Goal: Task Accomplishment & Management: Manage account settings

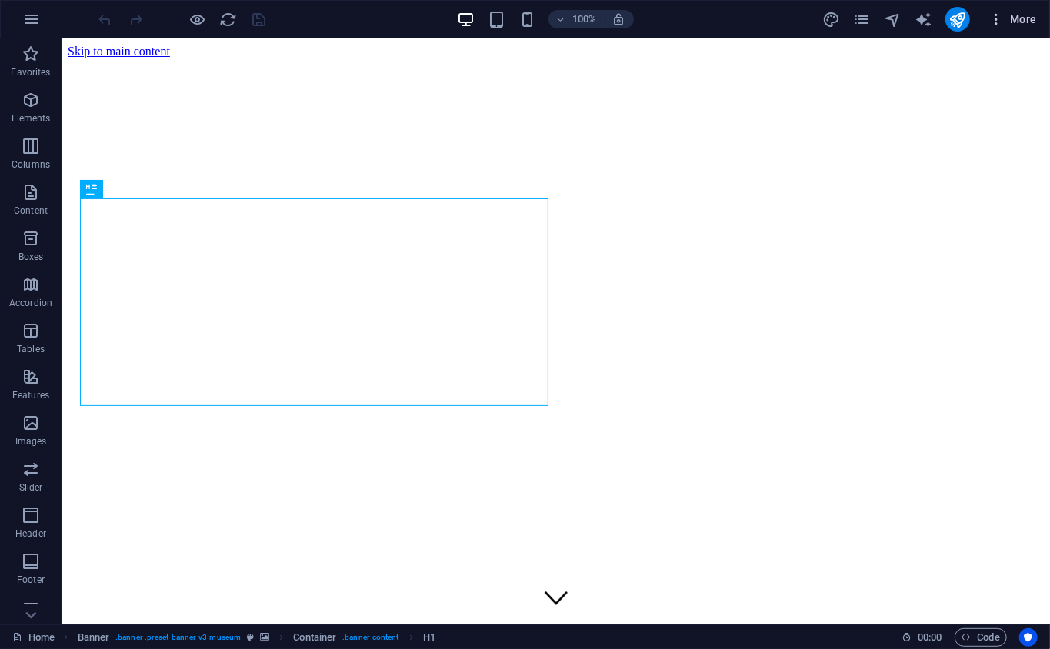
click at [1007, 8] on button "More" at bounding box center [1012, 19] width 61 height 25
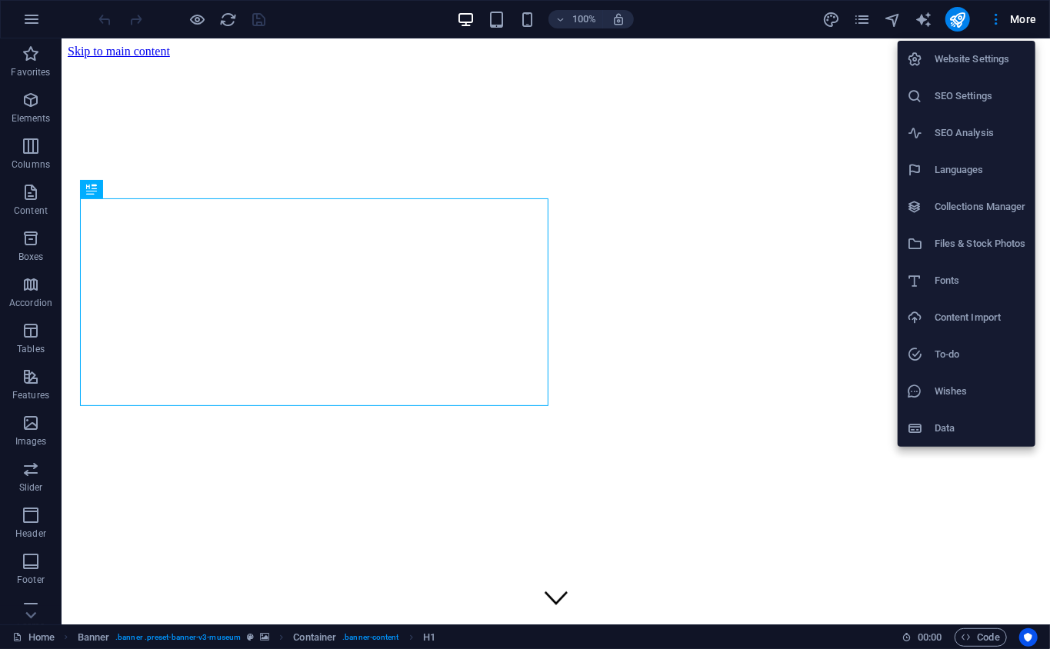
click at [863, 8] on div at bounding box center [525, 324] width 1050 height 649
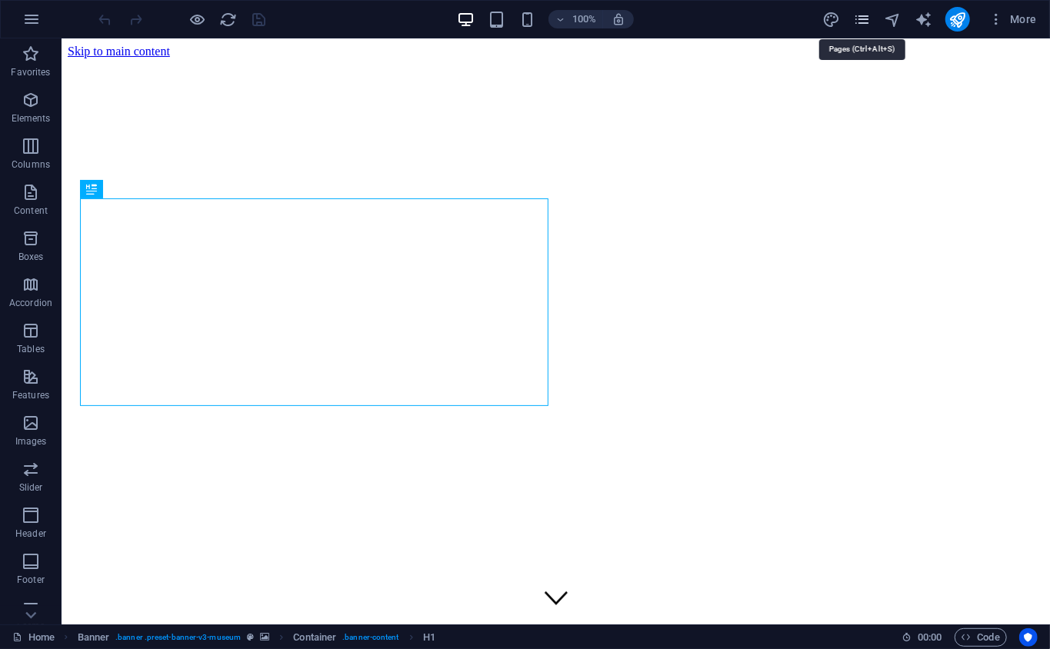
click at [861, 17] on icon "pages" at bounding box center [862, 20] width 18 height 18
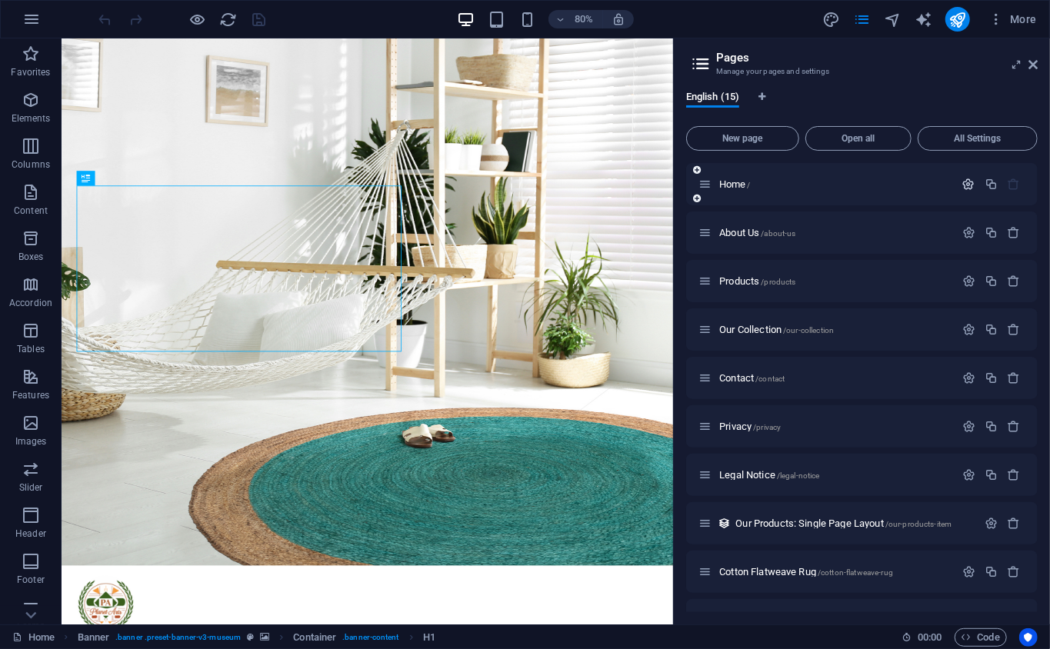
click at [970, 180] on icon "button" at bounding box center [968, 184] width 13 height 13
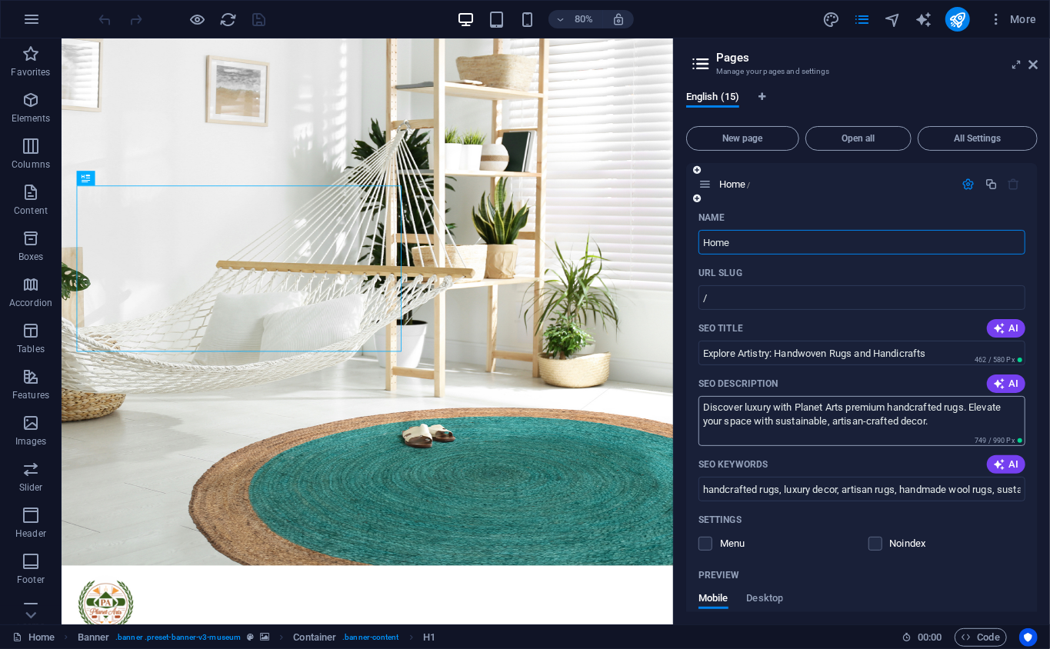
click at [936, 432] on textarea "Discover luxury with Planet Arts premium handcrafted rugs. Elevate your space w…" at bounding box center [861, 421] width 327 height 50
click at [952, 428] on textarea "Discover luxury with Planet Arts premium handcrafted rugs. Elevate your space w…" at bounding box center [861, 421] width 327 height 50
click at [920, 428] on textarea "Discover luxury with Planet Arts premium handcrafted rugs. Elevate your space w…" at bounding box center [861, 421] width 327 height 50
drag, startPoint x: 920, startPoint y: 425, endPoint x: 727, endPoint y: 395, distance: 194.5
click at [727, 396] on textarea "Discover luxury with Planet Arts premium handcrafted rugs. Elevate your space w…" at bounding box center [861, 421] width 327 height 50
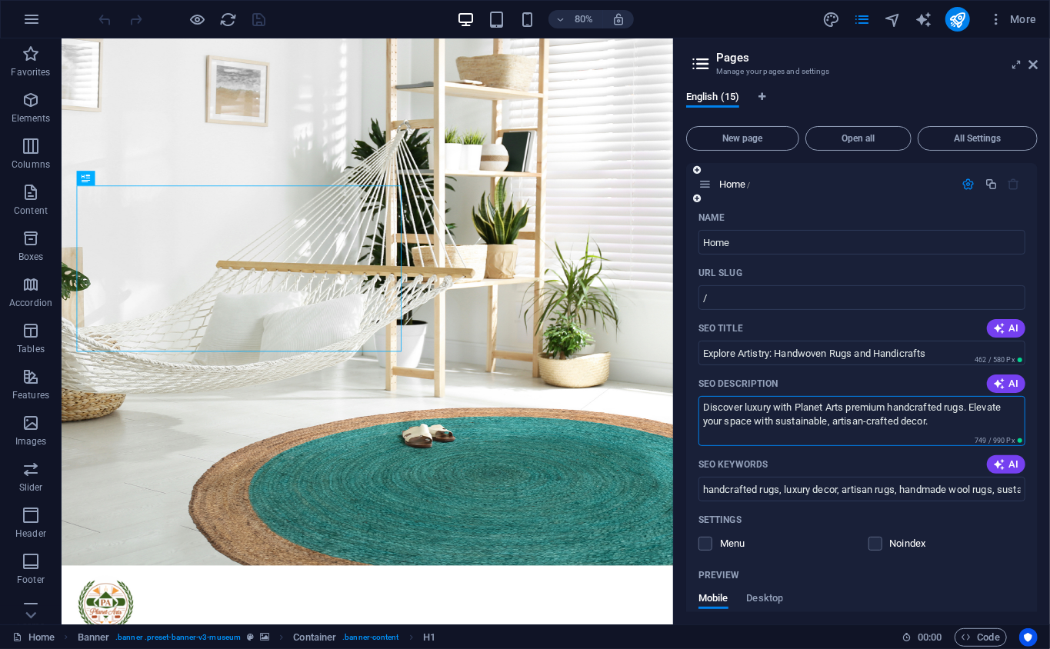
click at [750, 432] on textarea "Discover luxury with Planet Arts premium handcrafted rugs. Elevate your space w…" at bounding box center [861, 421] width 327 height 50
click at [850, 497] on input "handcrafted rugs, luxury decor, artisan rugs, handmade wool rugs, sustainable f…" at bounding box center [861, 489] width 327 height 25
click at [904, 491] on input "handcrafted rugs, luxury decor, artisan rugs, handmade wool rugs, sustainable f…" at bounding box center [861, 489] width 327 height 25
click at [975, 486] on input "handcrafted rugs, luxury decor, artisan rugs, handmade wool rugs, sustainable f…" at bounding box center [861, 489] width 327 height 25
paste input "lore ipsu dolorsitamet co Adipis, elitse doeiu, tempori utla, etdolore magn ali…"
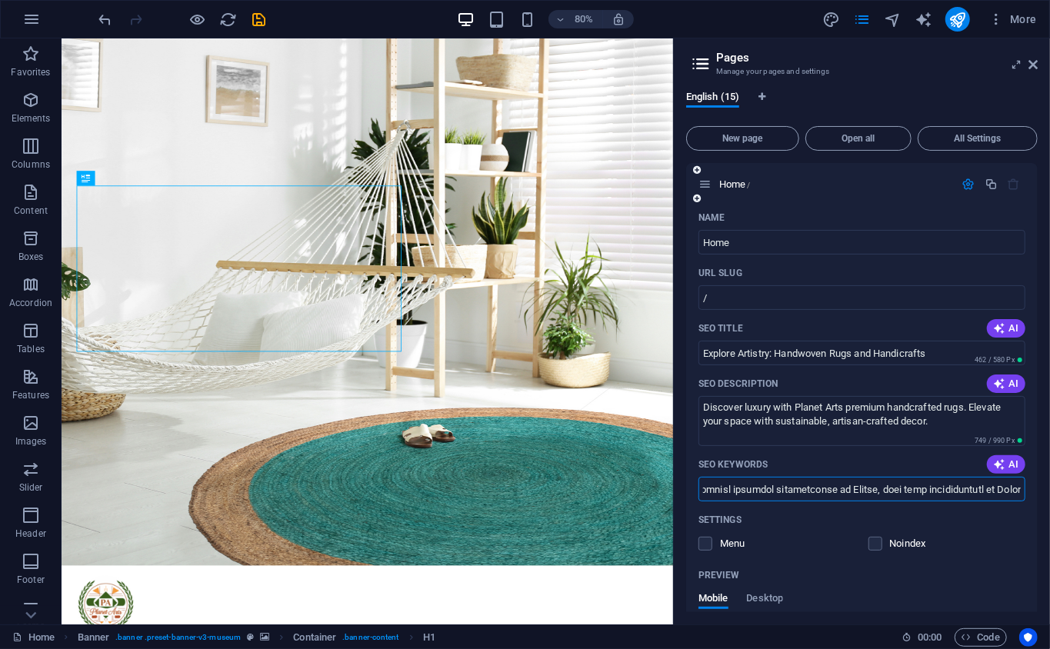
type input "lore ipsu dolorsitamet co Adipis, elitse doeiu, tempori utla, etdolore magn ali…"
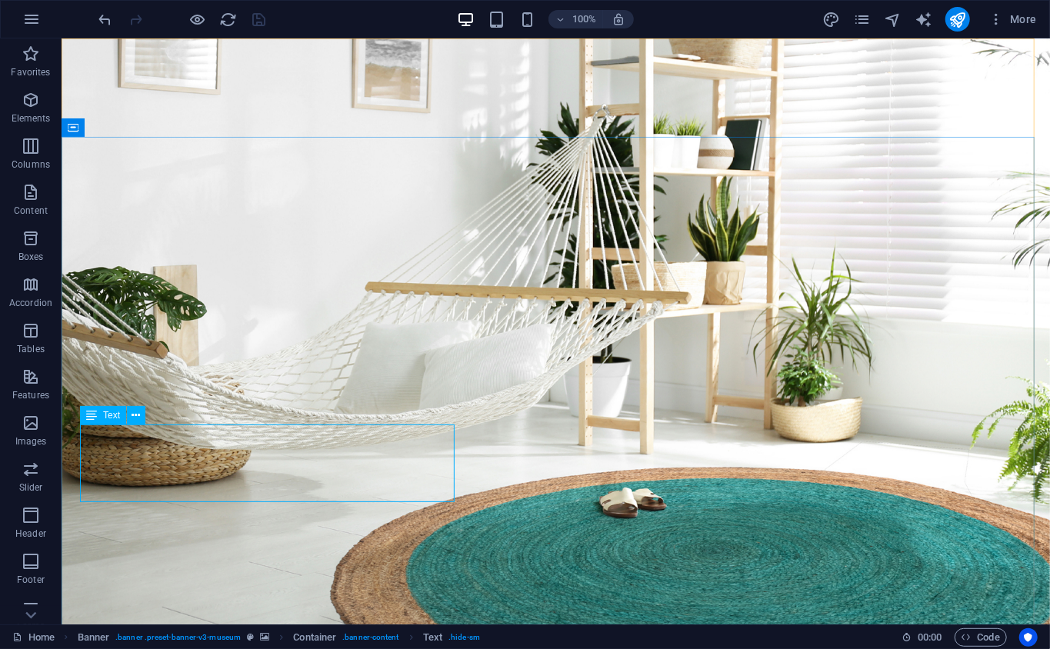
click at [111, 414] on span "Text" at bounding box center [111, 415] width 17 height 9
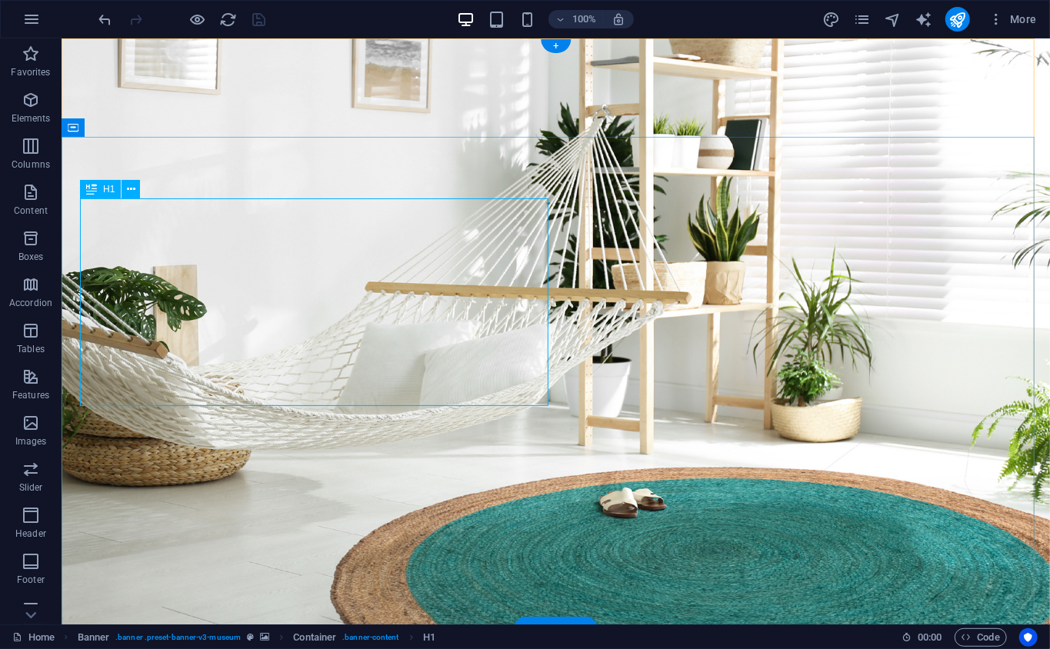
click at [106, 192] on span "H1" at bounding box center [109, 189] width 12 height 9
click at [112, 191] on span "H1" at bounding box center [109, 189] width 12 height 9
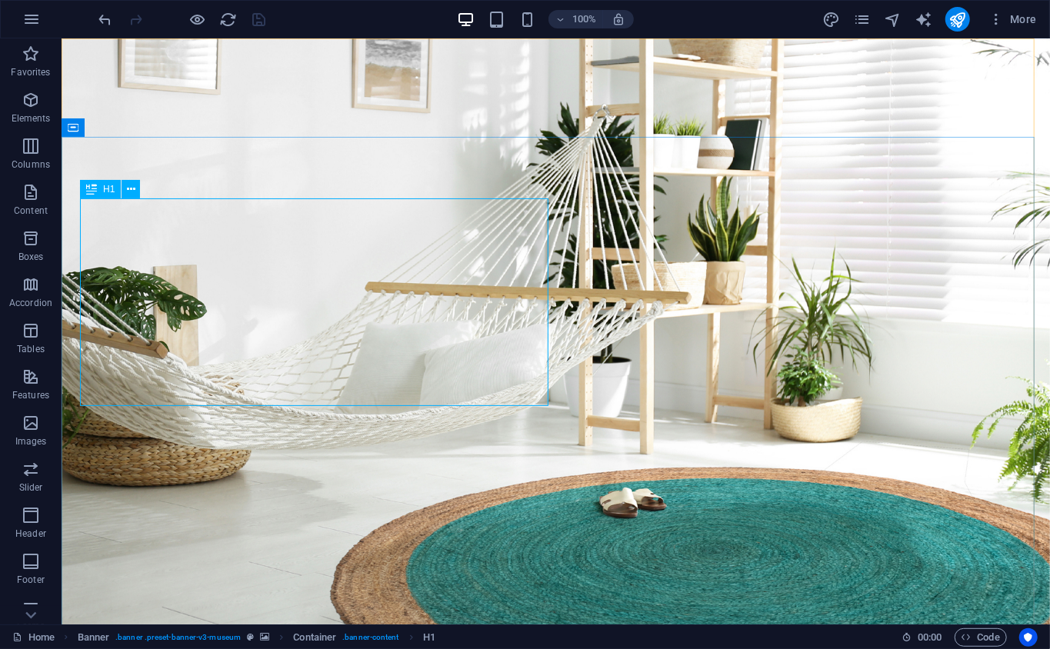
click at [112, 191] on span "H1" at bounding box center [109, 189] width 12 height 9
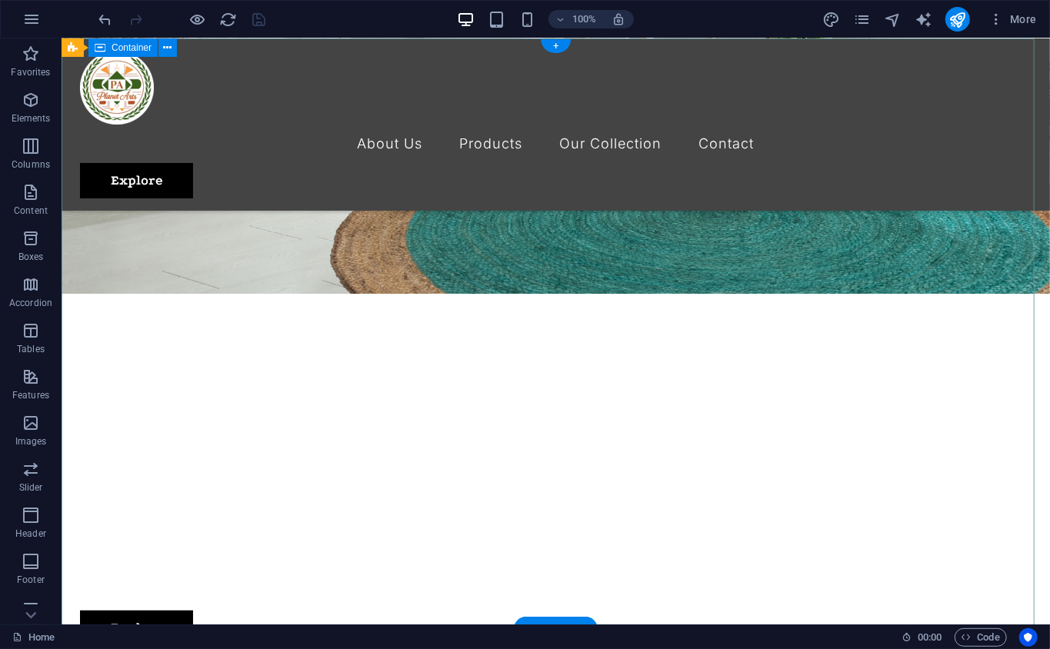
scroll to position [0, 0]
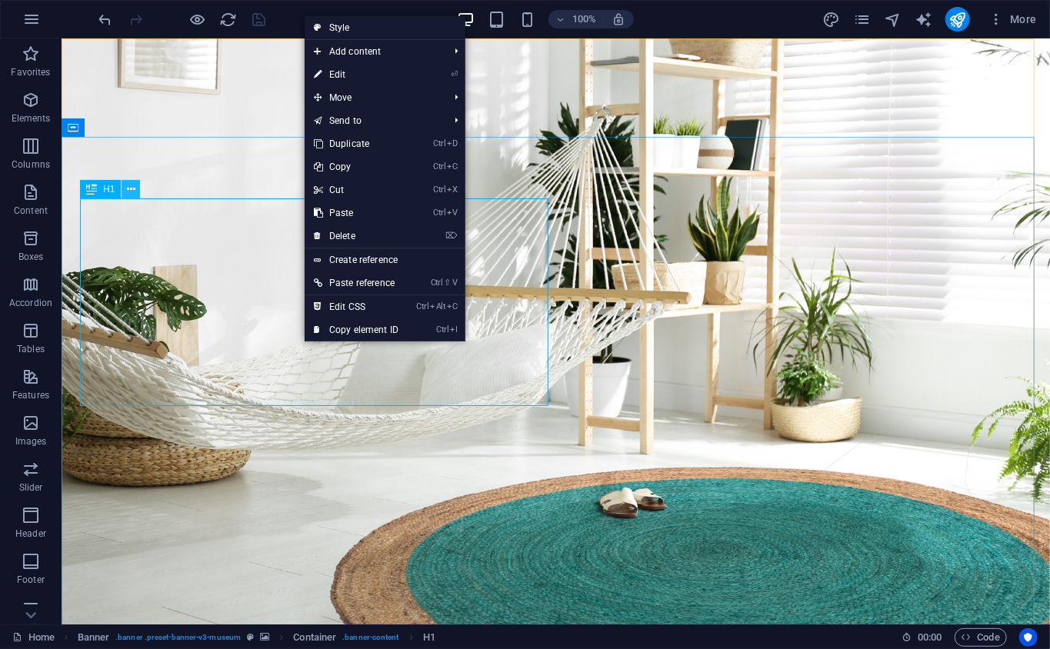
click at [127, 185] on icon at bounding box center [131, 189] width 8 height 16
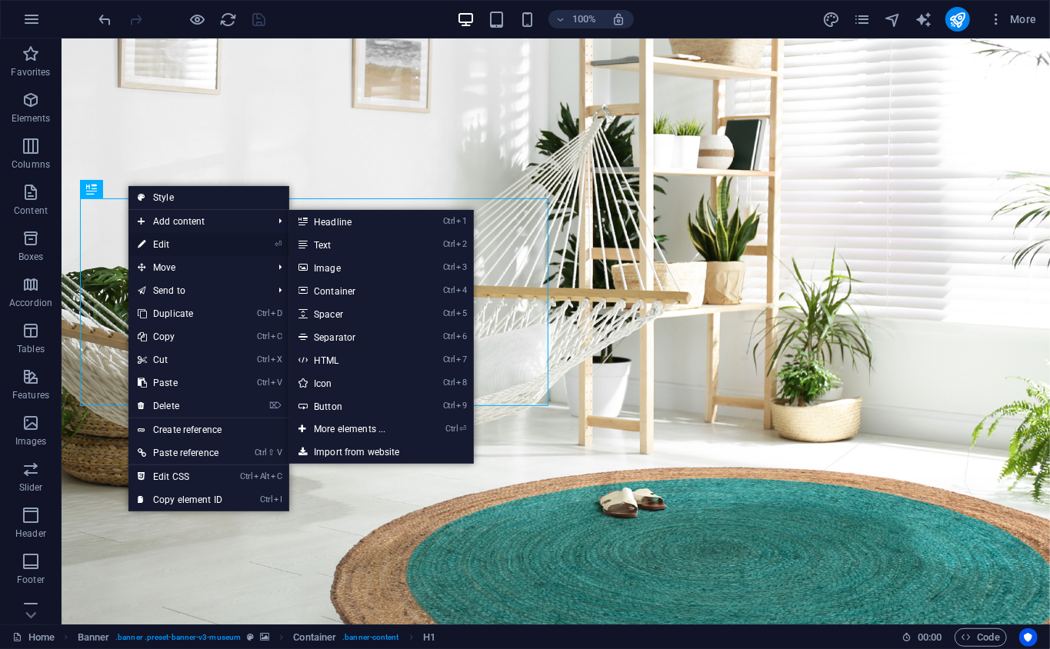
click at [171, 240] on link "⏎ Edit" at bounding box center [179, 244] width 103 height 23
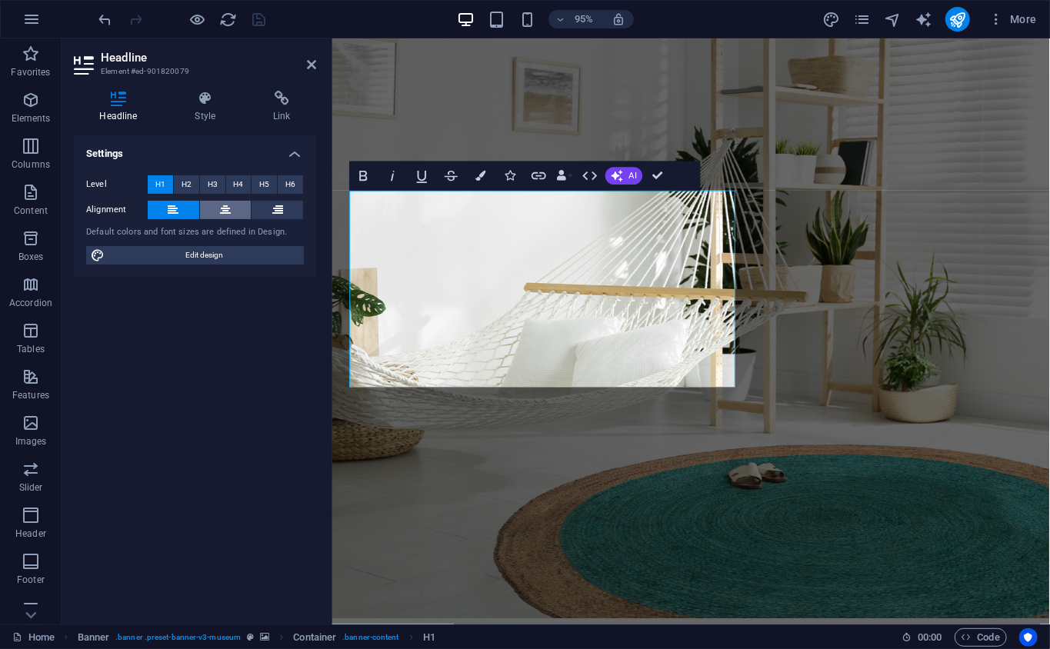
click at [225, 204] on icon at bounding box center [225, 210] width 11 height 18
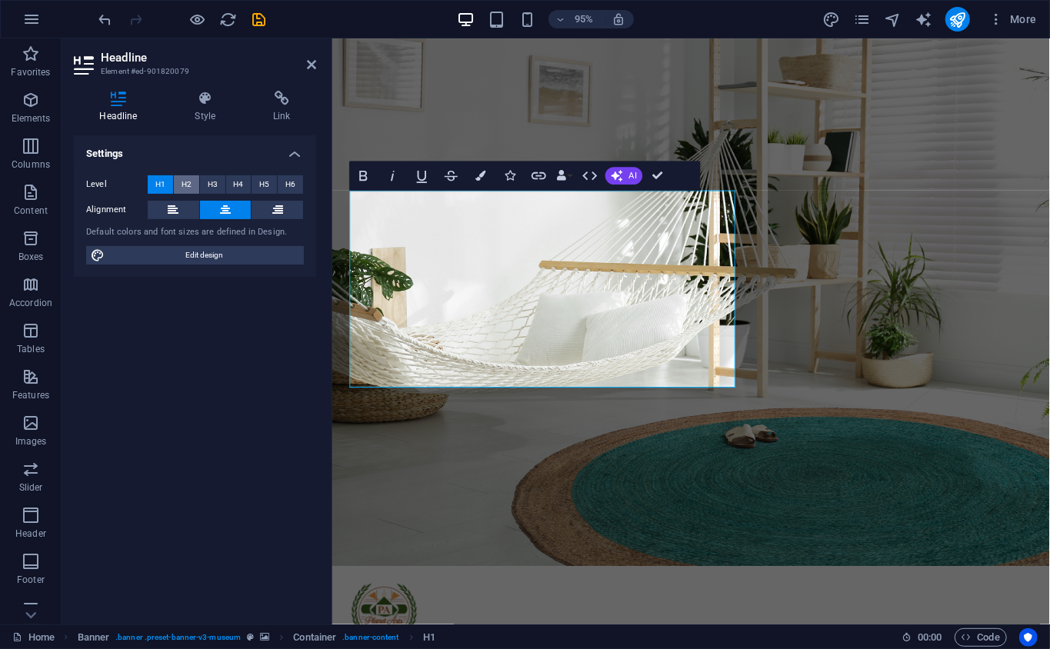
click at [174, 176] on button "H2" at bounding box center [186, 184] width 25 height 18
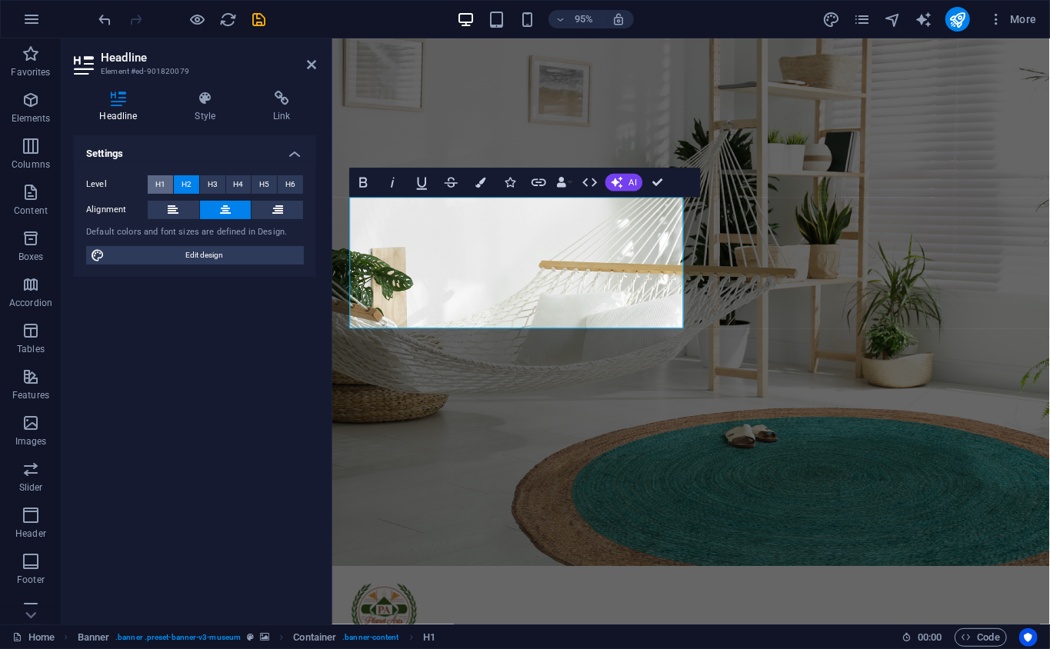
click at [172, 178] on button "H1" at bounding box center [160, 184] width 25 height 18
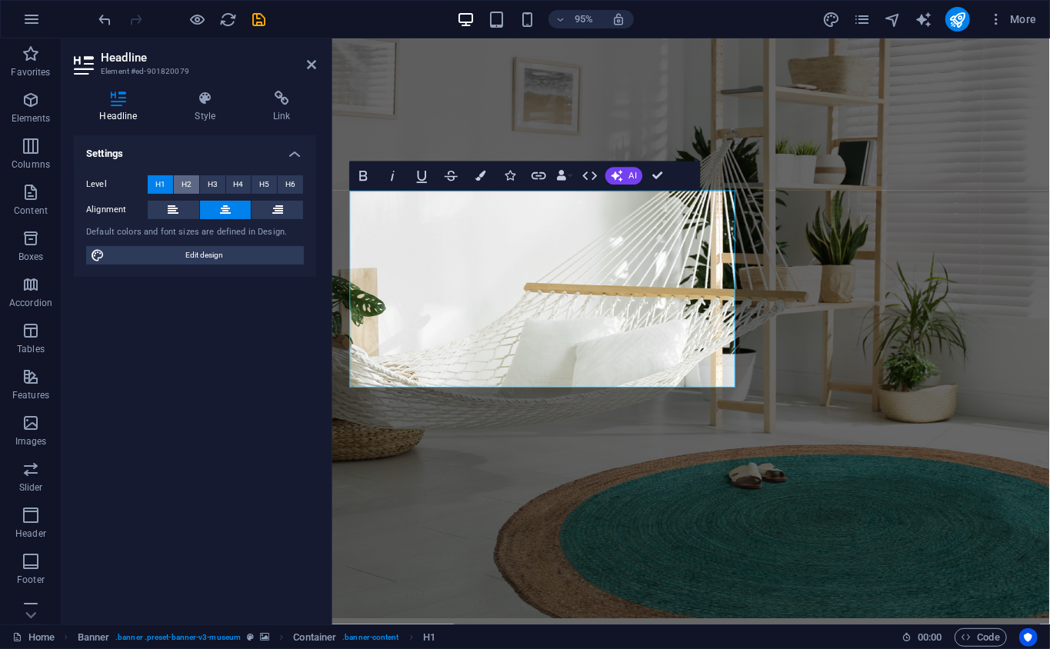
click at [186, 178] on span "H2" at bounding box center [186, 184] width 10 height 18
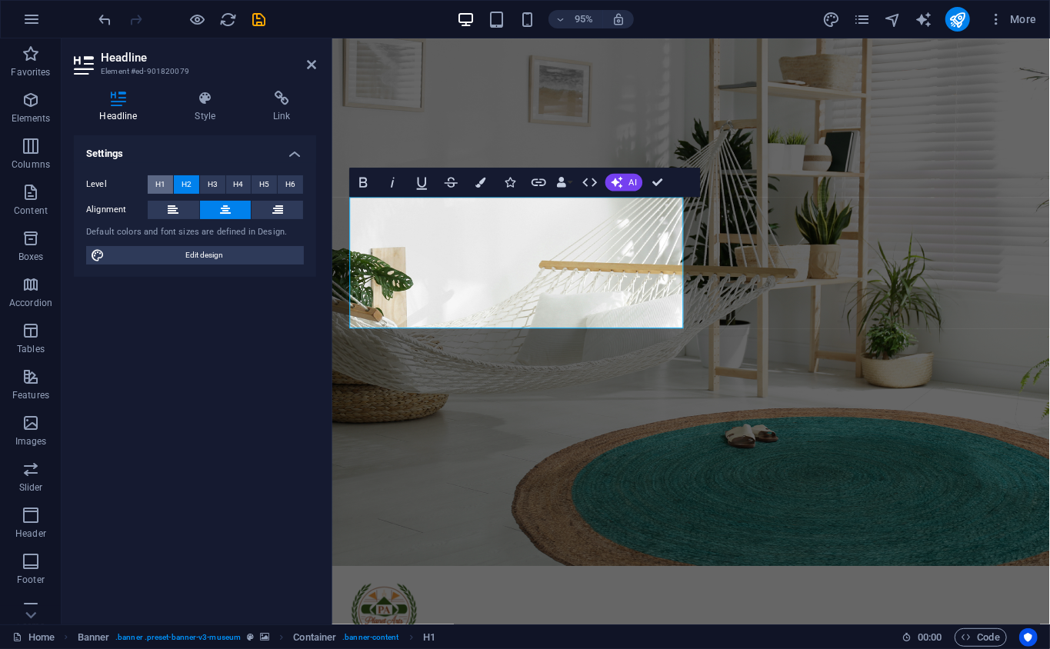
click at [155, 178] on span "H1" at bounding box center [160, 184] width 10 height 18
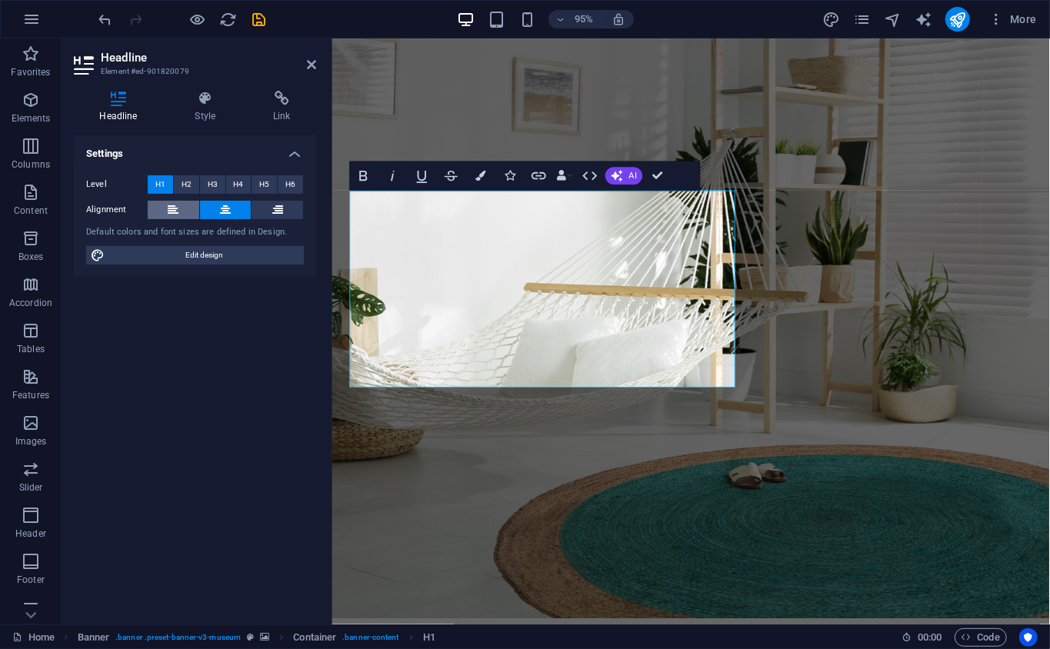
click at [182, 207] on button at bounding box center [174, 210] width 52 height 18
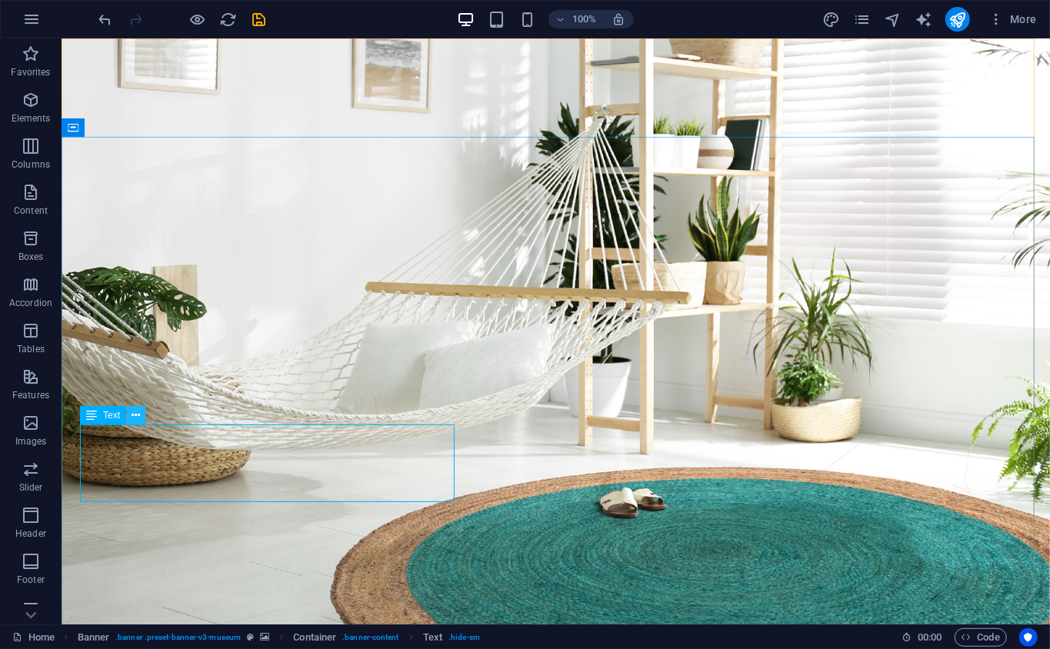
click at [130, 423] on button at bounding box center [136, 415] width 18 height 18
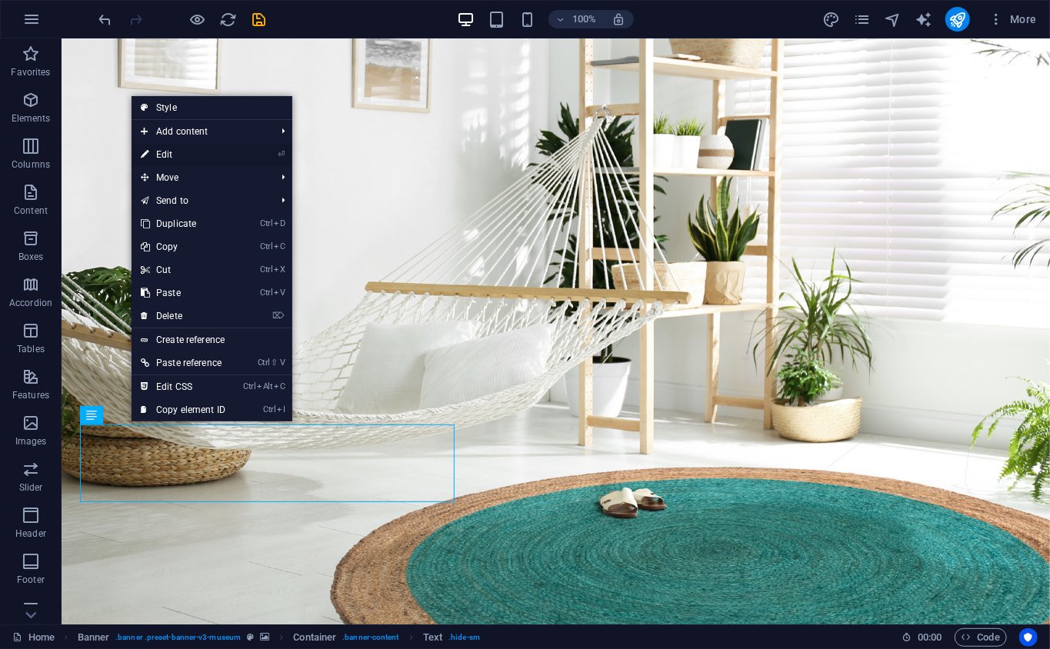
click at [158, 145] on link "⏎ Edit" at bounding box center [182, 154] width 103 height 23
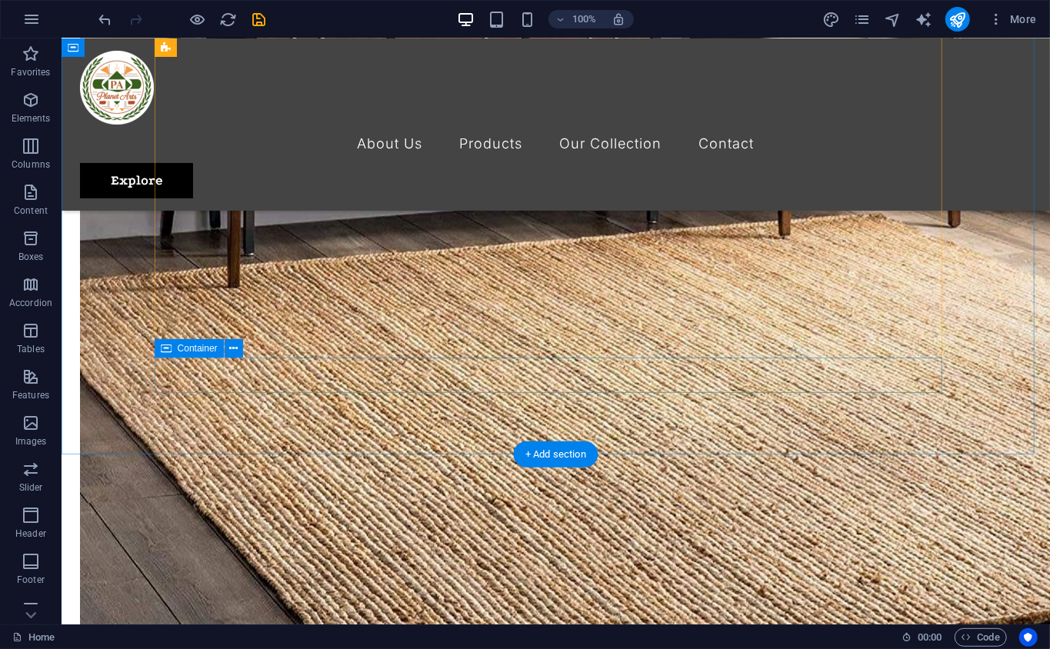
scroll to position [1879, 0]
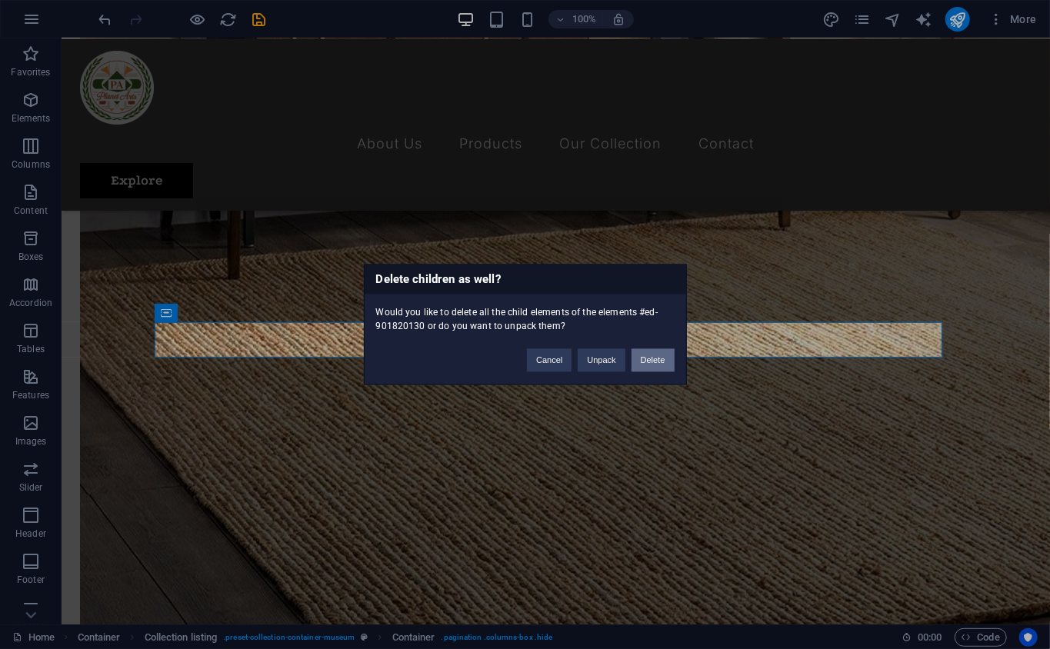
click at [650, 351] on button "Delete" at bounding box center [652, 360] width 43 height 23
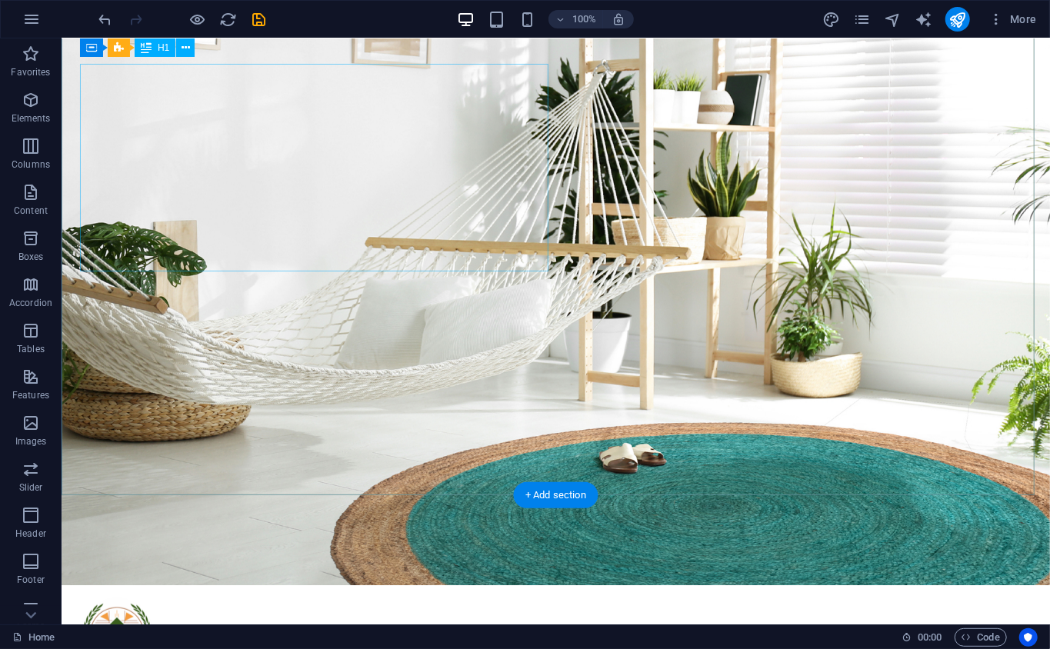
scroll to position [0, 0]
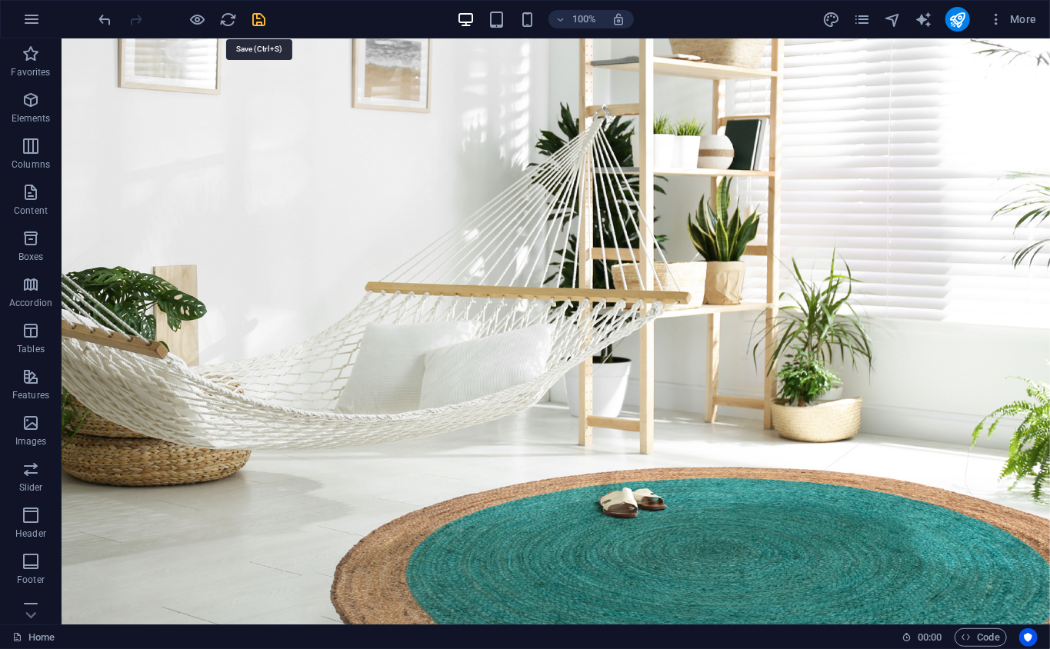
click at [258, 19] on icon "save" at bounding box center [260, 20] width 18 height 18
click at [863, 22] on icon "pages" at bounding box center [862, 20] width 18 height 18
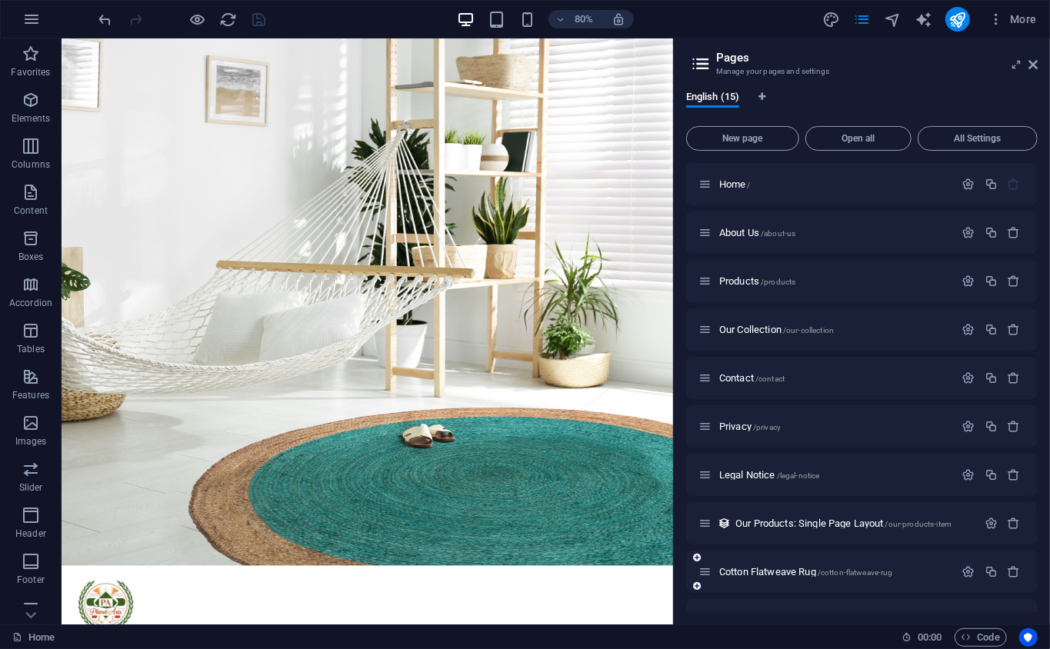
click at [966, 579] on div at bounding box center [991, 572] width 68 height 17
click at [963, 565] on icon "button" at bounding box center [968, 571] width 13 height 13
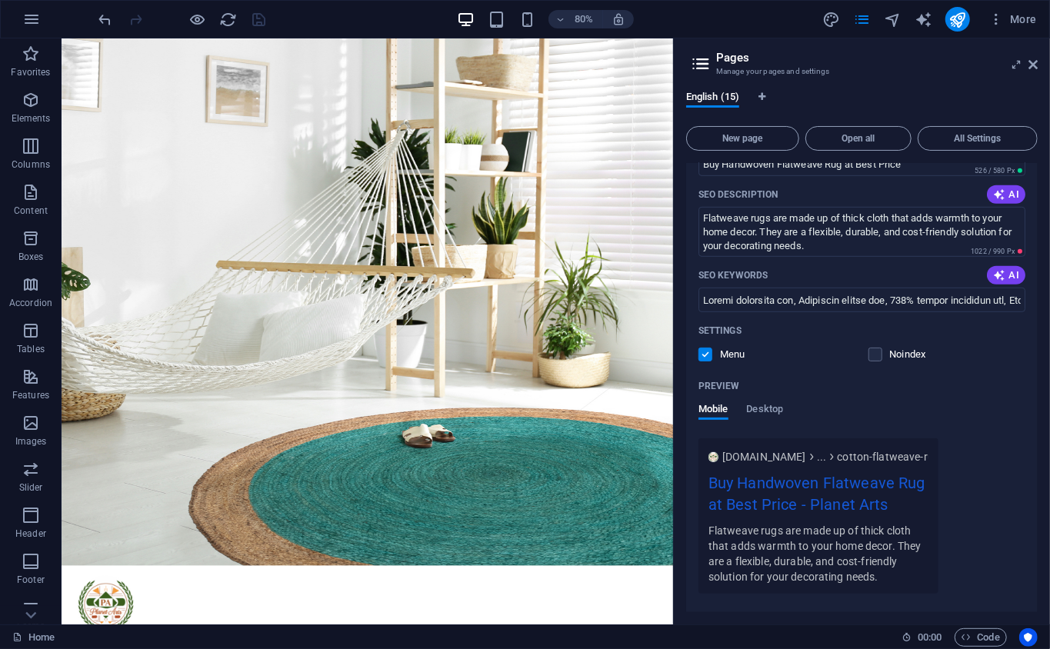
scroll to position [747, 0]
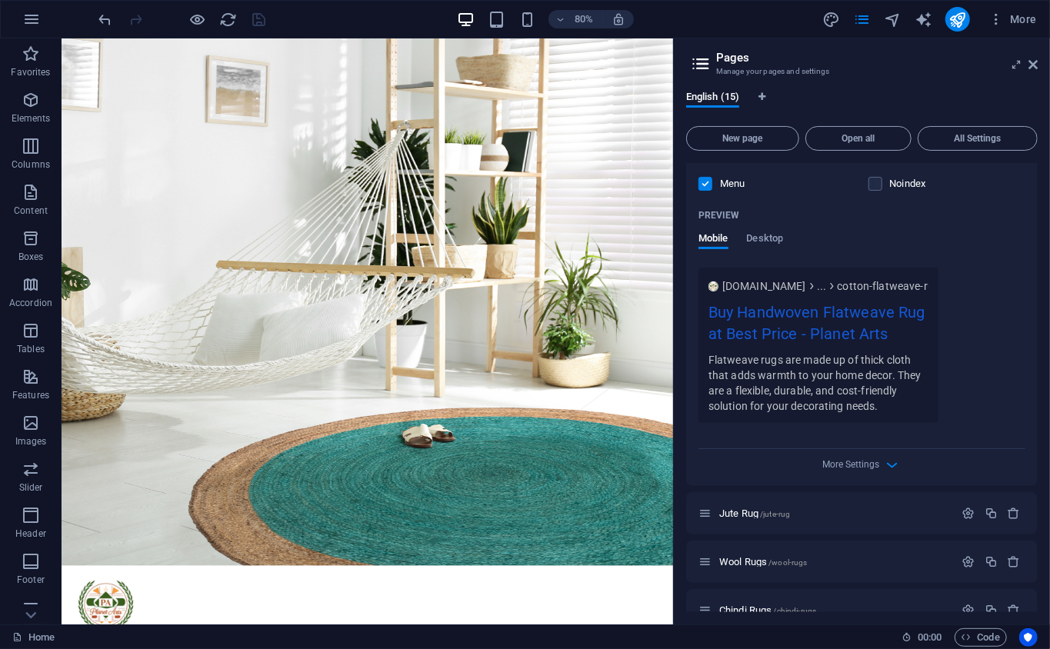
click at [850, 475] on div "Name Cotton Flatweave Rug ​ URL SLUG /cotton-flatweave-rug ​ SEO Title AI Buy H…" at bounding box center [861, 165] width 351 height 640
click at [875, 466] on span "More Settings" at bounding box center [851, 464] width 57 height 11
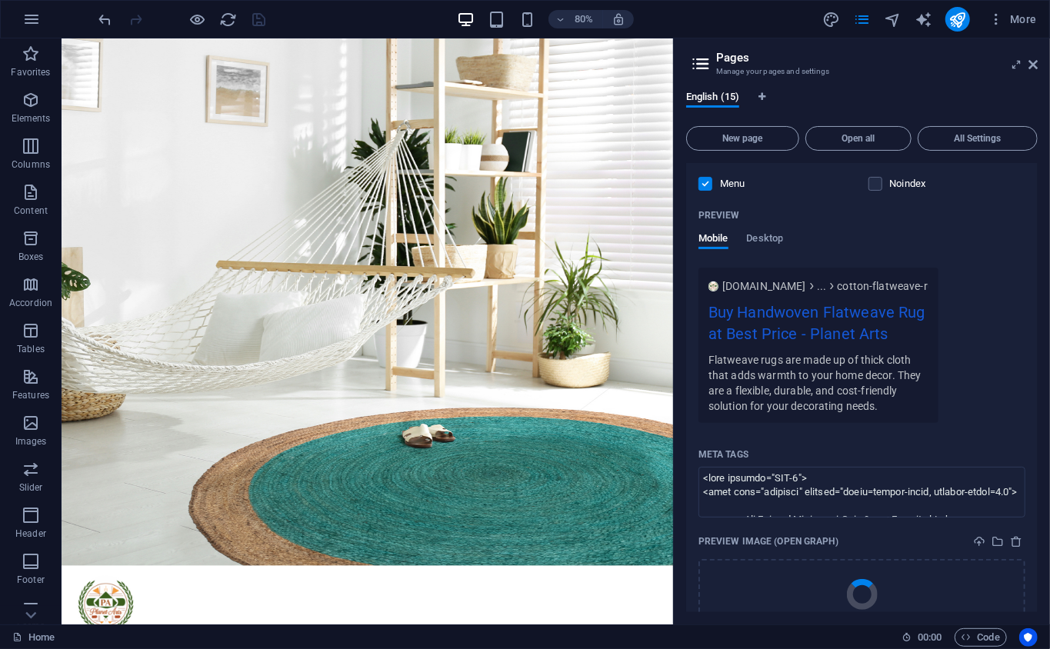
scroll to position [918, 0]
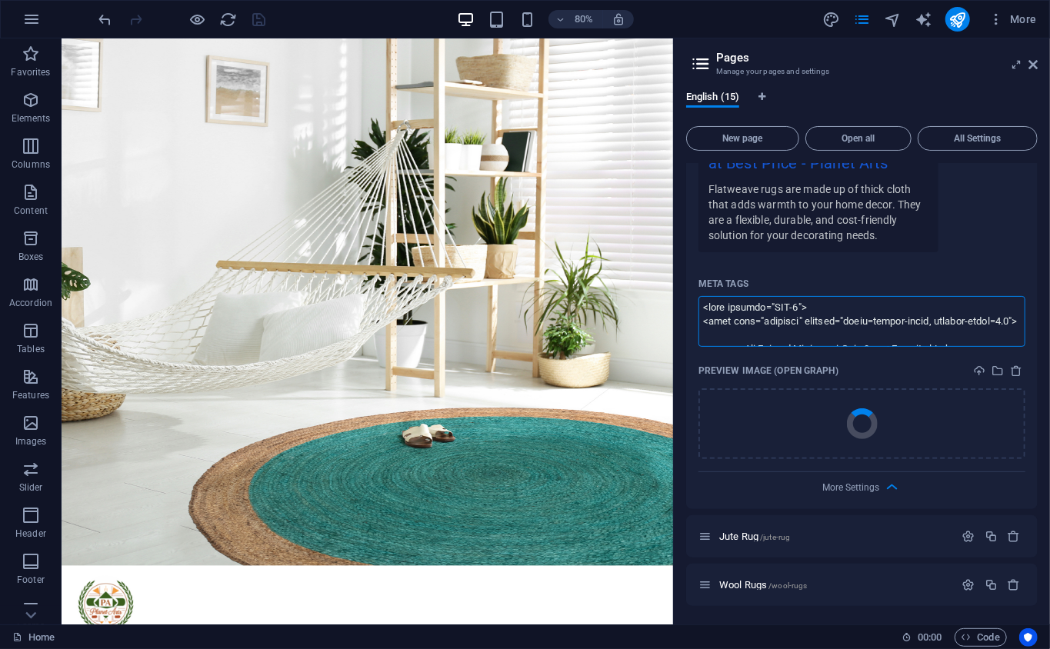
click at [858, 324] on textarea "Meta tags ​" at bounding box center [861, 321] width 327 height 50
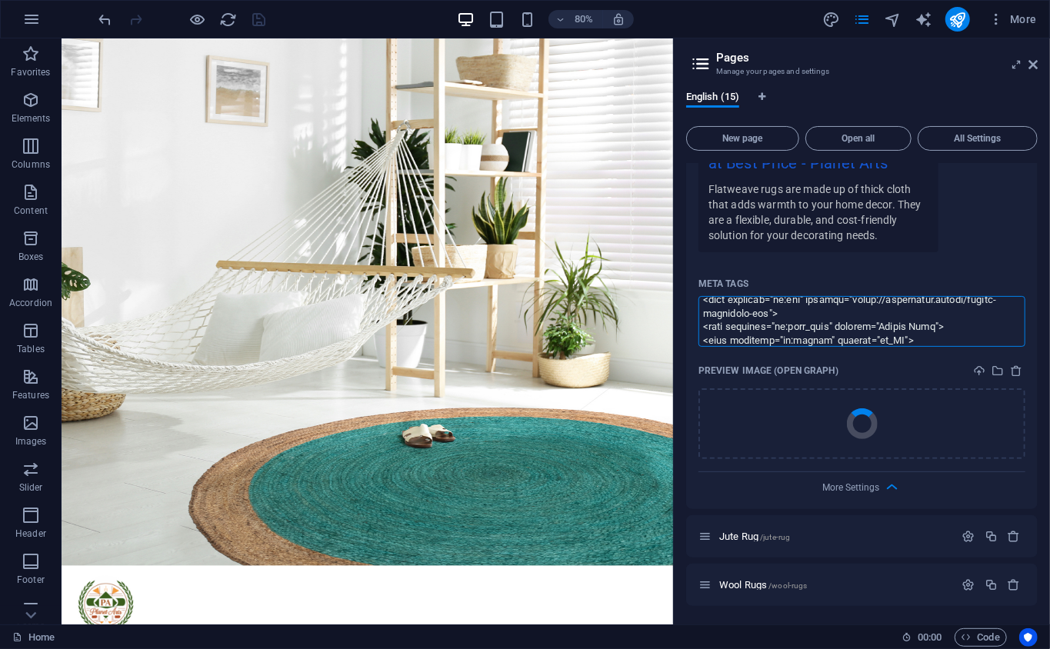
scroll to position [803, 0]
click at [970, 238] on body "Planet Arts Home Favorites Elements Columns Content Boxes Accordion Tables Feat…" at bounding box center [525, 324] width 1050 height 649
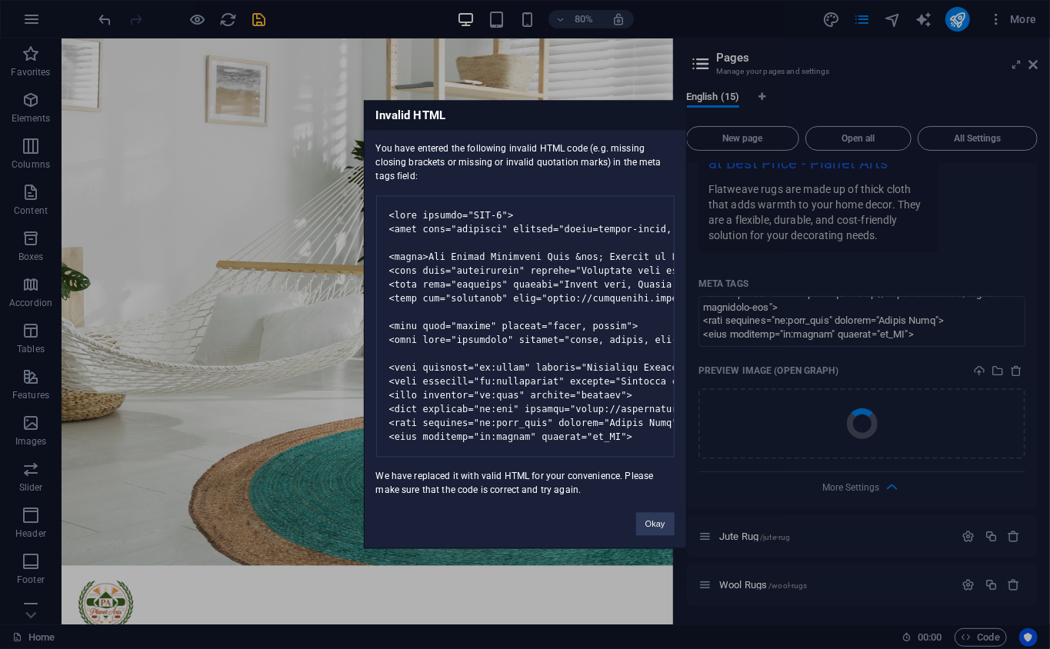
click at [970, 240] on div "Invalid HTML You have entered the following invalid HTML code (e.g. missing clo…" at bounding box center [525, 324] width 1050 height 649
click at [649, 533] on button "Okay" at bounding box center [655, 524] width 38 height 23
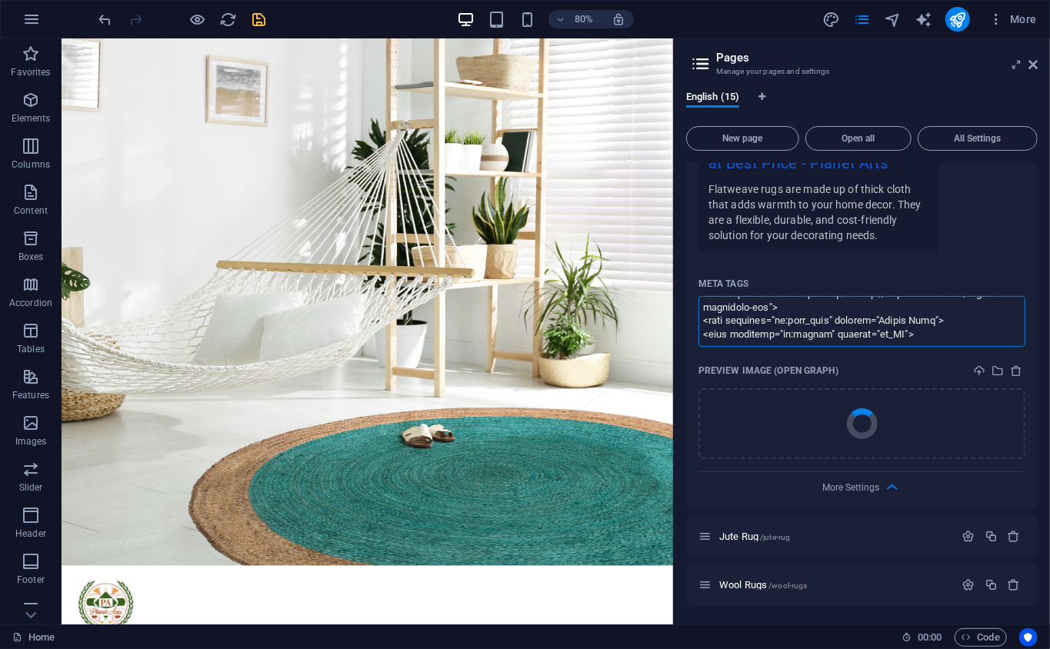
click at [813, 206] on body "Planet Arts Home Favorites Elements Columns Content Boxes Accordion Tables Feat…" at bounding box center [525, 324] width 1050 height 649
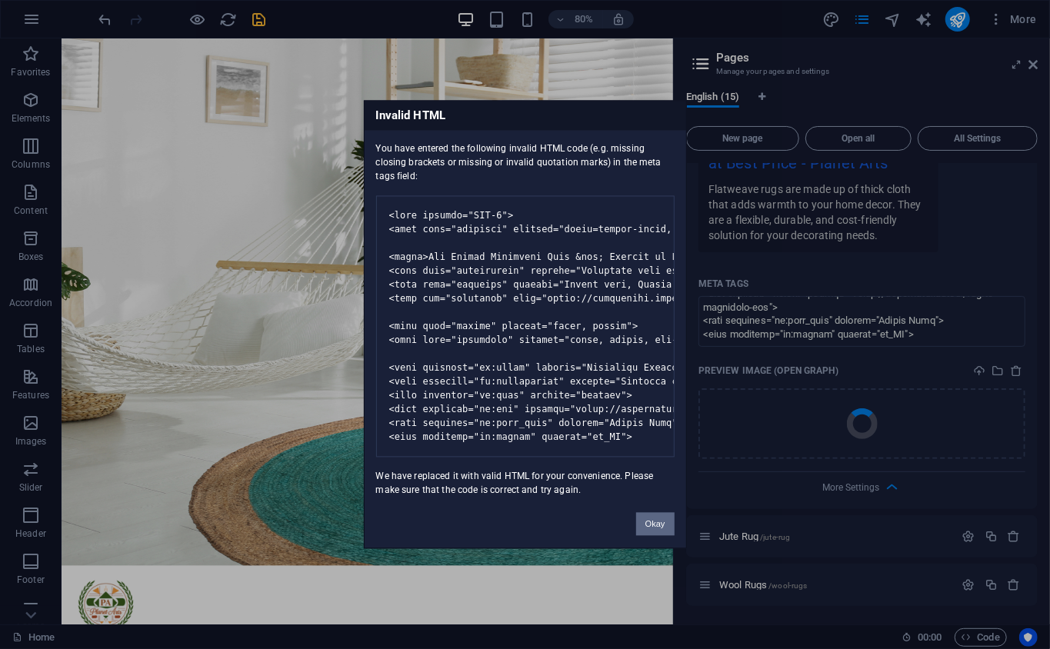
click at [649, 526] on button "Okay" at bounding box center [655, 524] width 38 height 23
click at [262, 20] on body "Planet Arts Home Favorites Elements Columns Content Boxes Accordion Tables Feat…" at bounding box center [525, 324] width 1050 height 649
click at [655, 532] on button "Okay" at bounding box center [655, 524] width 38 height 23
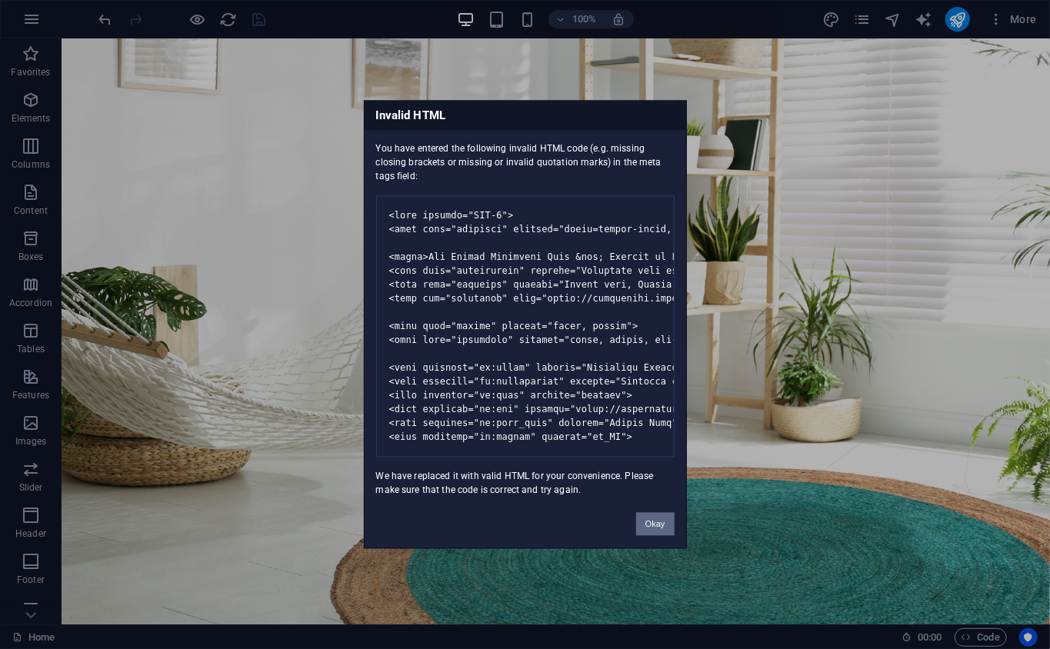
click at [640, 529] on button "Okay" at bounding box center [655, 524] width 38 height 23
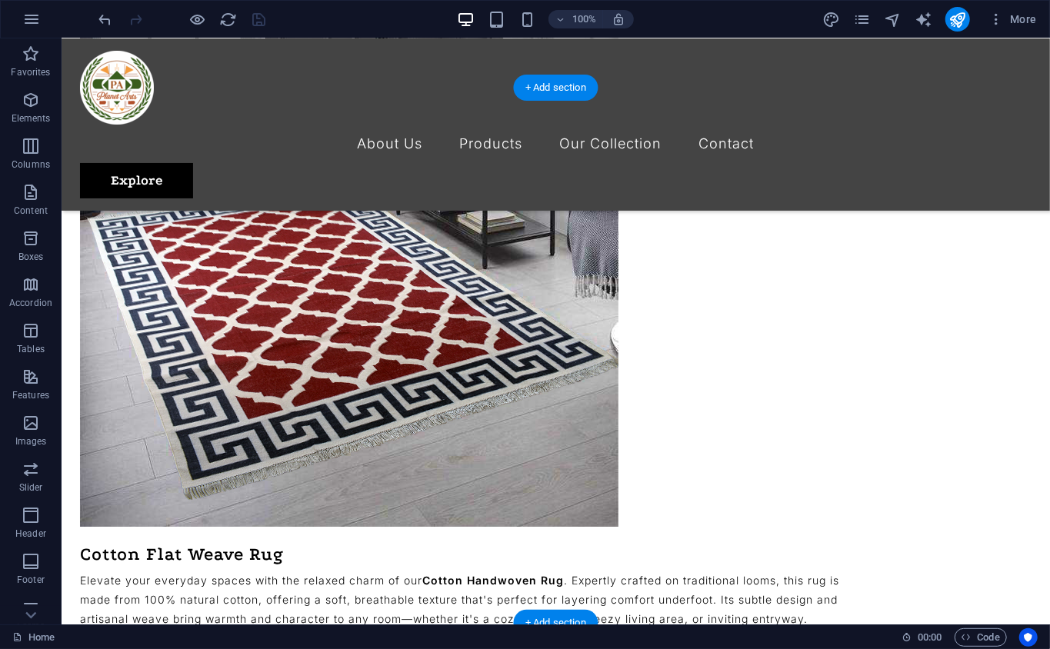
scroll to position [2734, 0]
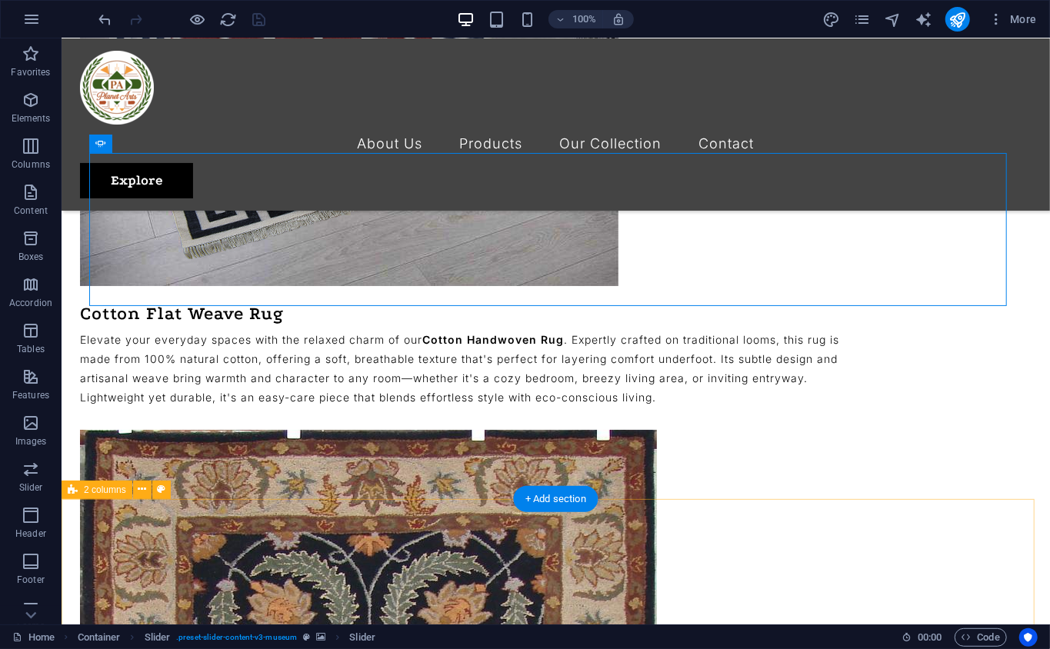
scroll to position [3075, 0]
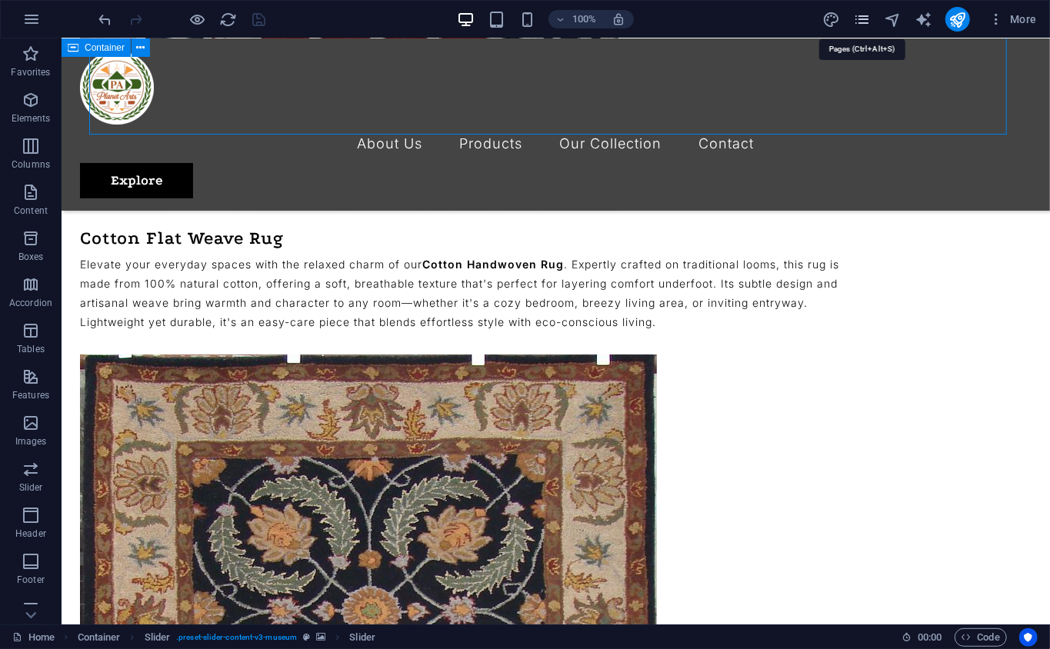
click at [861, 12] on icon "pages" at bounding box center [862, 20] width 18 height 18
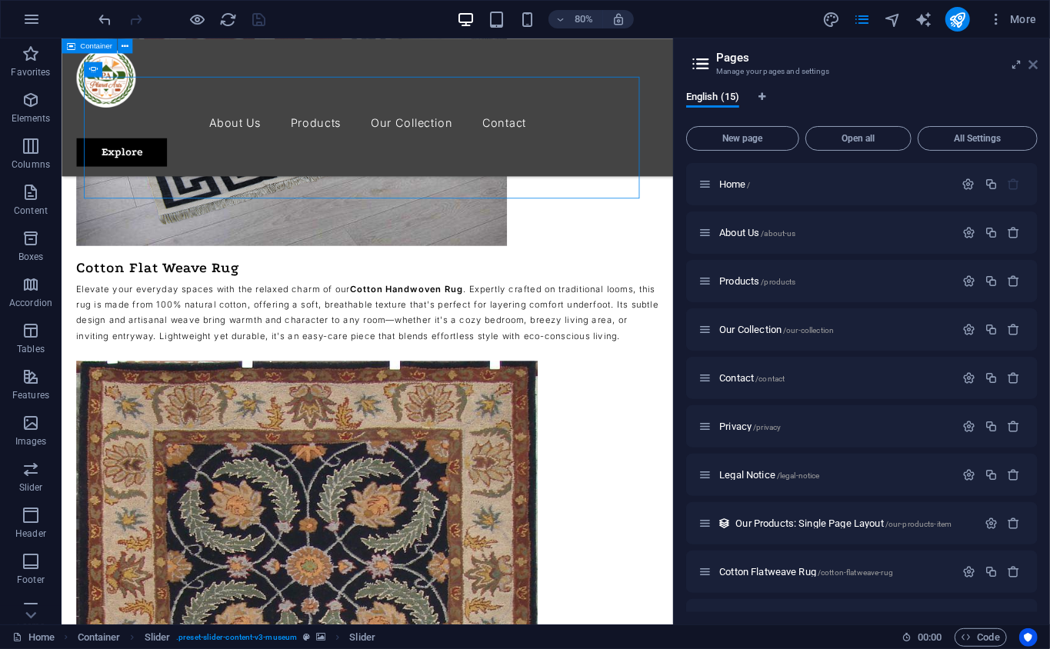
click at [1029, 68] on icon at bounding box center [1032, 64] width 9 height 12
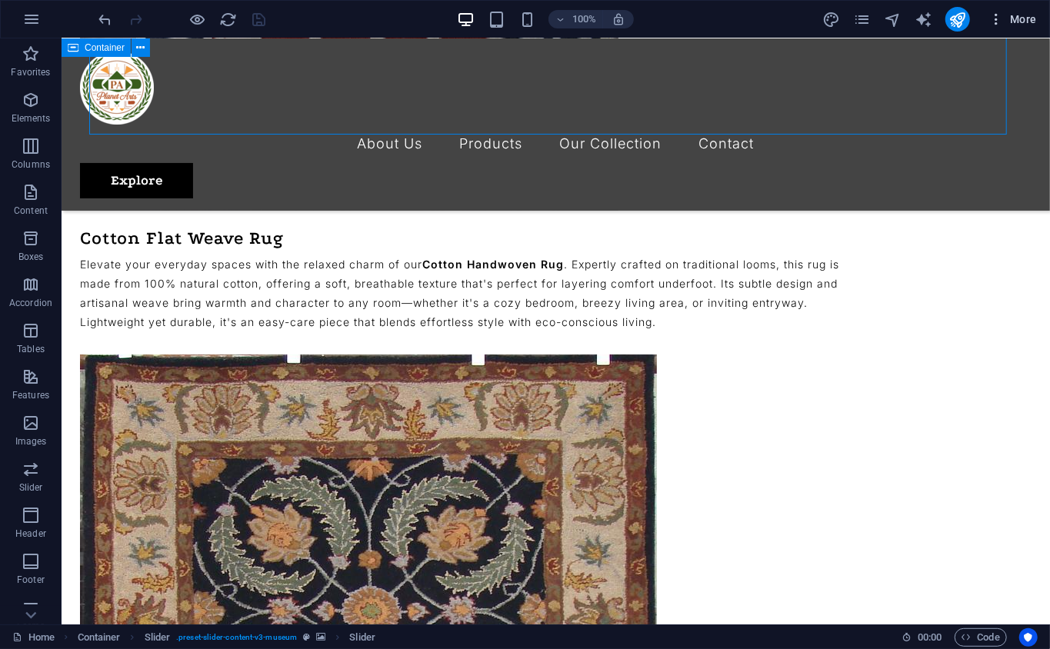
click at [1003, 16] on icon "button" at bounding box center [995, 19] width 15 height 15
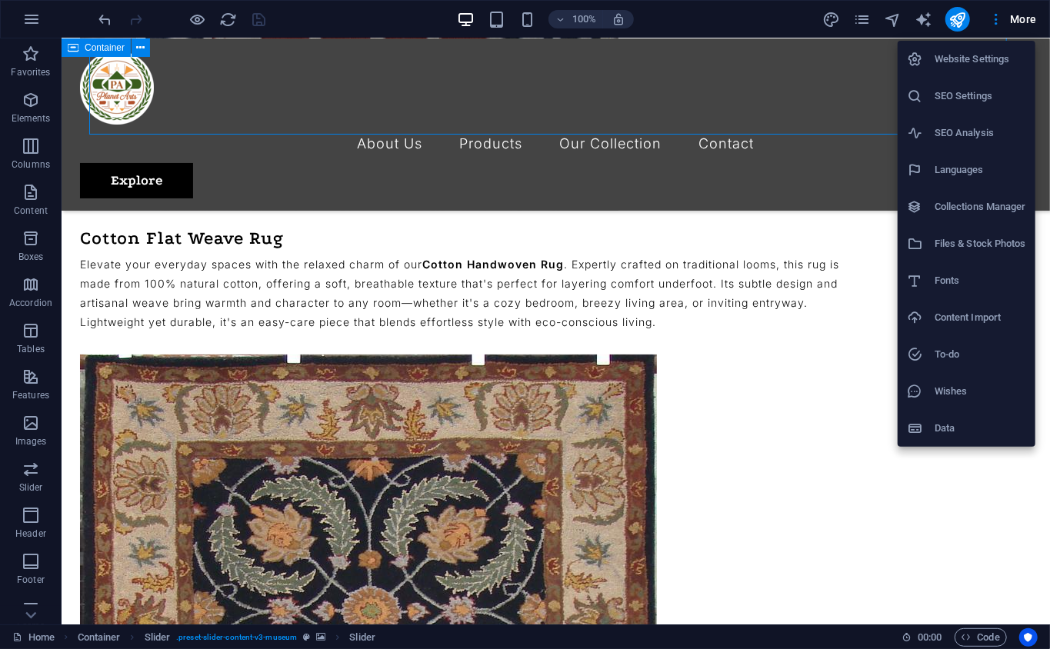
click at [993, 66] on h6 "Website Settings" at bounding box center [979, 59] width 91 height 18
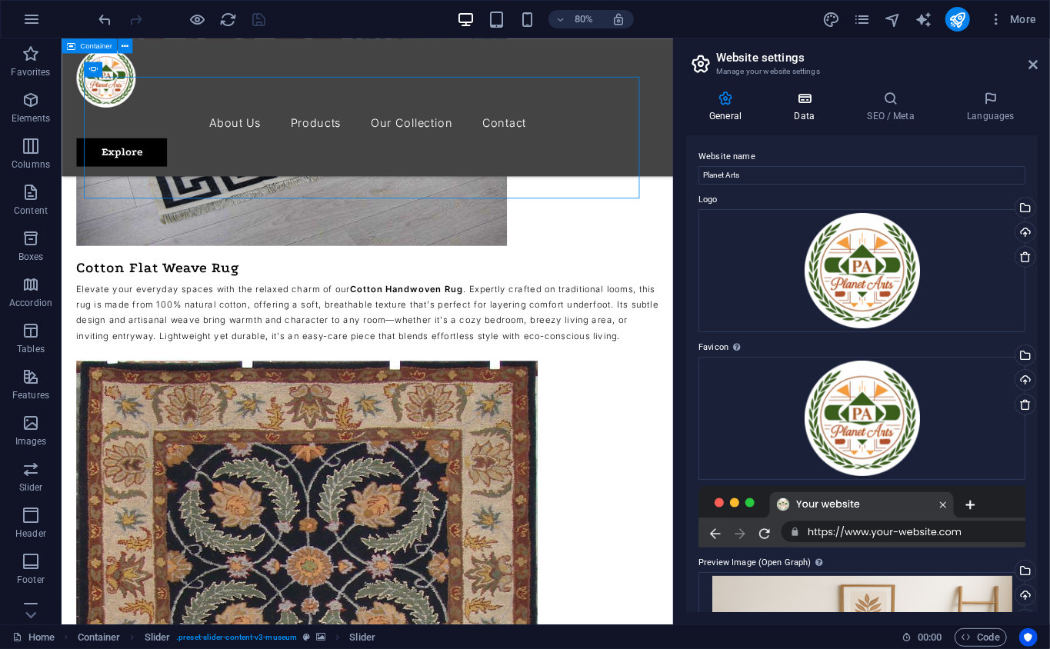
click at [809, 106] on h4 "Data" at bounding box center [806, 107] width 73 height 32
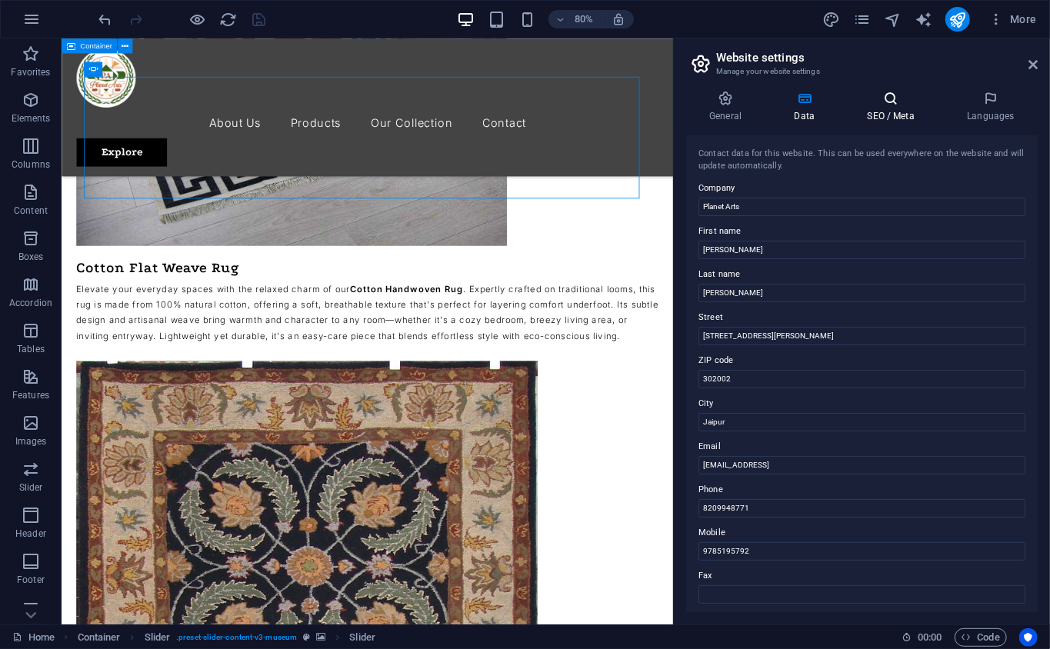
click at [870, 92] on icon at bounding box center [890, 98] width 94 height 15
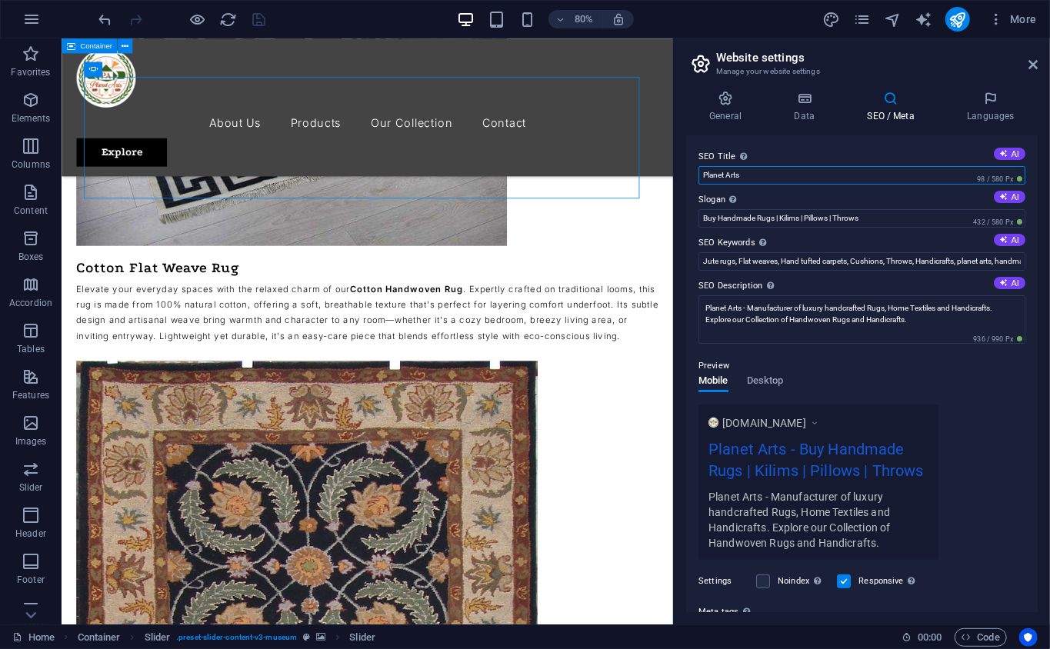
click at [789, 172] on input "Planet Arts" at bounding box center [861, 175] width 327 height 18
type input "P"
click at [868, 209] on input "Buy Handmade Rugs | Kilims | Pillows | Throws" at bounding box center [861, 218] width 327 height 18
drag, startPoint x: 825, startPoint y: 208, endPoint x: 820, endPoint y: 231, distance: 23.5
drag, startPoint x: 914, startPoint y: 225, endPoint x: 680, endPoint y: 225, distance: 234.5
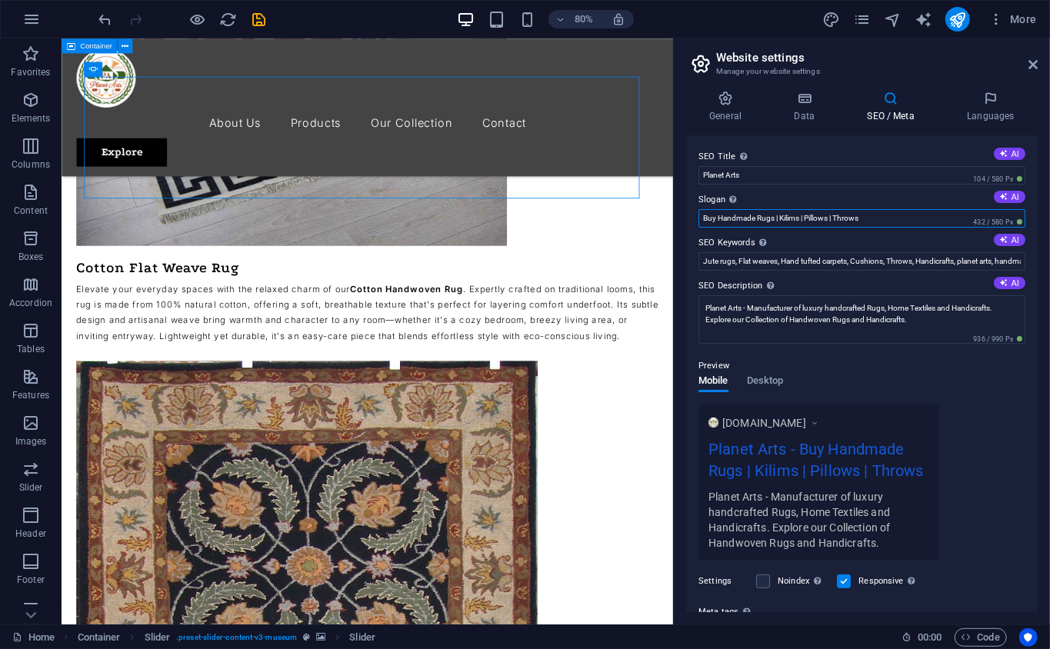
click at [680, 225] on div "General Data SEO / Meta Languages Website name Planet Arts Logo Drag files here…" at bounding box center [862, 351] width 376 height 546
click at [892, 174] on input "Planet Arts" at bounding box center [861, 175] width 327 height 18
paste input "Buy Handmade Rugs | Kilims | Pillows | Throws"
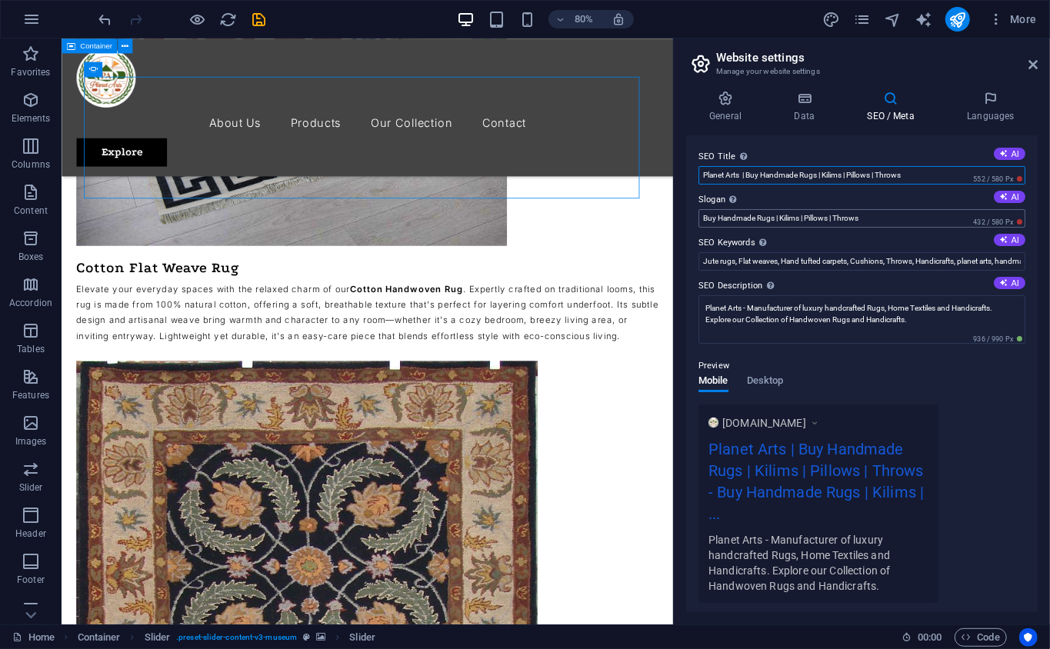
type input "Planet Arts | Buy Handmade Rugs | Kilims | Pillows | Throws"
drag, startPoint x: 947, startPoint y: 250, endPoint x: 676, endPoint y: 291, distance: 274.6
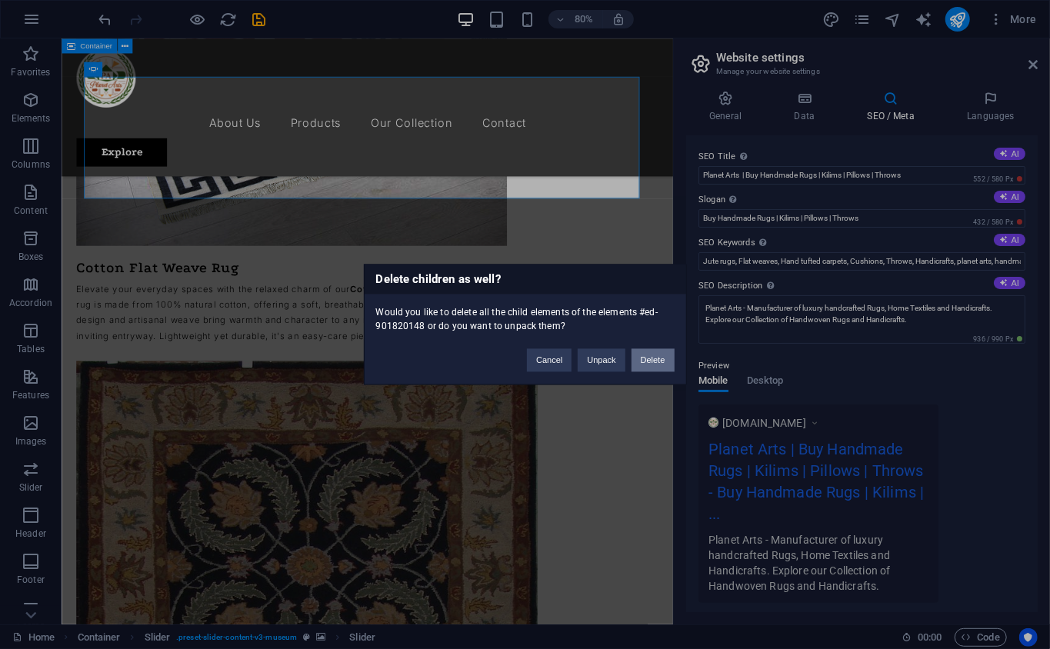
click at [646, 358] on button "Delete" at bounding box center [652, 360] width 43 height 23
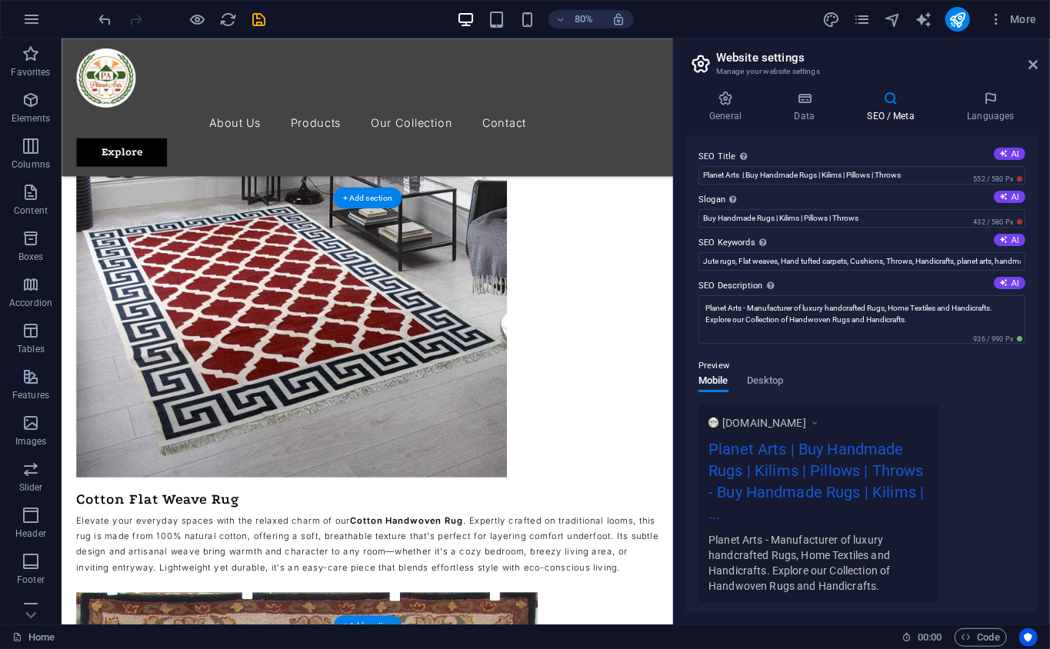
scroll to position [2734, 0]
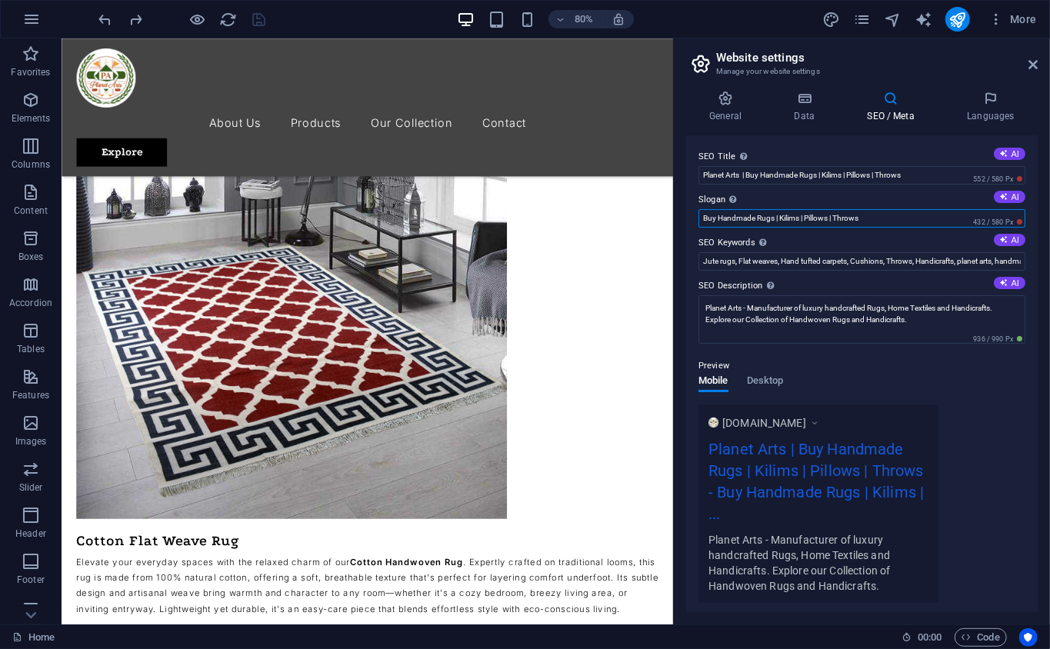
click at [887, 215] on input "Buy Handmade Rugs | Kilims | Pillows | Throws" at bounding box center [861, 218] width 327 height 18
drag, startPoint x: 887, startPoint y: 215, endPoint x: 690, endPoint y: 205, distance: 196.4
click at [690, 205] on div "SEO Title The title of your website - make it something that stands out in sear…" at bounding box center [861, 373] width 351 height 477
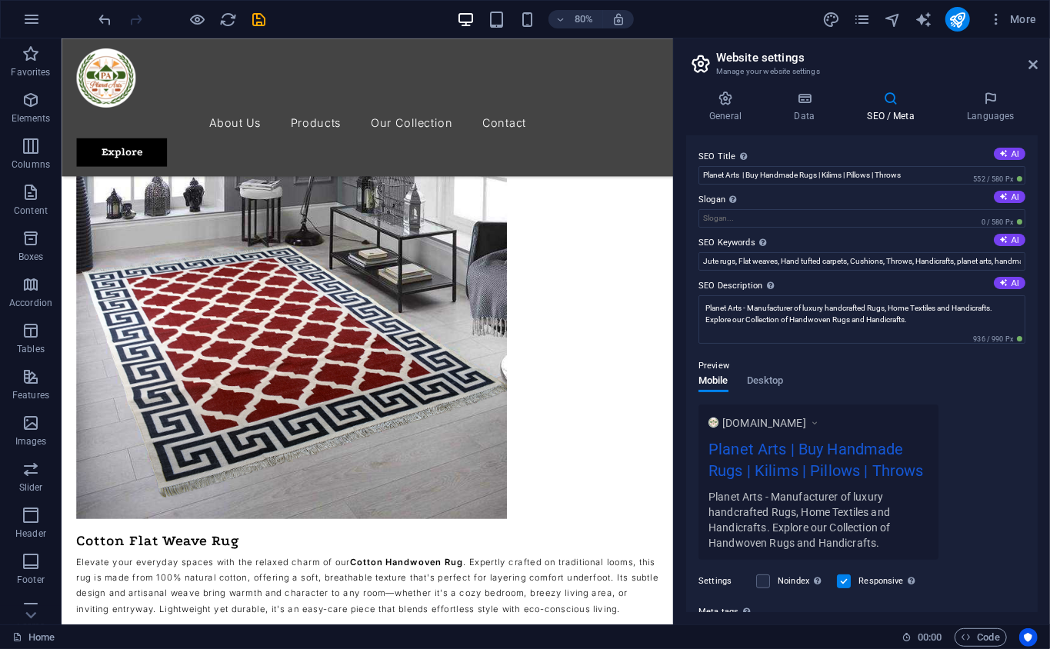
click at [1009, 455] on div "[DOMAIN_NAME] Planet Arts | Buy Handmade Rugs | Kilims | Pillows | Throws Plane…" at bounding box center [861, 481] width 327 height 155
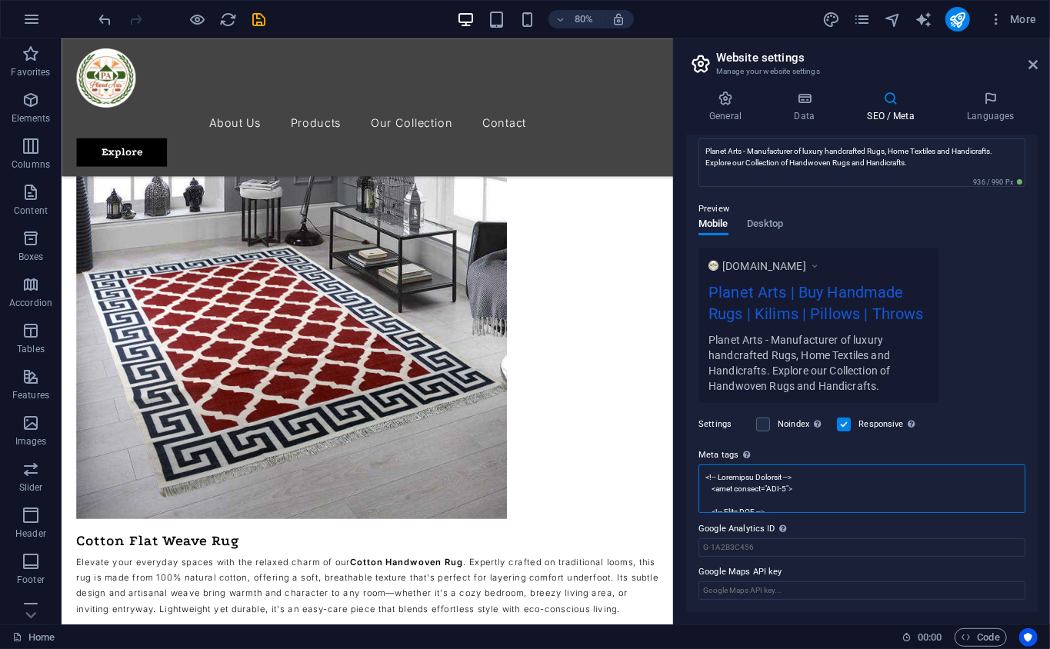
click at [905, 464] on textarea "Meta tags Enter HTML code here that will be placed inside the tags of your webs…" at bounding box center [861, 488] width 327 height 48
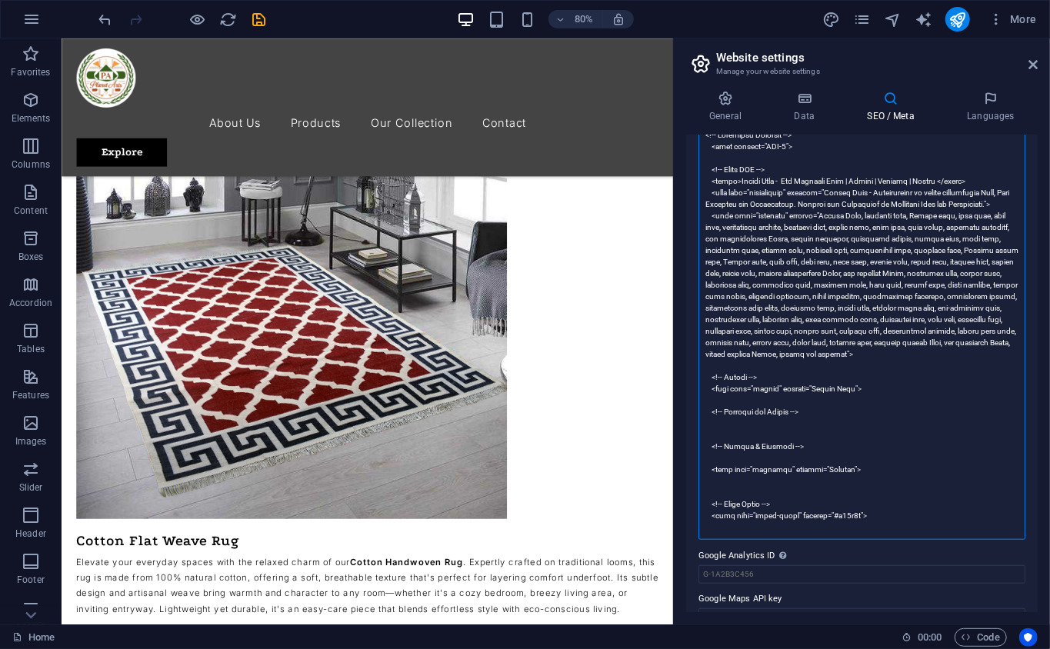
scroll to position [527, 0]
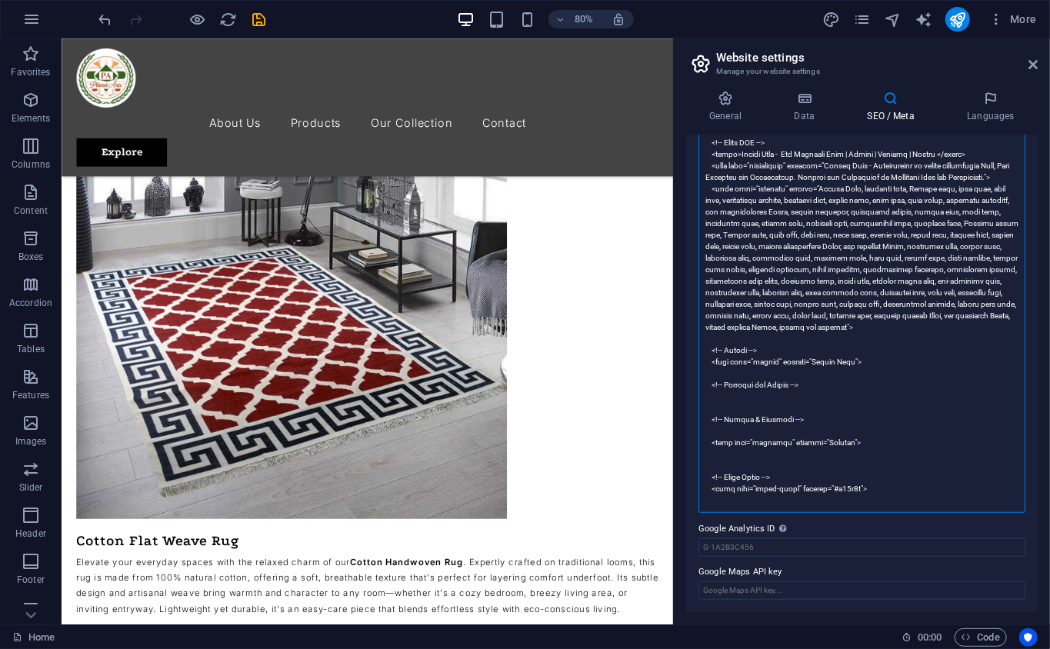
click at [792, 404] on textarea "Meta tags Enter HTML code here that will be placed inside the tags of your webs…" at bounding box center [861, 303] width 327 height 417
paste textarea "<meta name="viewport" content="width=device-width, initial-scale=1.0">"
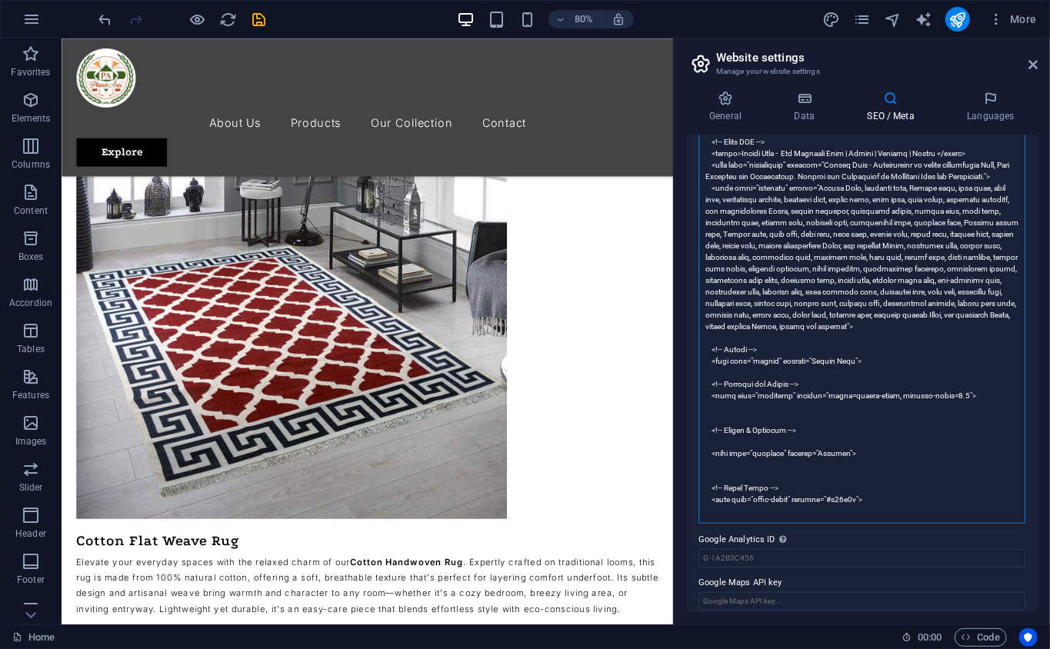
click at [874, 469] on textarea "Meta tags Enter HTML code here that will be placed inside the tags of your webs…" at bounding box center [861, 309] width 327 height 429
paste textarea "<meta name="robots" content="index, follow">"
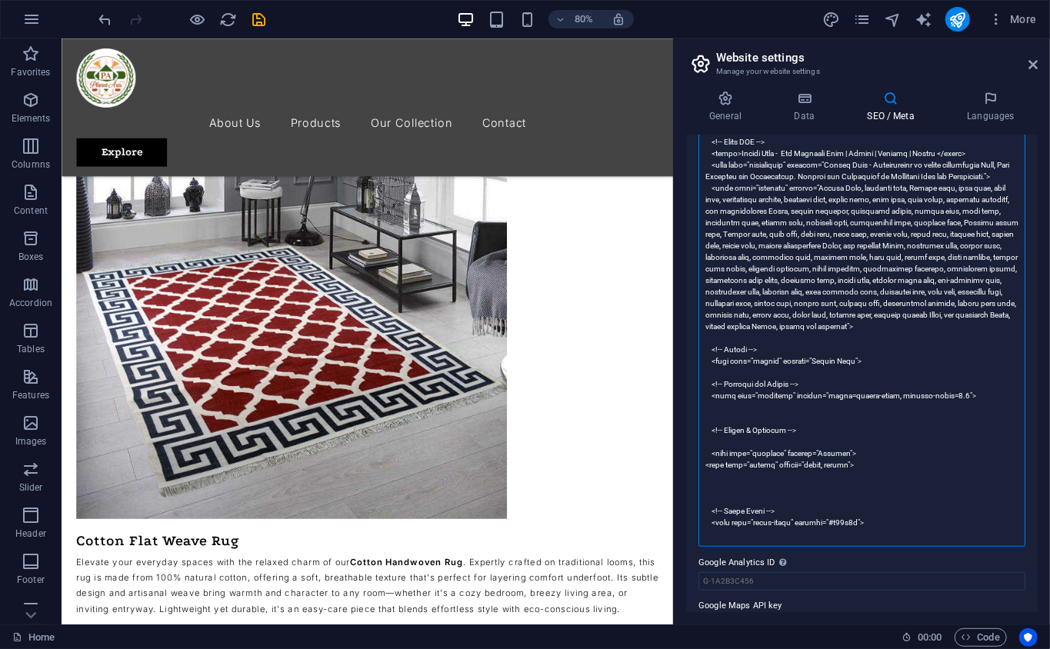
click at [827, 537] on textarea "Meta tags Enter HTML code here that will be placed inside the tags of your webs…" at bounding box center [861, 321] width 327 height 452
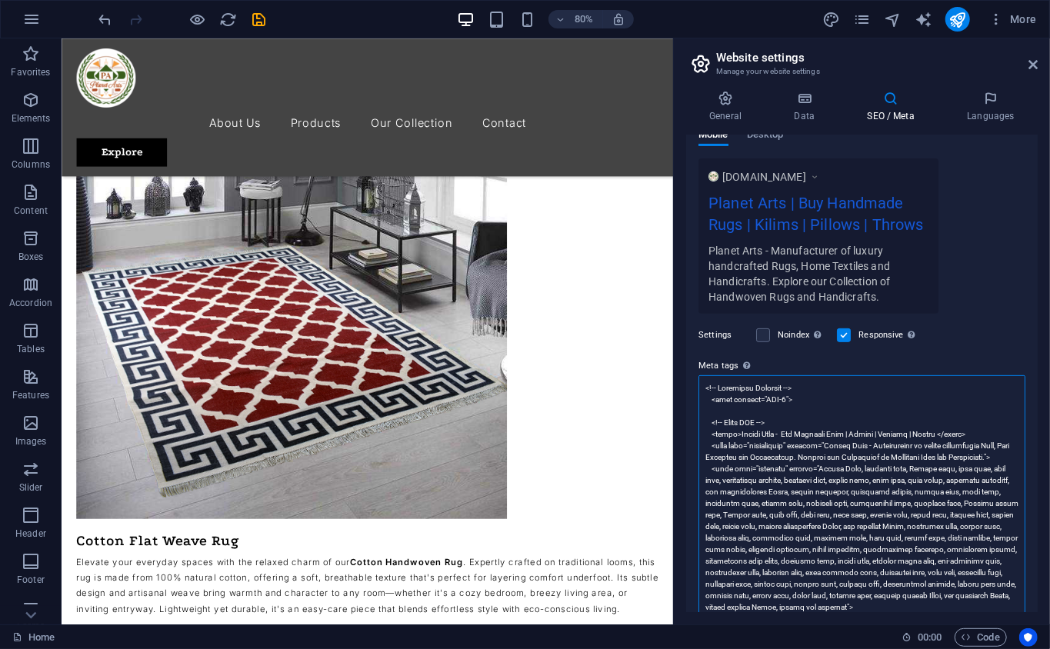
scroll to position [185, 0]
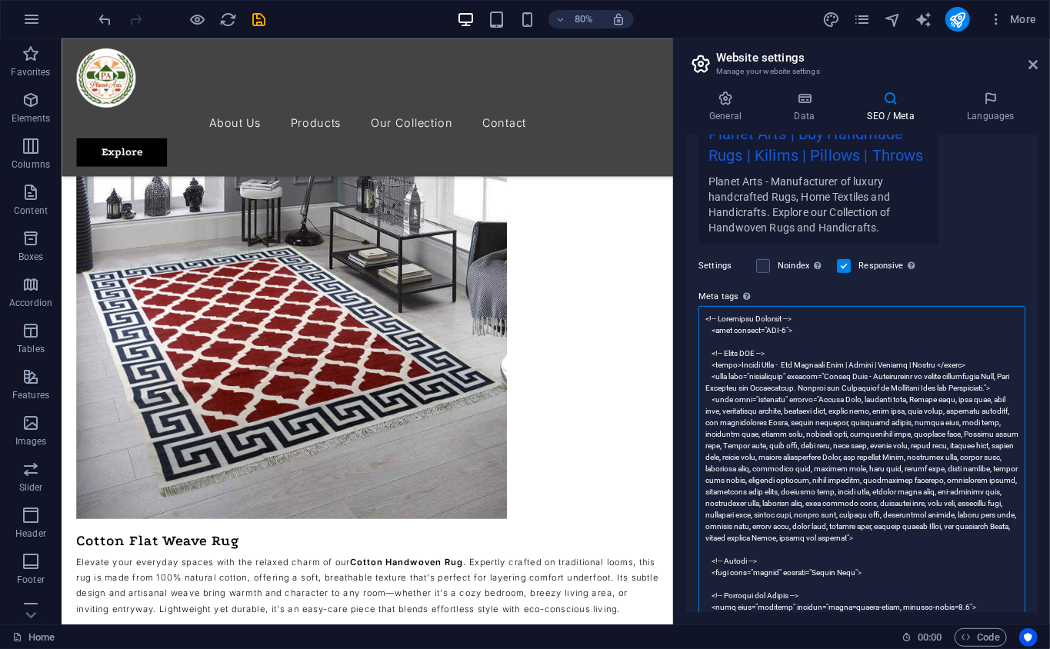
scroll to position [355, 0]
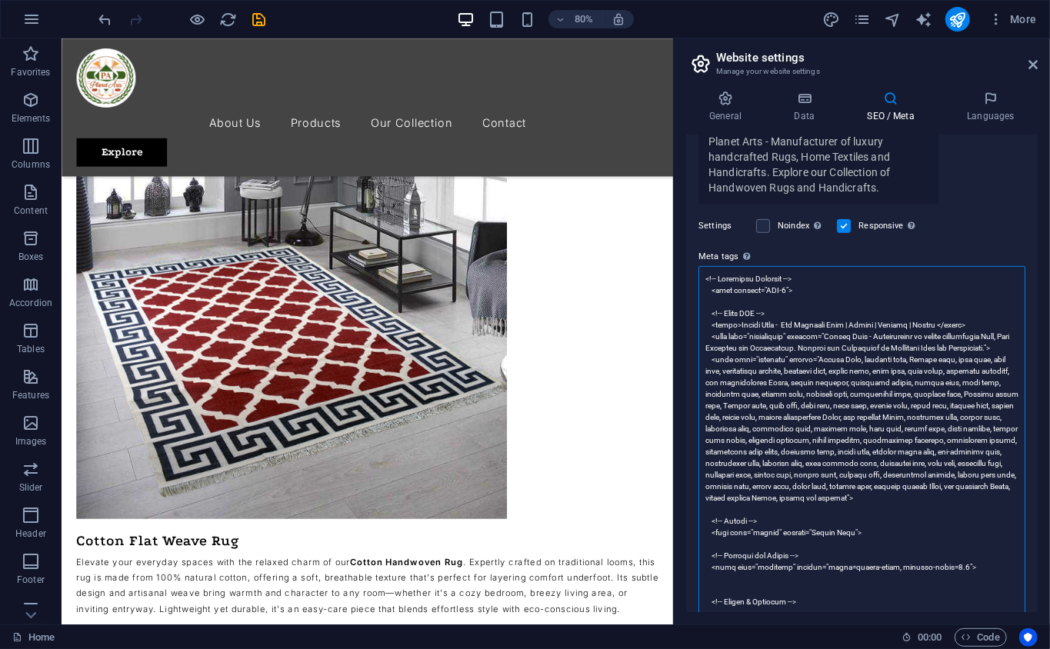
click at [763, 375] on textarea "Meta tags Enter HTML code here that will be placed inside the tags of your webs…" at bounding box center [861, 492] width 327 height 452
click at [781, 321] on textarea "Meta tags Enter HTML code here that will be placed inside the tags of your webs…" at bounding box center [861, 492] width 327 height 452
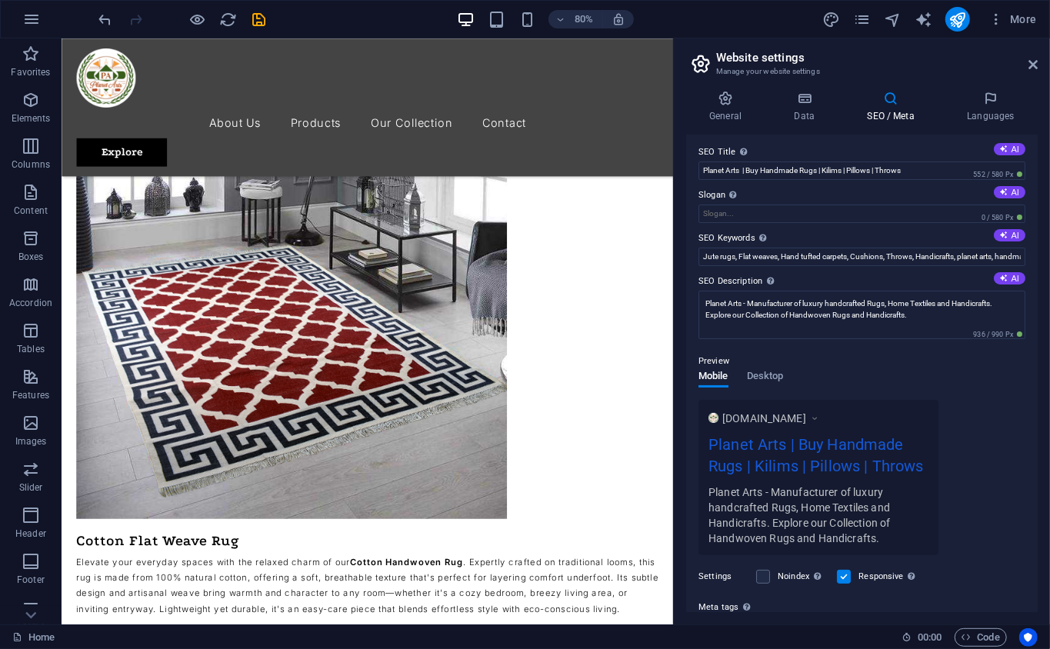
scroll to position [0, 0]
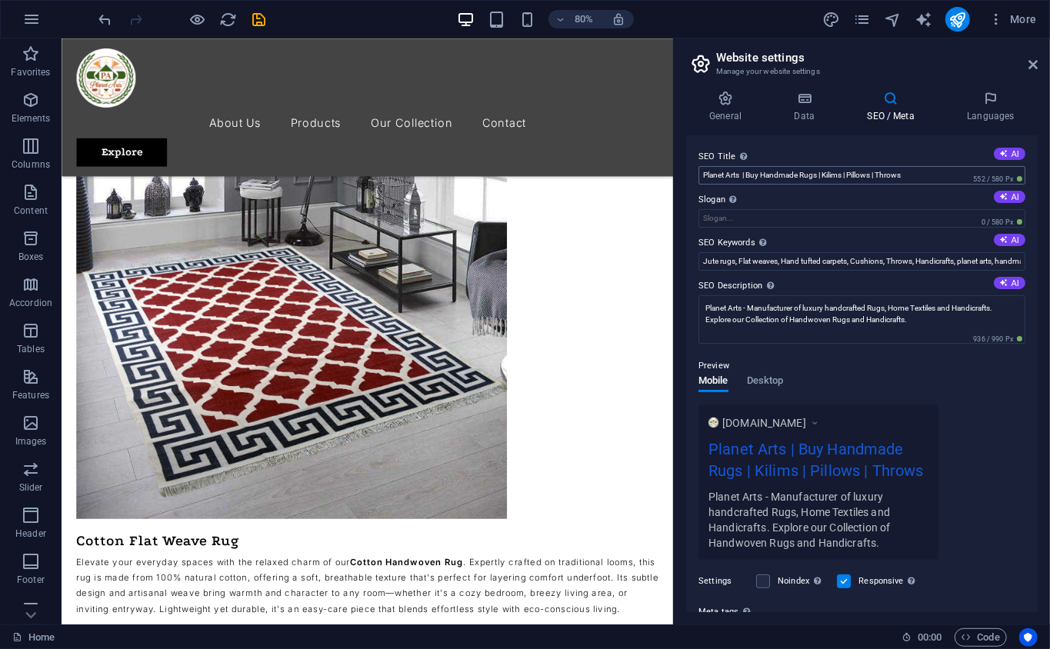
type textarea "<!-- Loremipsu Dolorsit --> <amet consect="ADI-4"> <!-- Elits DOE --> <tempo>In…"
click at [747, 171] on input "Planet Arts | Buy Handmade Rugs | Kilims | Pillows | Throws" at bounding box center [861, 175] width 327 height 18
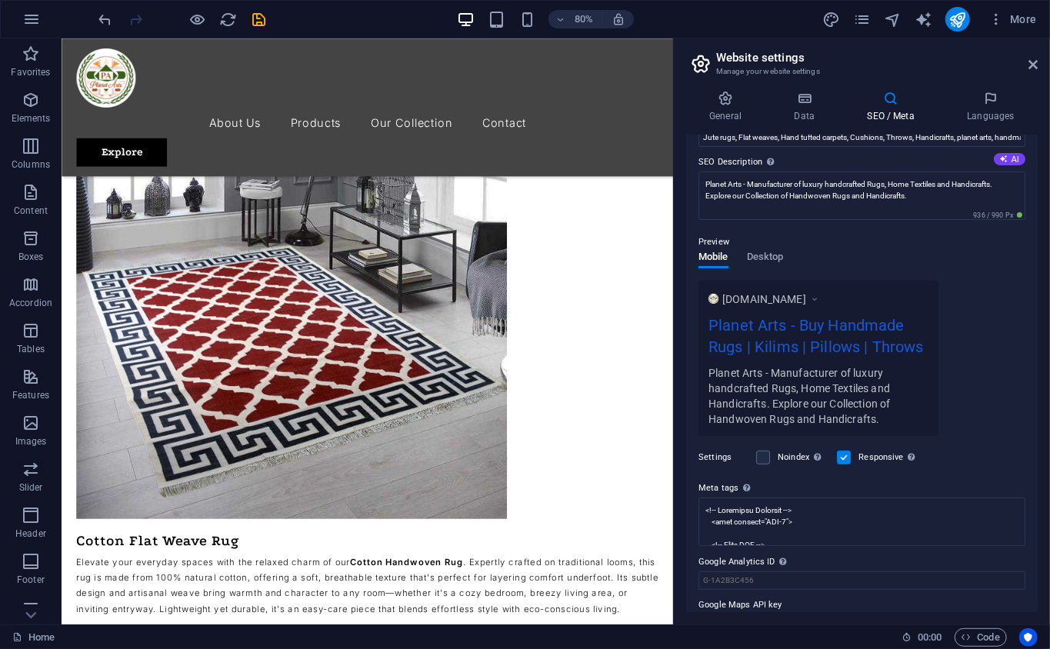
scroll to position [158, 0]
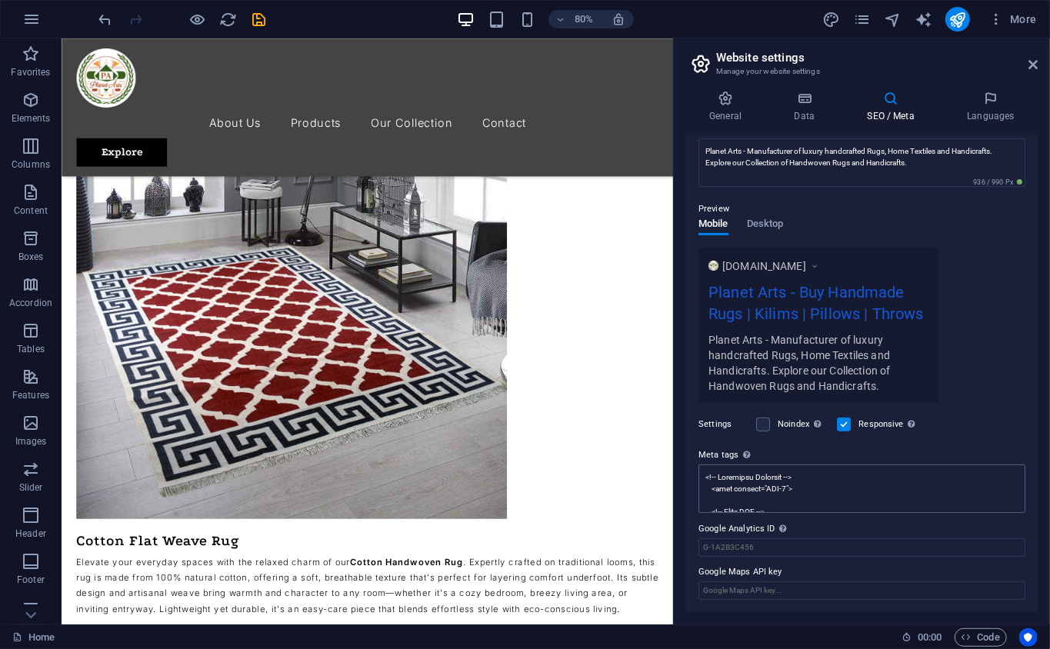
type input "Planet Arts - Buy Handmade Rugs | Kilims | Pillows | Throws"
click at [819, 484] on textarea "Meta tags Enter HTML code here that will be placed inside the tags of your webs…" at bounding box center [861, 488] width 327 height 48
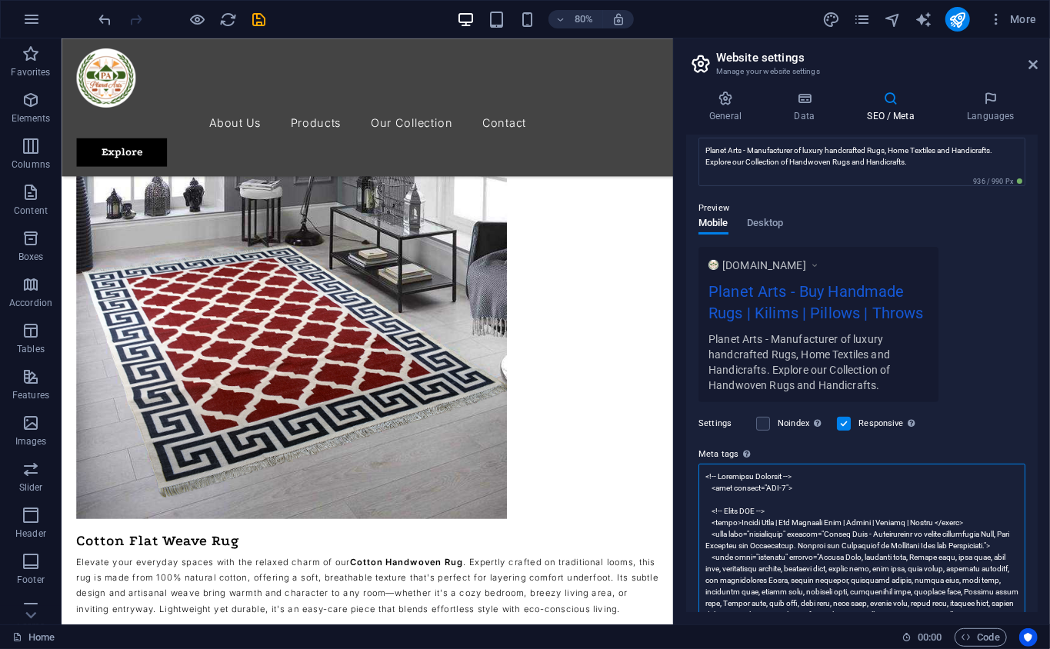
type textarea "<!-- Loremipsu Dolorsit --> <amet consect="ADI-3"> <!-- Elits DOE --> <tempo>In…"
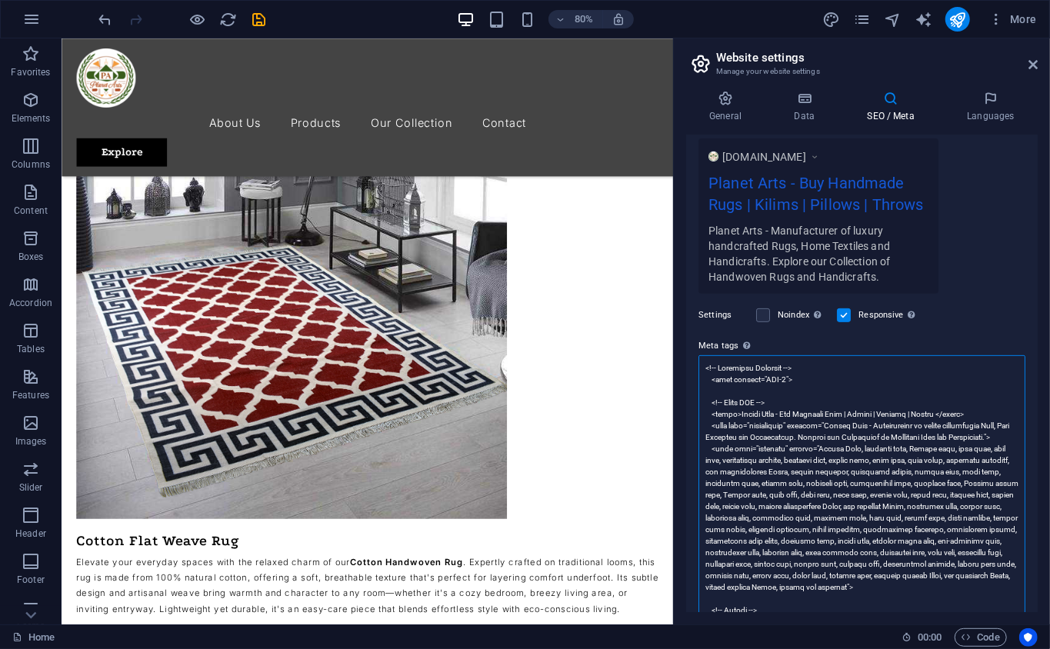
scroll to position [499, 0]
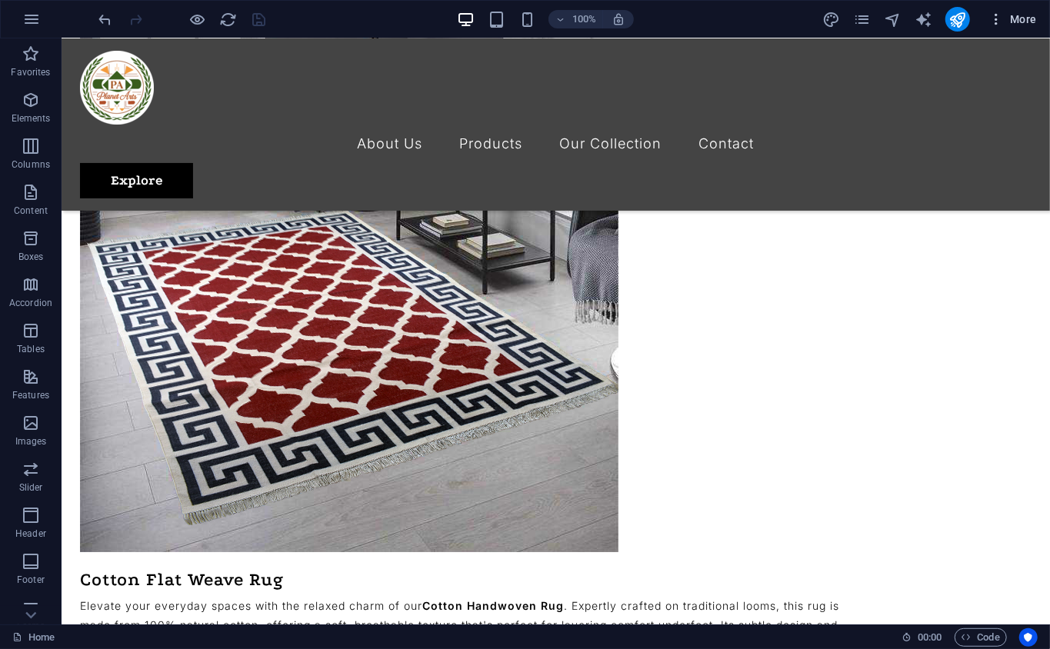
click at [1003, 9] on button "More" at bounding box center [1012, 19] width 61 height 25
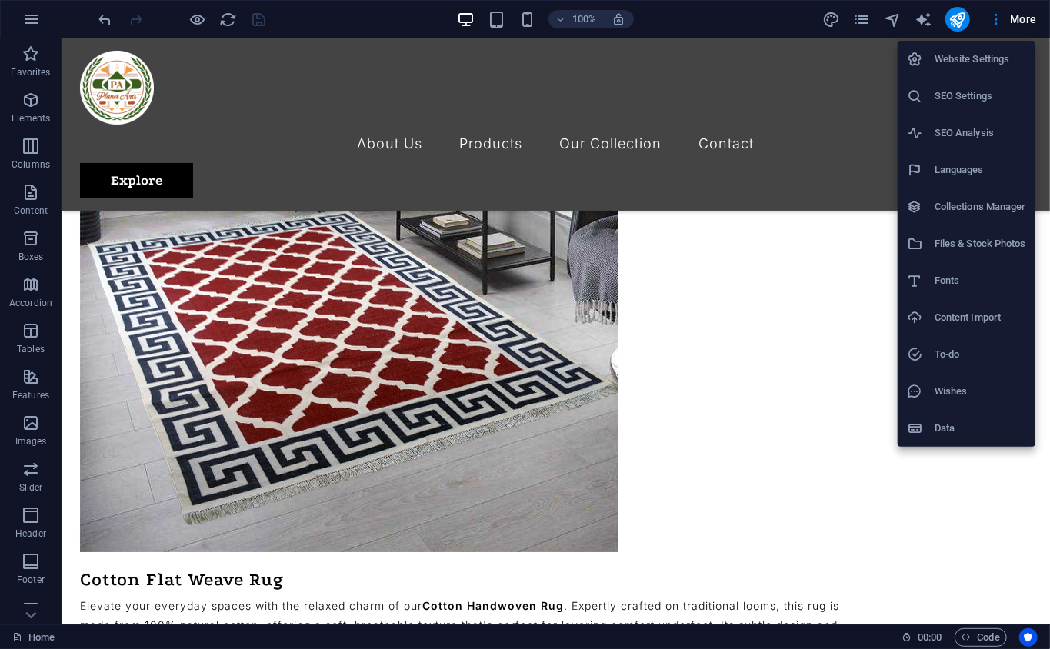
click at [985, 95] on h6 "SEO Settings" at bounding box center [979, 96] width 91 height 18
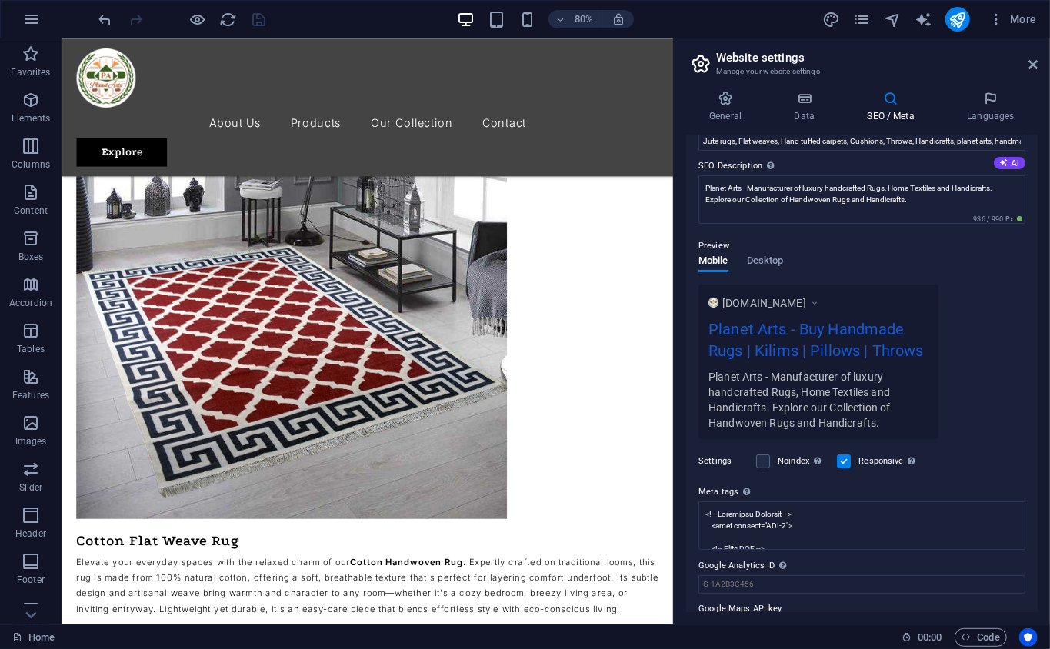
scroll to position [158, 0]
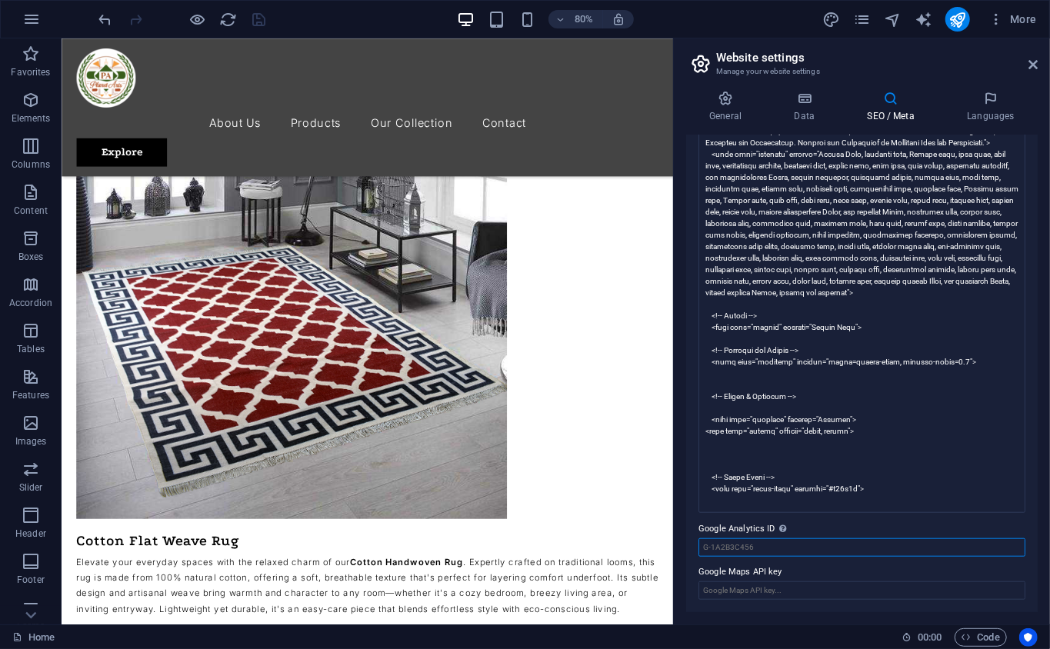
click at [907, 551] on input "Google Analytics ID Please only add the Google Analytics ID. We automatically i…" at bounding box center [861, 547] width 327 height 18
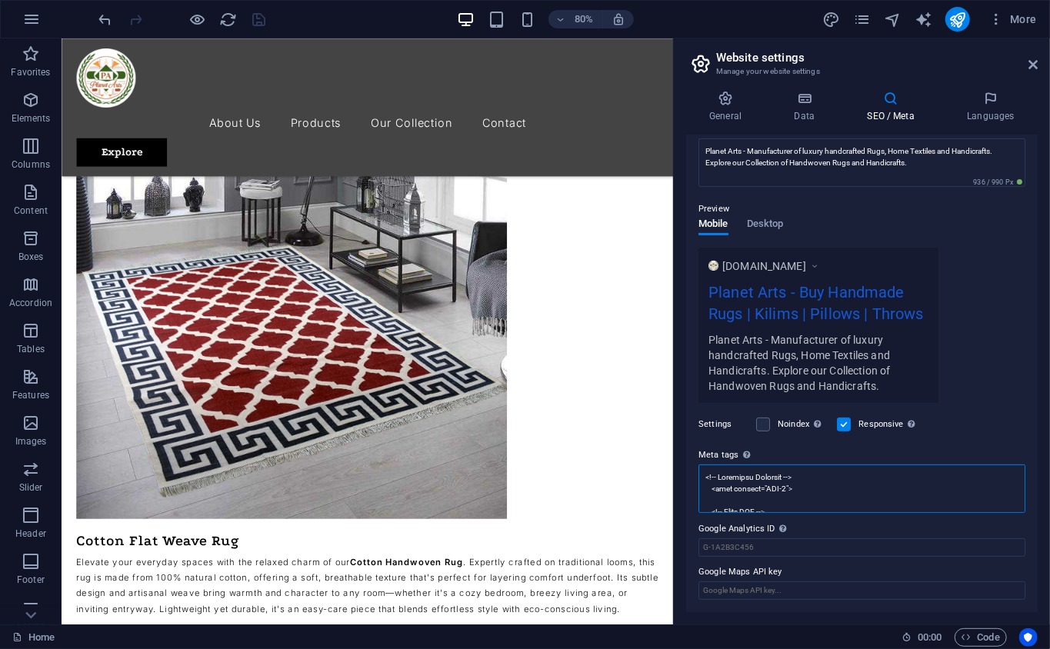
click at [865, 501] on textarea "Meta tags Enter HTML code here that will be placed inside the tags of your webs…" at bounding box center [861, 488] width 327 height 48
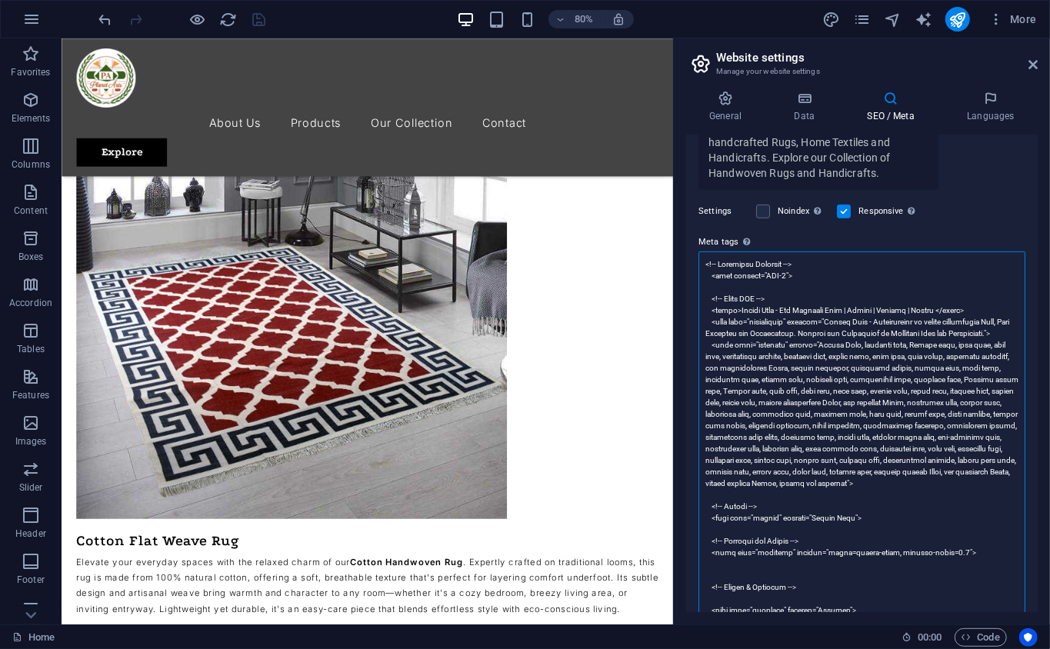
scroll to position [500, 0]
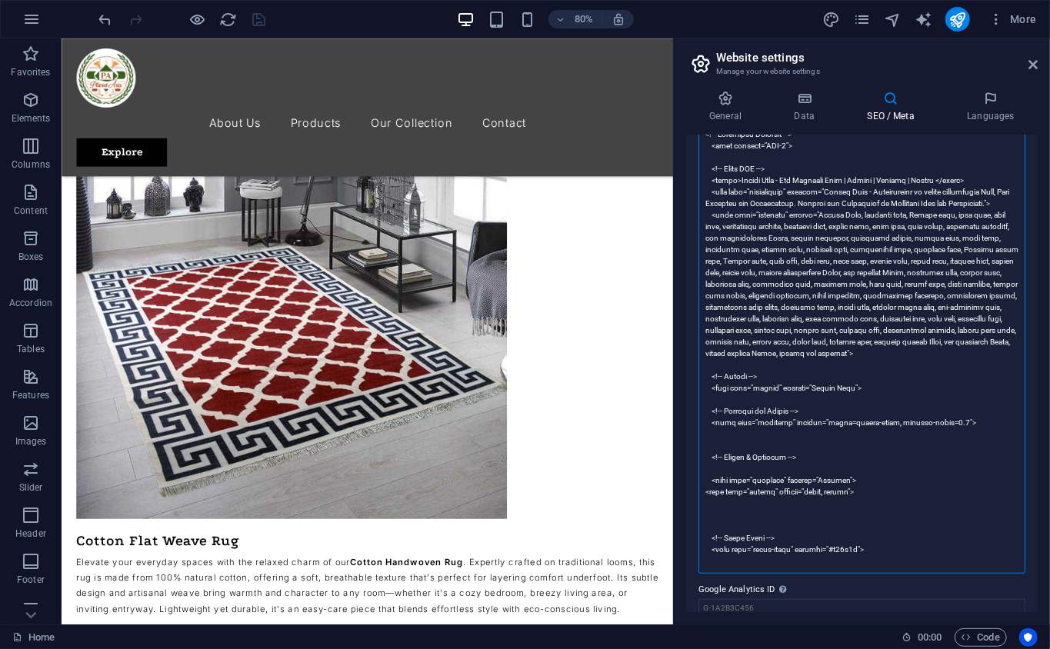
click at [801, 534] on textarea "Meta tags Enter HTML code here that will be placed inside the tags of your webs…" at bounding box center [861, 347] width 327 height 452
type textarea "<!-- Loremipsu Dolorsit --> <amet consect="ADI-3"> <!-- Elits DOE --> <tempo>In…"
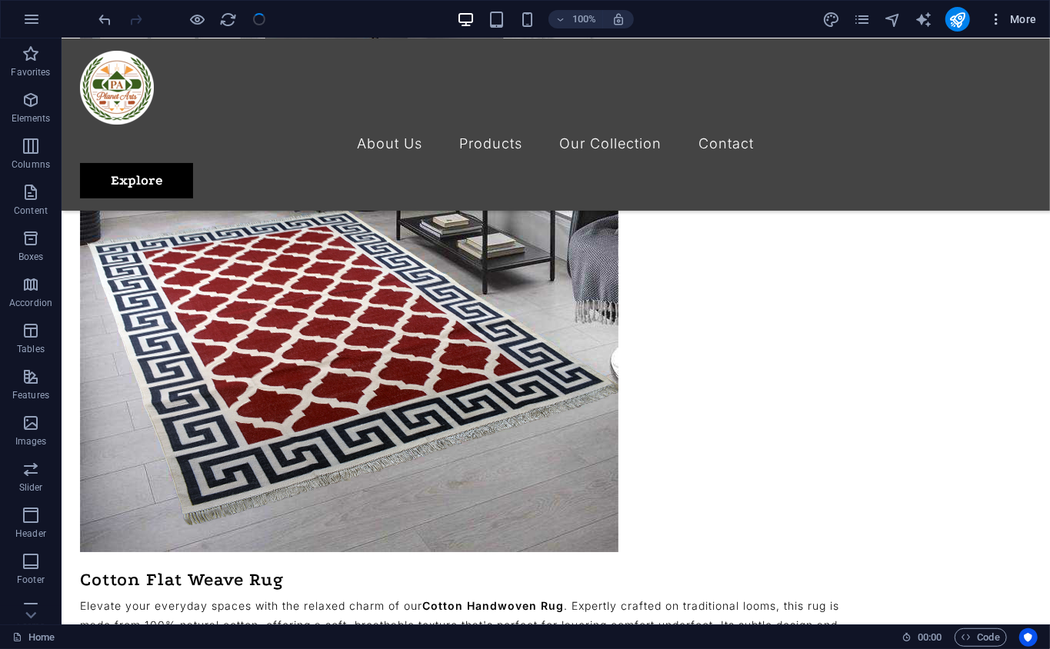
click at [1006, 20] on span "More" at bounding box center [1012, 19] width 48 height 15
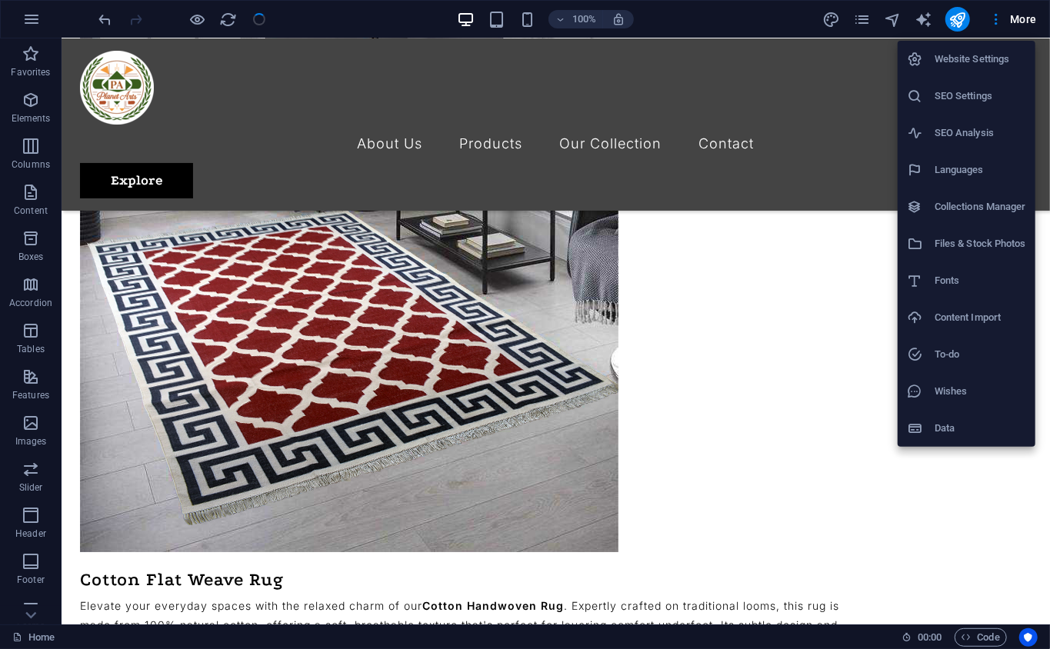
click at [973, 81] on li "SEO Settings" at bounding box center [966, 96] width 138 height 37
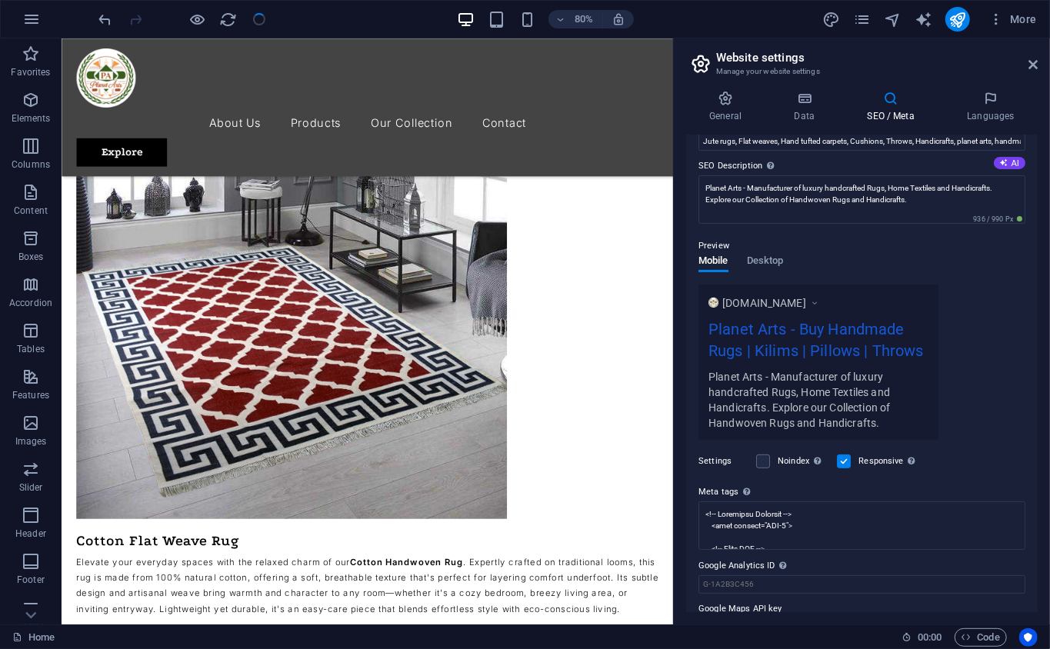
scroll to position [158, 0]
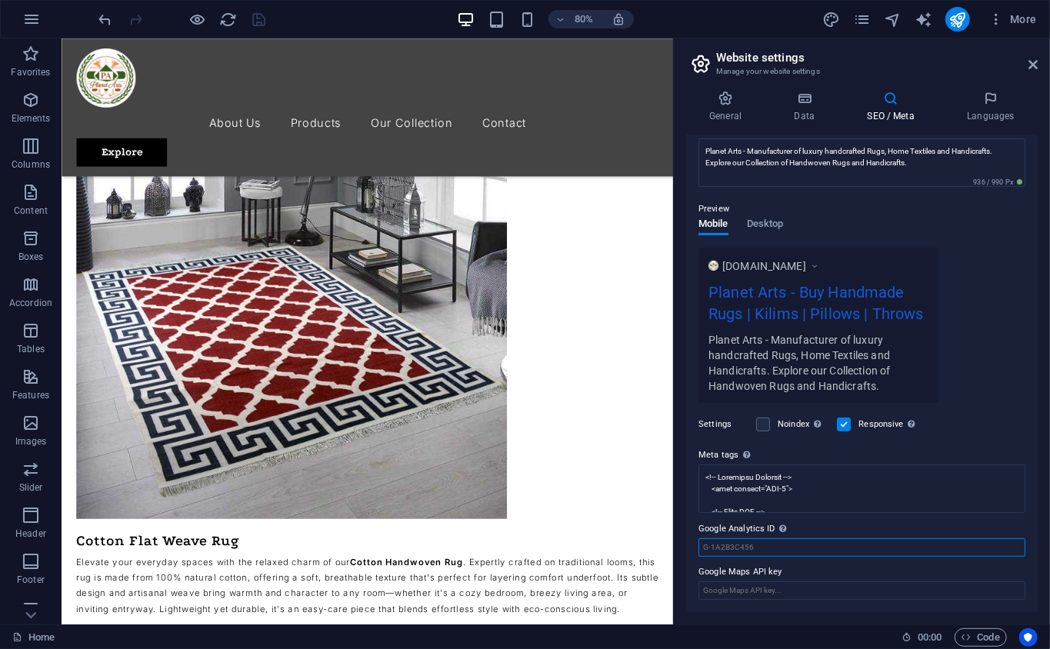
drag, startPoint x: 780, startPoint y: 561, endPoint x: 742, endPoint y: 563, distance: 37.7
click at [742, 563] on div "SEO Title The title of your website - make it something that stands out in sear…" at bounding box center [861, 373] width 351 height 477
paste input "G-DW74Q544XK"
type input "G-DW74Q544XK"
click at [781, 586] on input "Google Maps API key" at bounding box center [861, 590] width 327 height 18
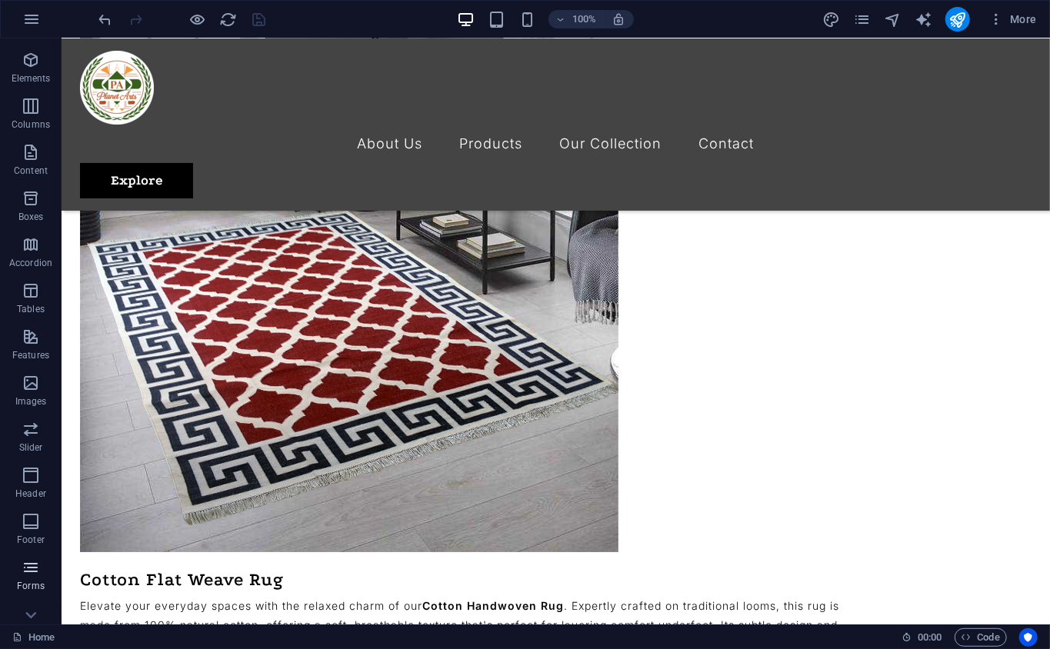
scroll to position [105, 0]
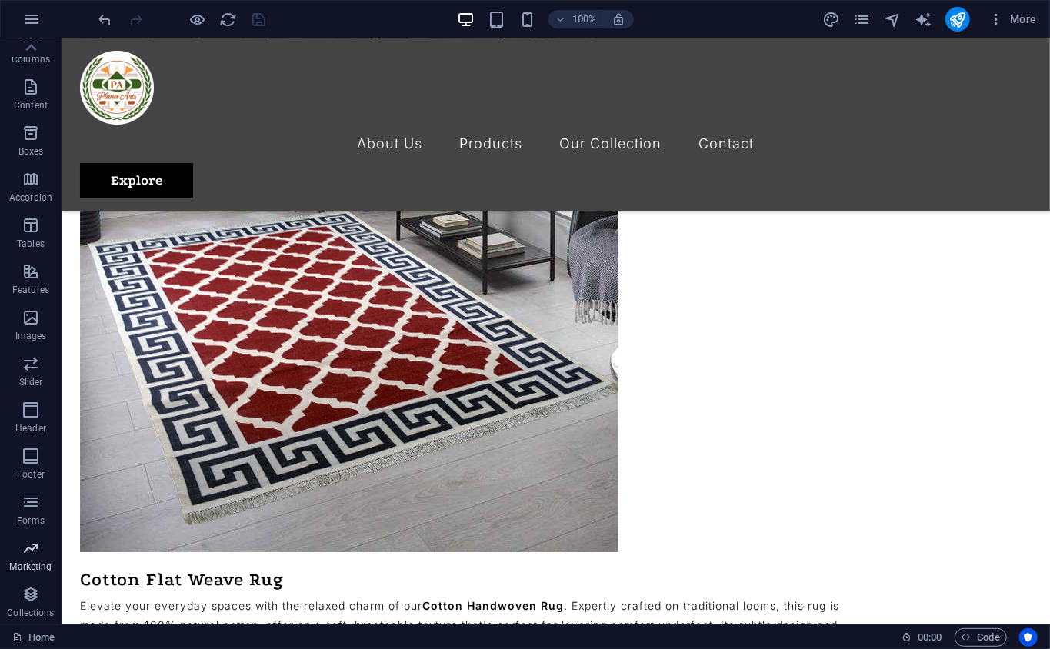
click at [32, 546] on icon "button" at bounding box center [31, 548] width 18 height 18
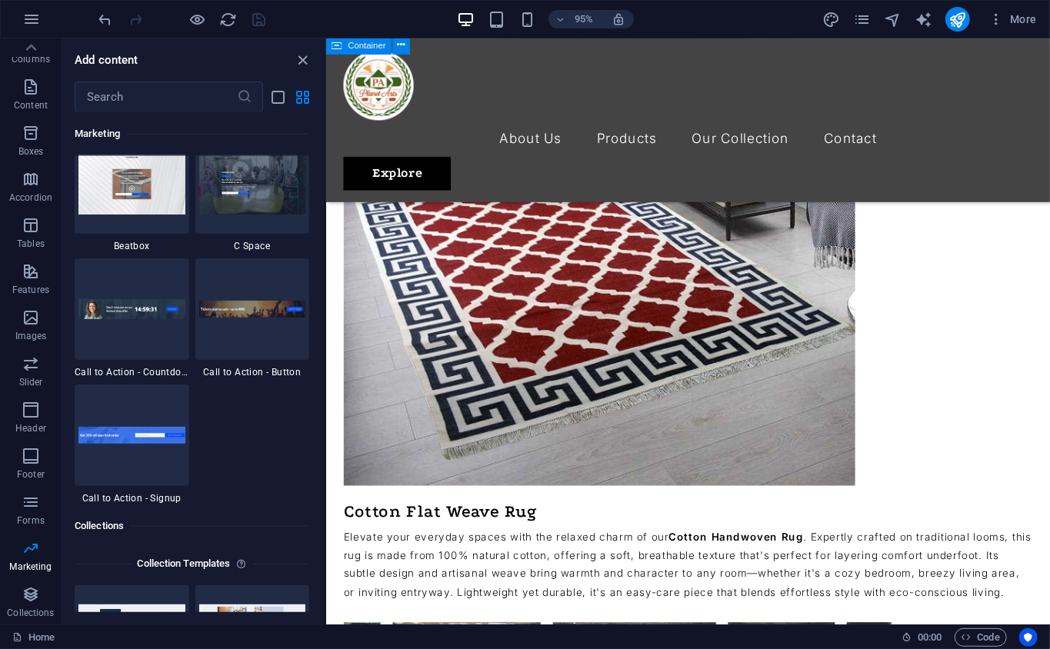
scroll to position [13720, 0]
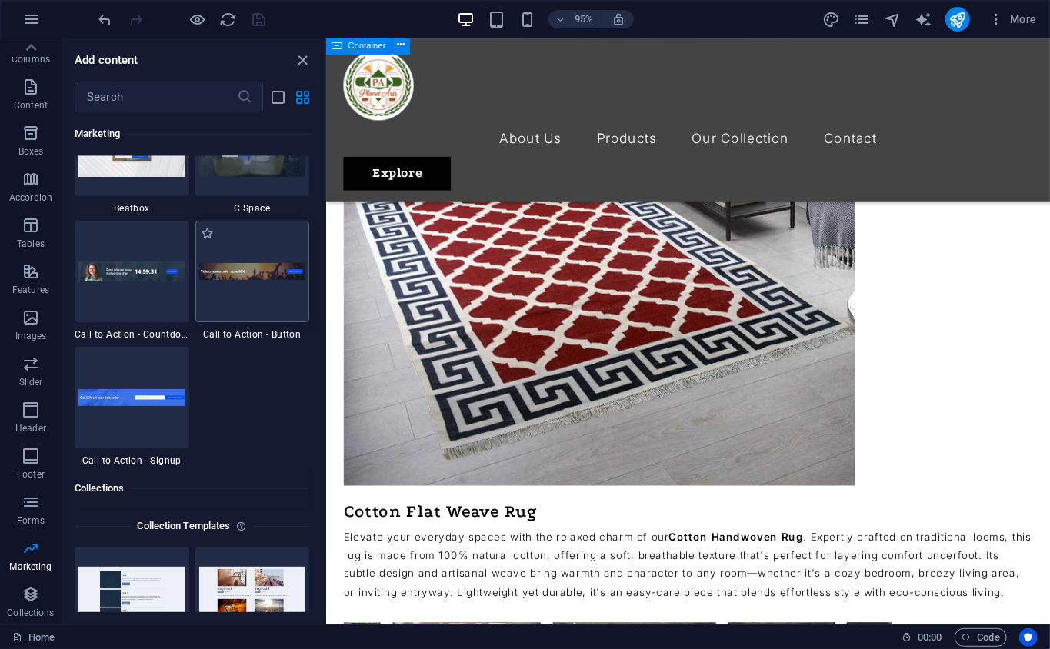
click at [225, 277] on img at bounding box center [252, 272] width 107 height 18
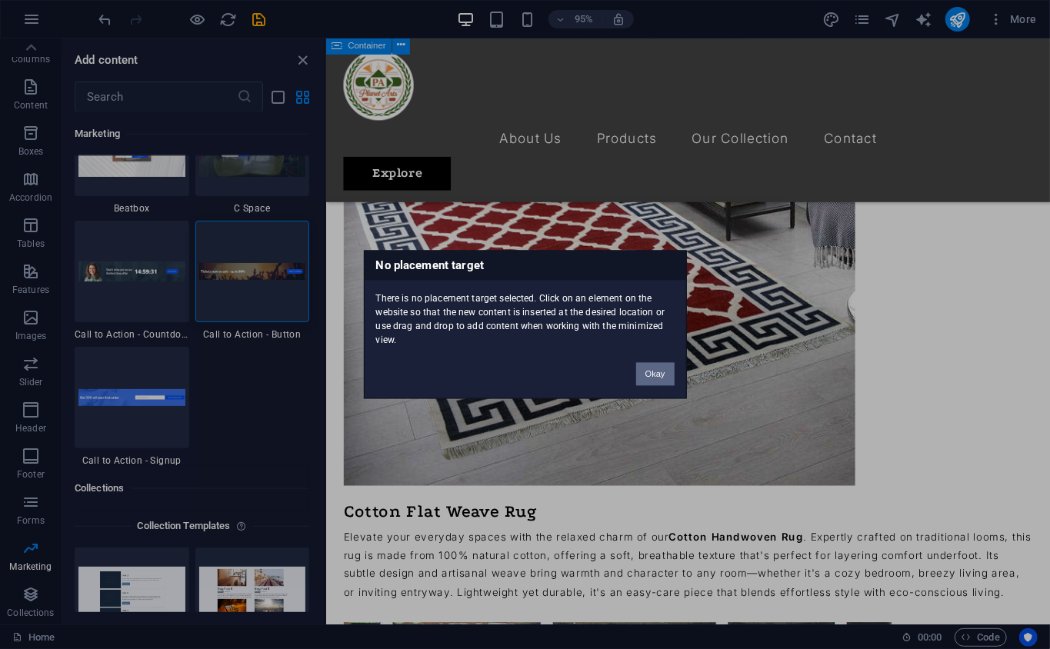
click at [647, 369] on button "Okay" at bounding box center [655, 374] width 38 height 23
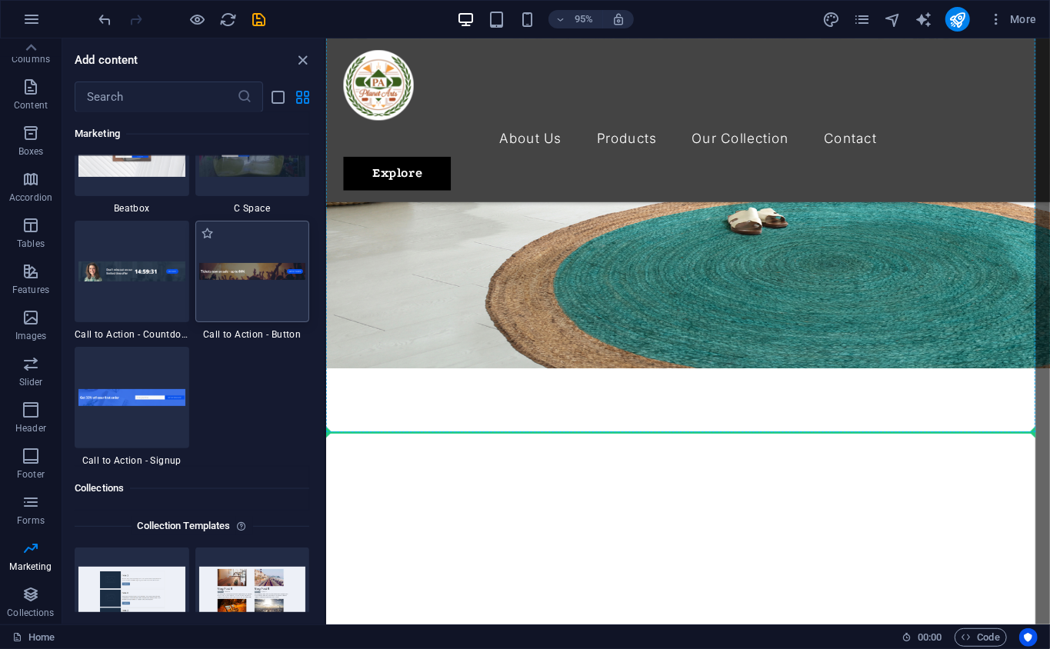
scroll to position [204, 0]
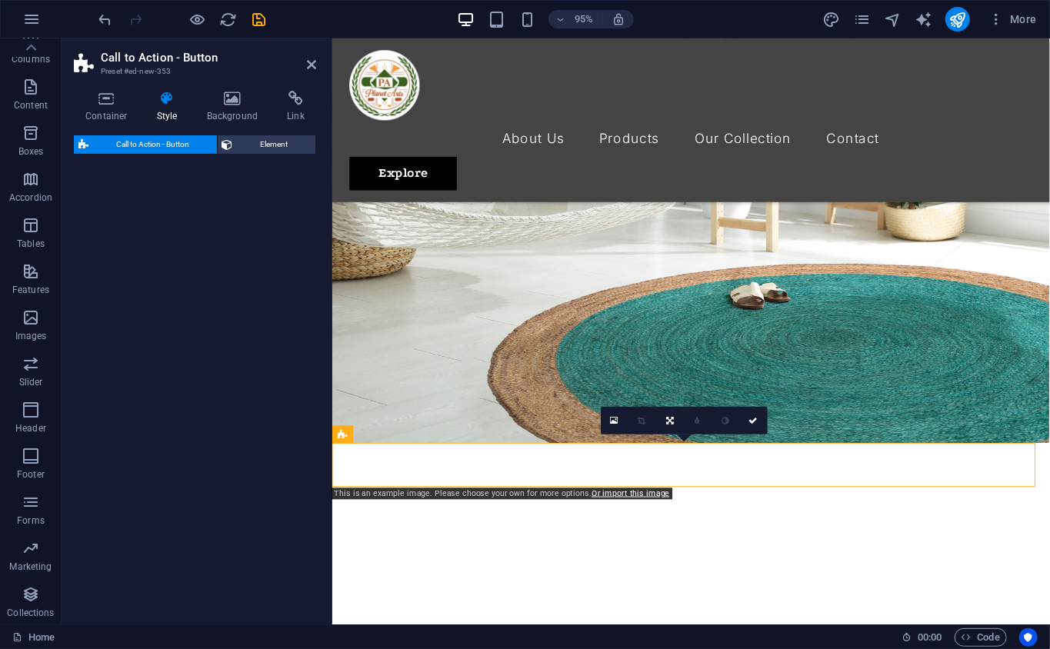
select select "rem"
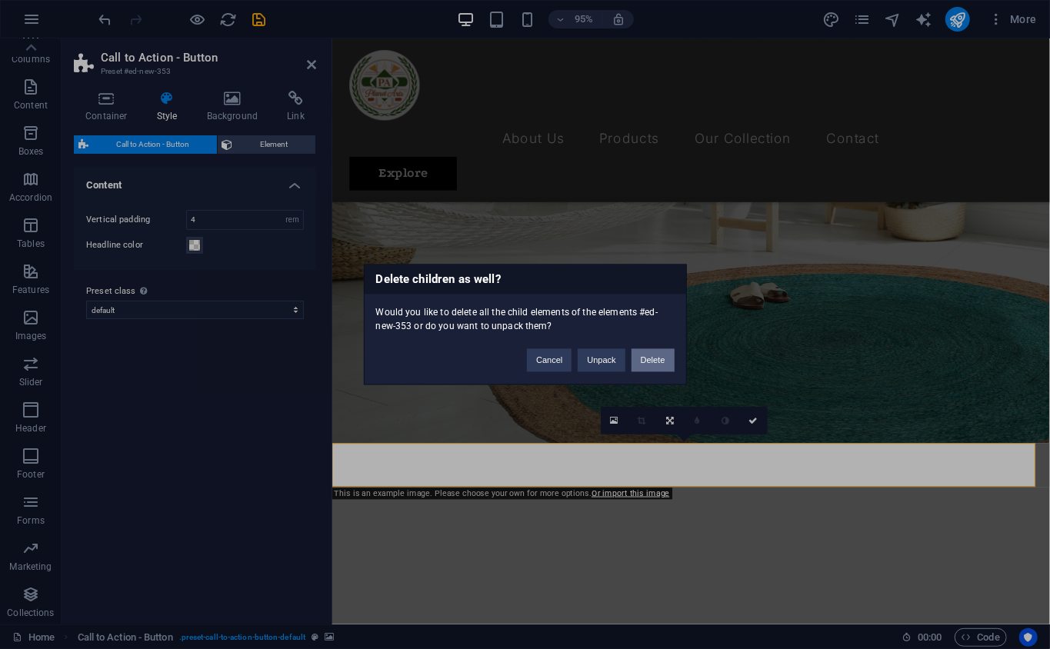
click at [644, 355] on button "Delete" at bounding box center [652, 360] width 43 height 23
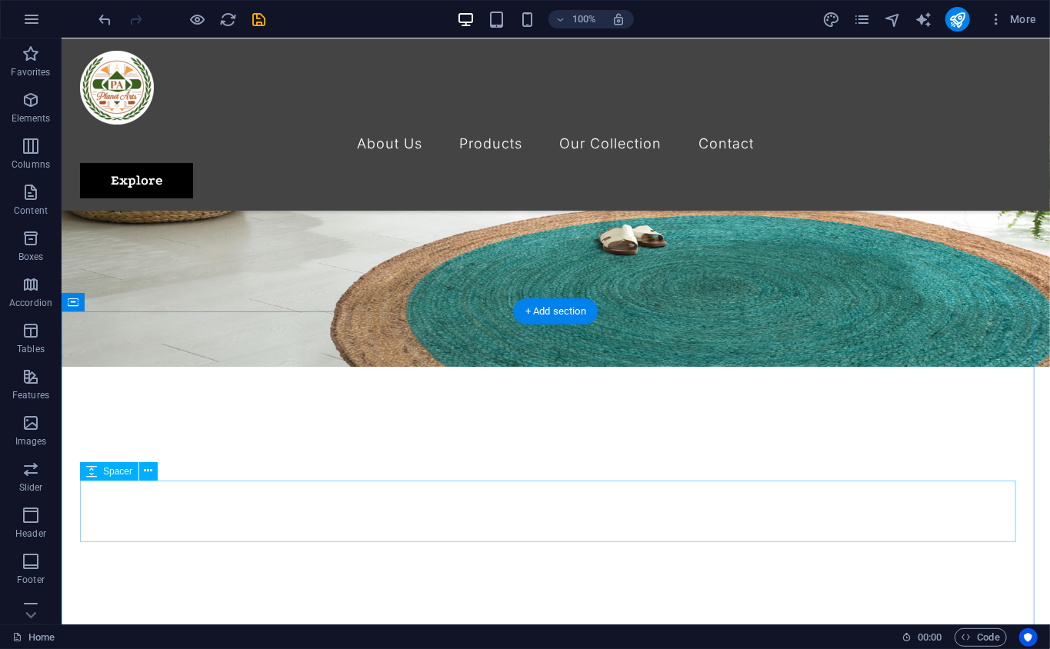
scroll to position [375, 0]
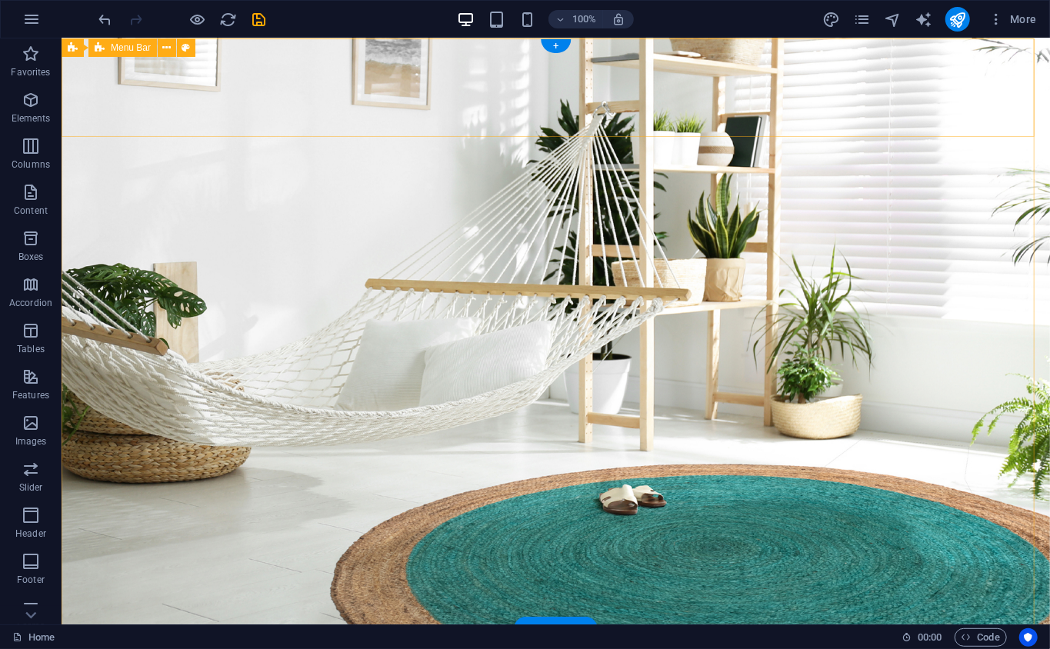
scroll to position [0, 0]
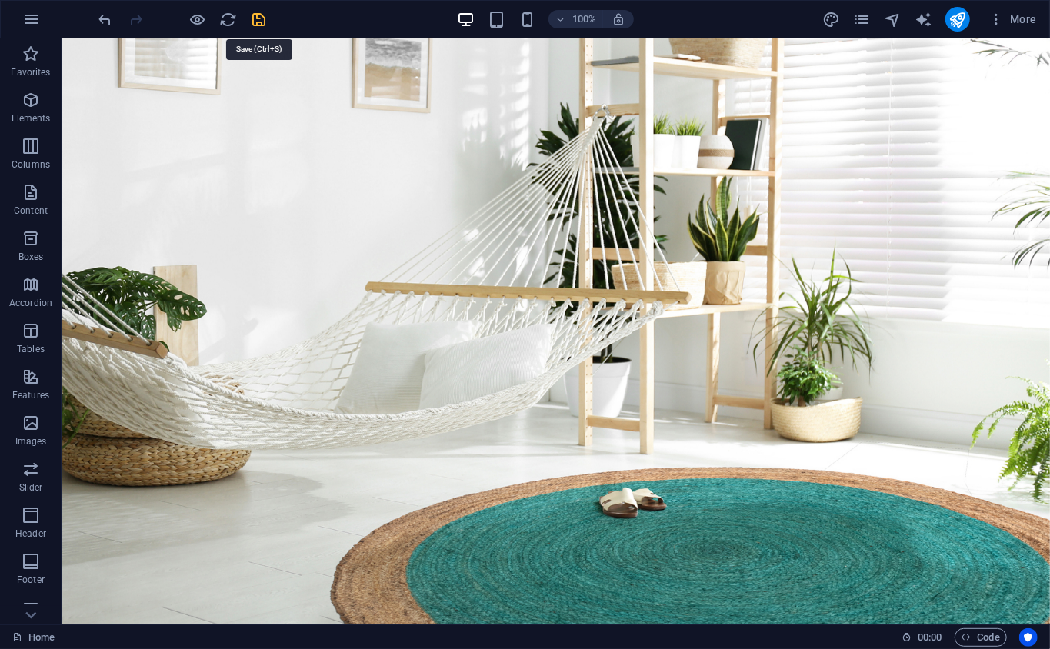
click at [259, 22] on icon "save" at bounding box center [260, 20] width 18 height 18
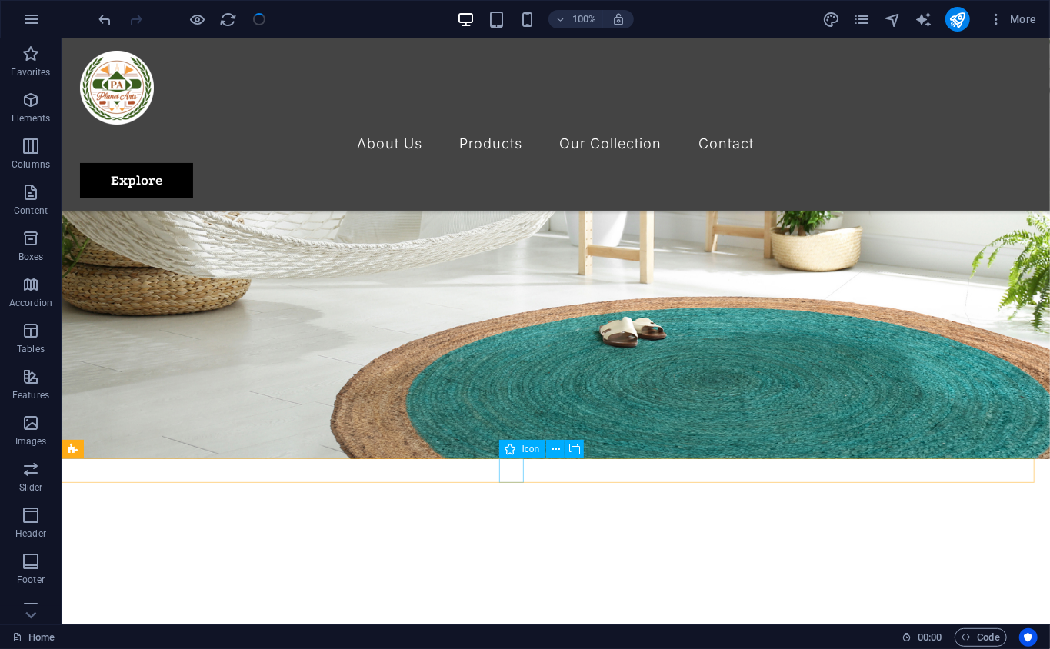
scroll to position [341, 0]
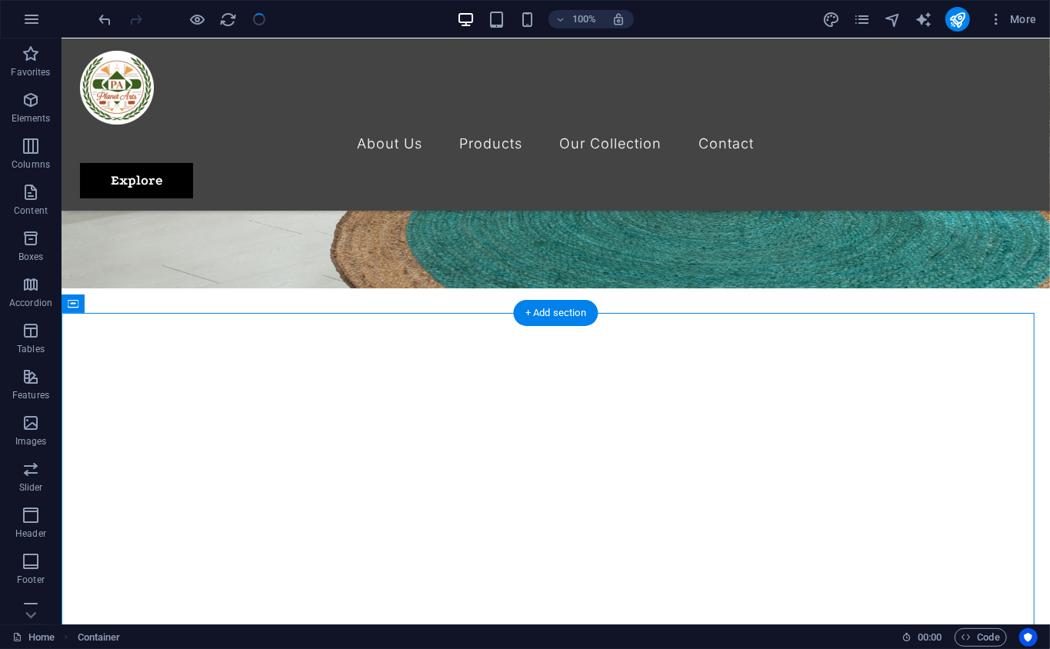
drag, startPoint x: 593, startPoint y: 455, endPoint x: 597, endPoint y: 372, distance: 83.1
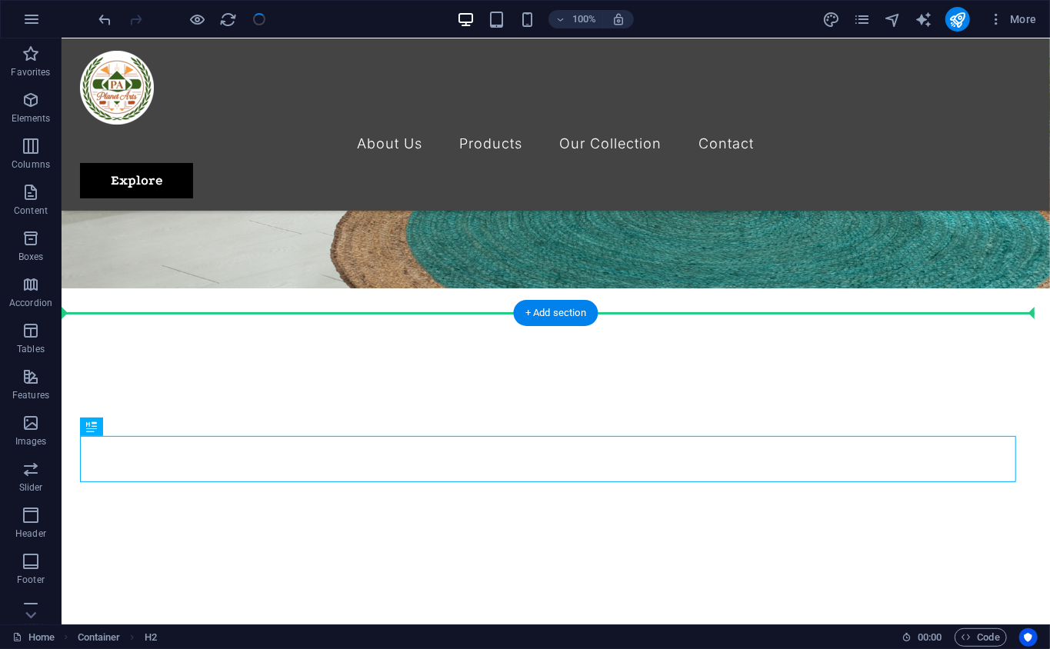
drag, startPoint x: 597, startPoint y: 474, endPoint x: 569, endPoint y: 333, distance: 143.4
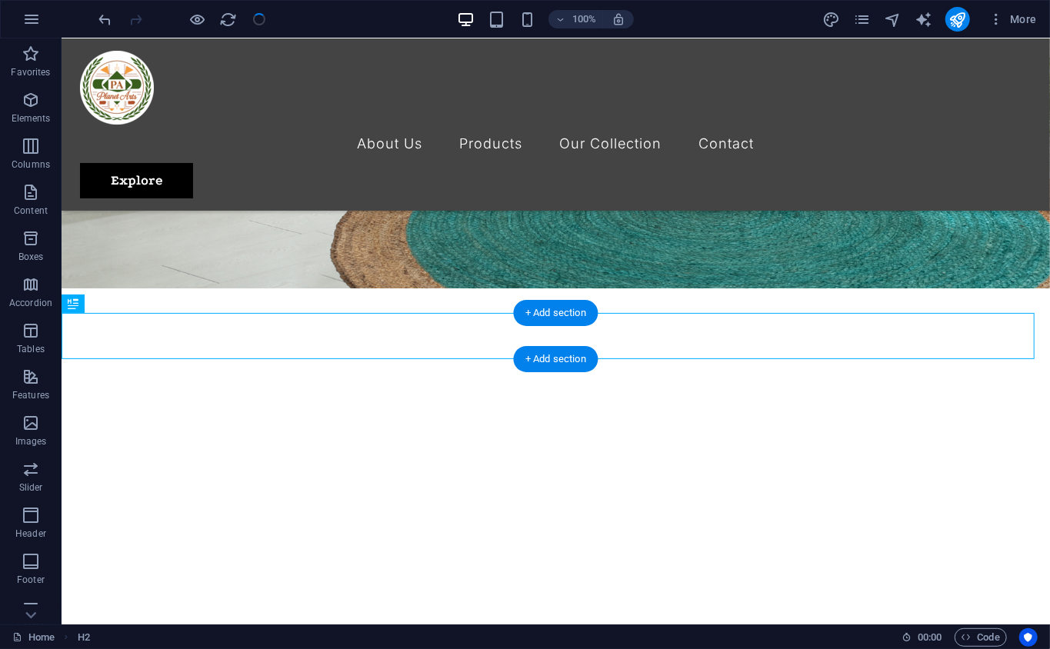
drag, startPoint x: 647, startPoint y: 328, endPoint x: 644, endPoint y: 338, distance: 9.7
click at [578, 308] on div "+ Add section" at bounding box center [555, 313] width 85 height 26
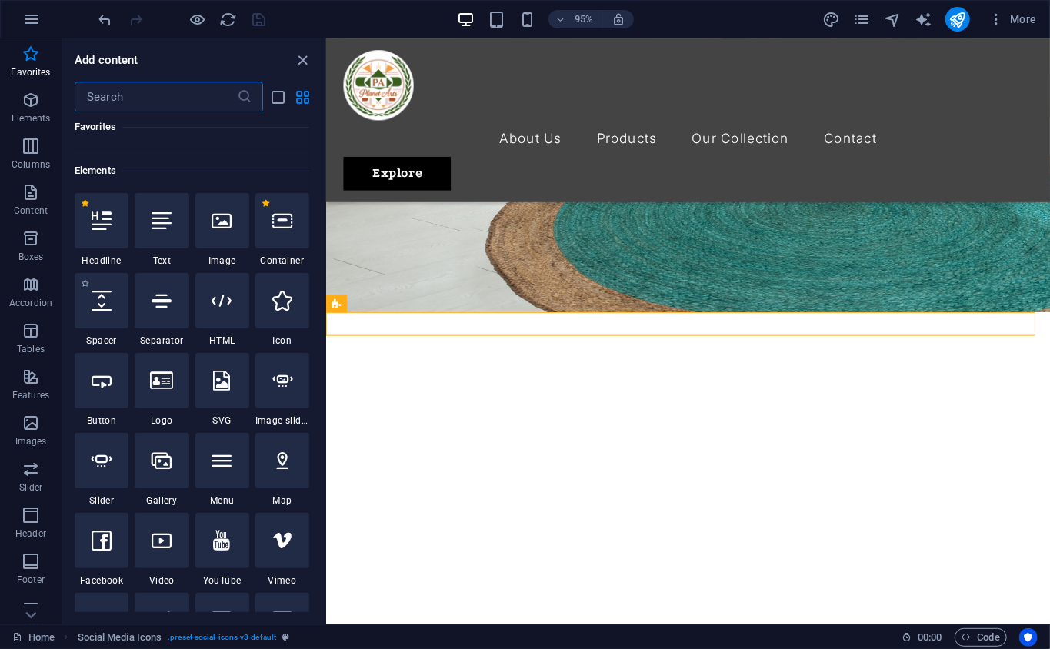
scroll to position [52, 0]
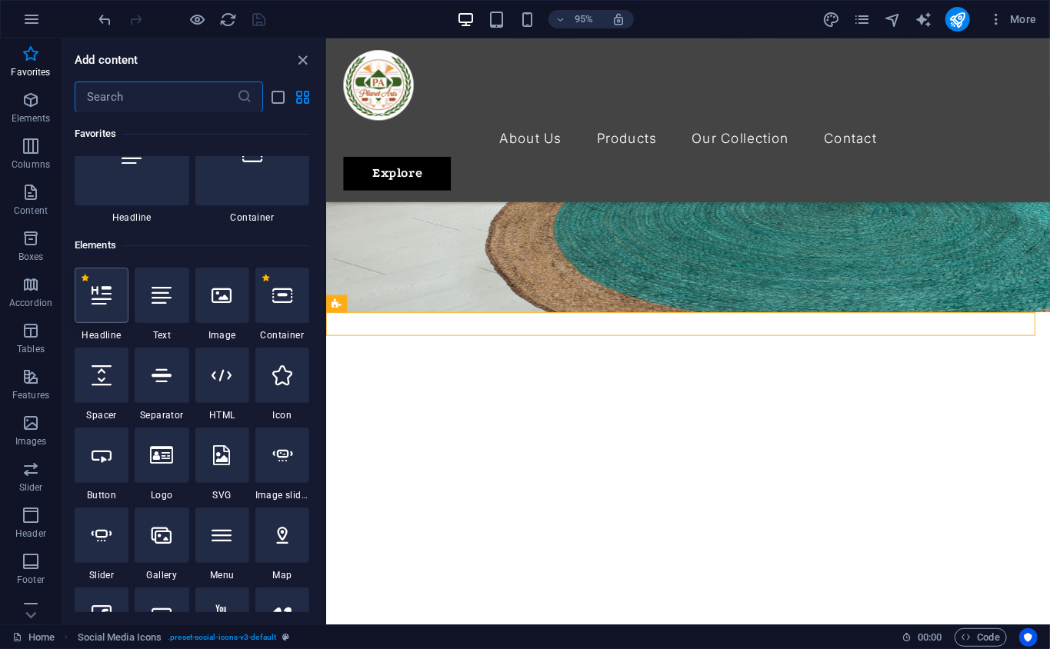
click at [117, 332] on div "1 Star Headline 1 Star Text 1 Star Image 1 Star Container 1 Star Spacer 1 Star …" at bounding box center [192, 545] width 235 height 554
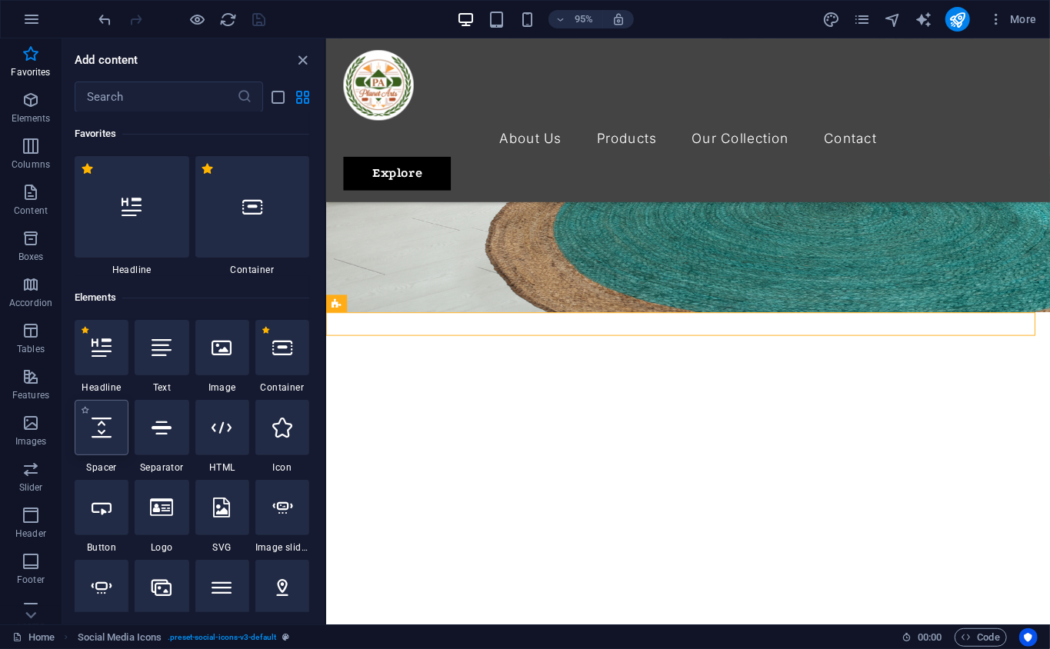
click at [120, 437] on div at bounding box center [102, 427] width 54 height 55
select select "px"
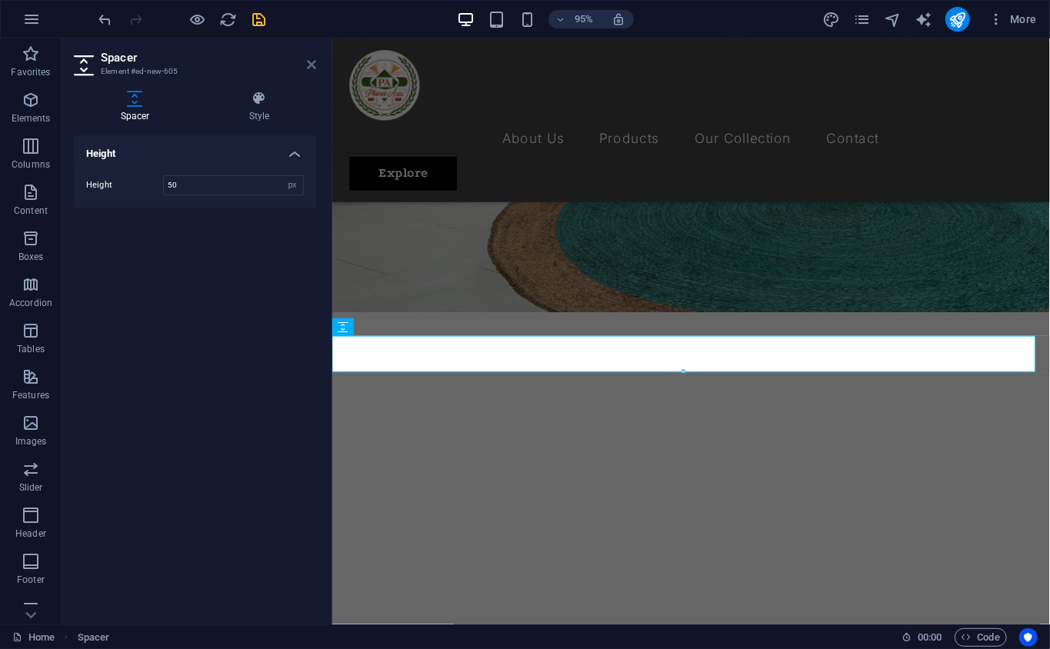
click at [307, 60] on icon at bounding box center [311, 64] width 9 height 12
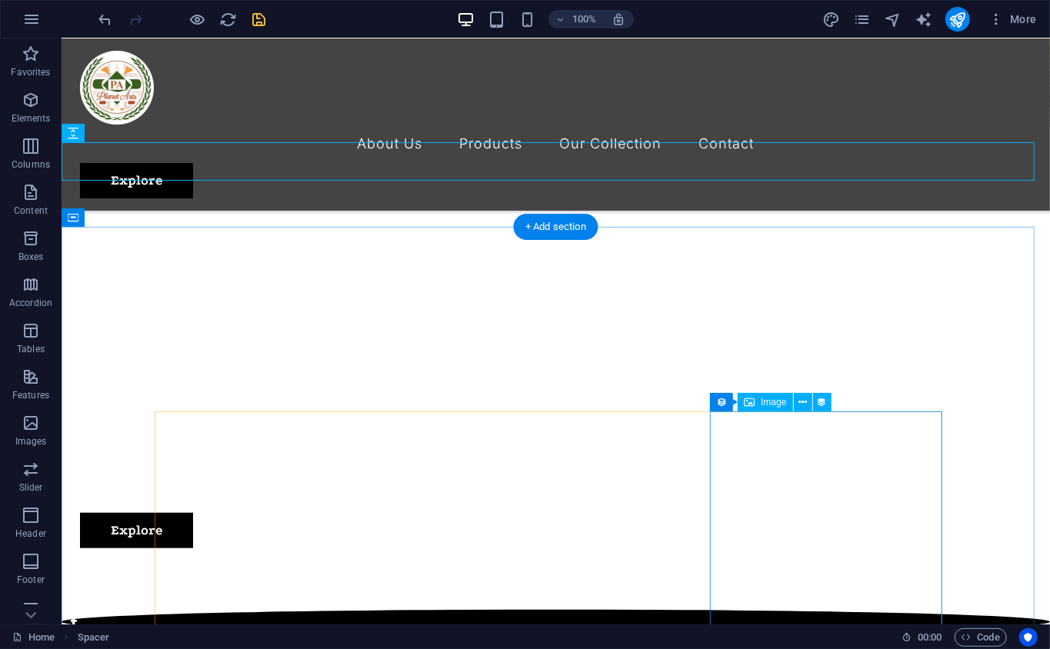
scroll to position [512, 0]
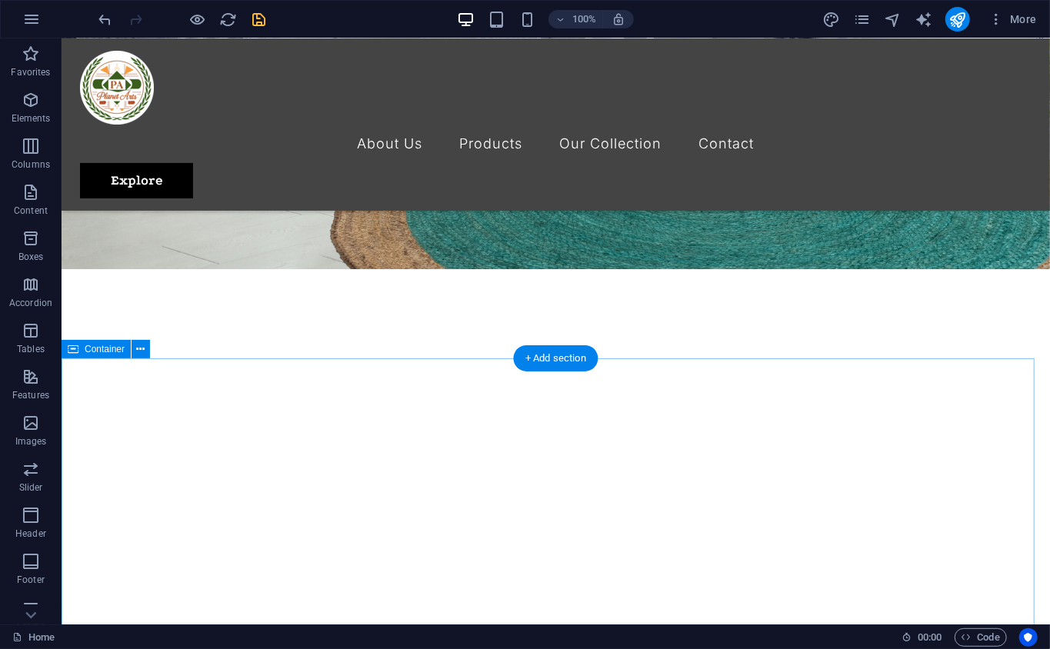
scroll to position [341, 0]
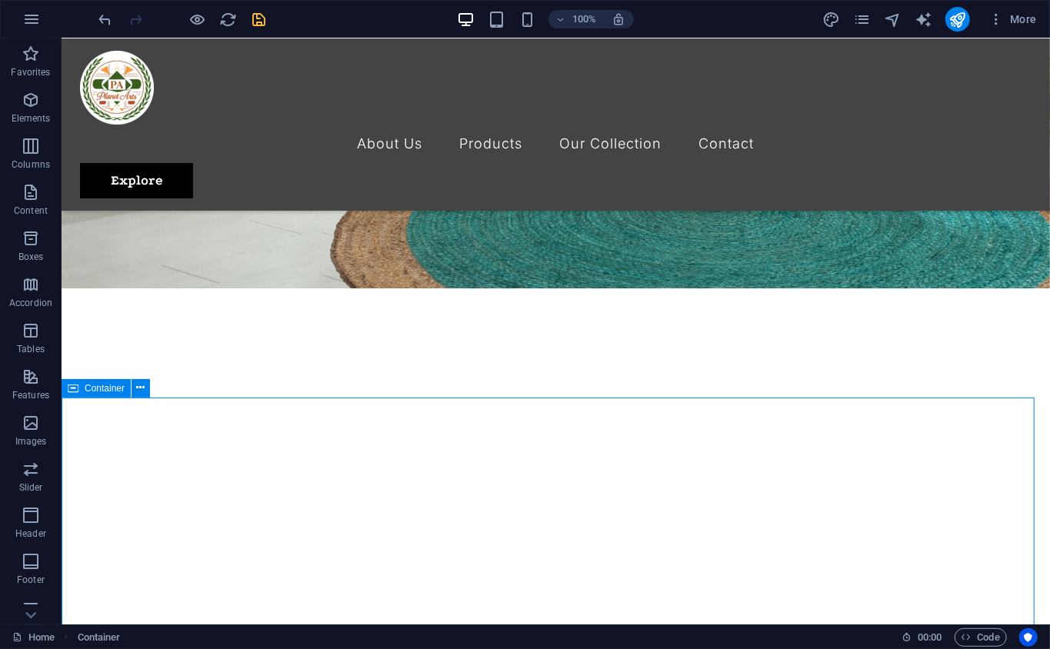
click at [95, 391] on span "Container" at bounding box center [105, 388] width 40 height 9
click at [96, 389] on span "Container" at bounding box center [105, 388] width 40 height 9
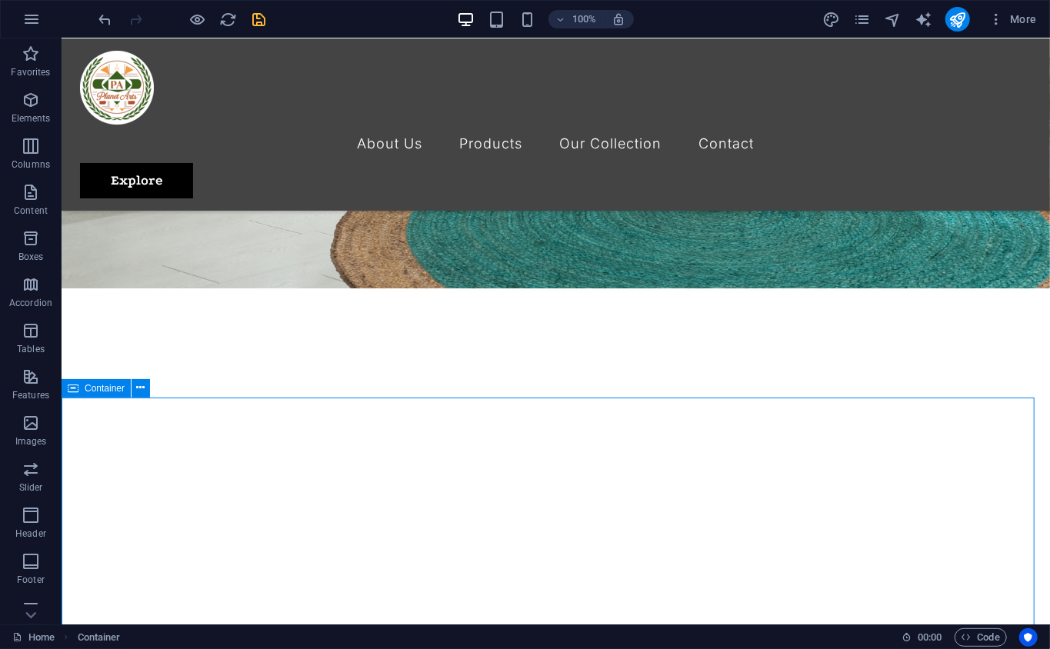
click at [96, 389] on span "Container" at bounding box center [105, 388] width 40 height 9
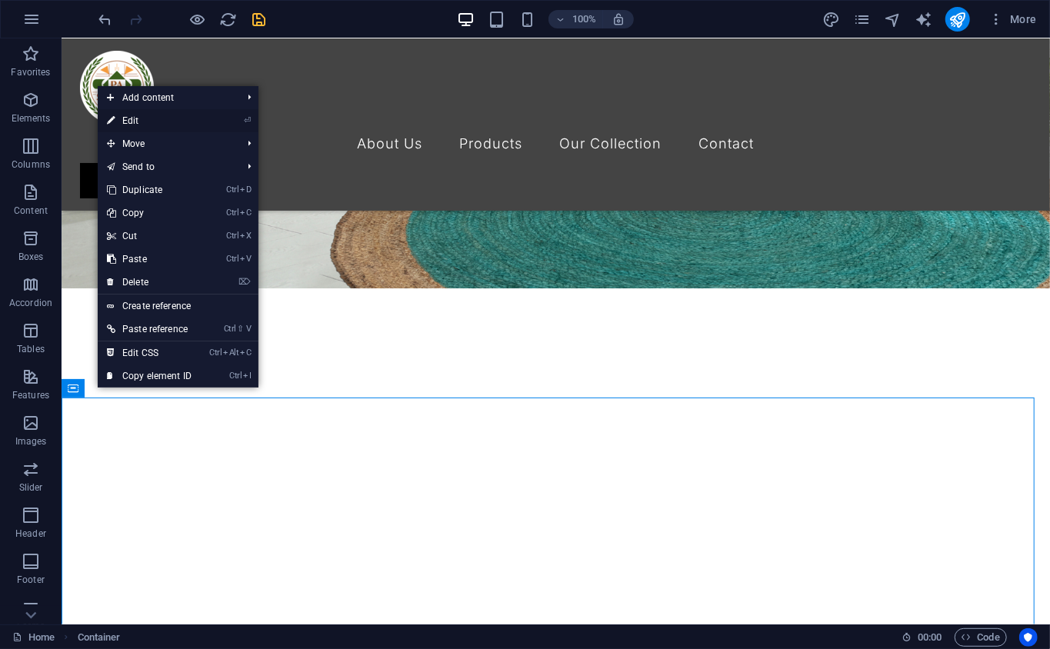
click at [212, 123] on li "⏎ Edit" at bounding box center [178, 120] width 161 height 23
click at [215, 123] on li "⏎ Edit" at bounding box center [178, 120] width 161 height 23
click at [124, 115] on link "⏎ Edit" at bounding box center [149, 120] width 103 height 23
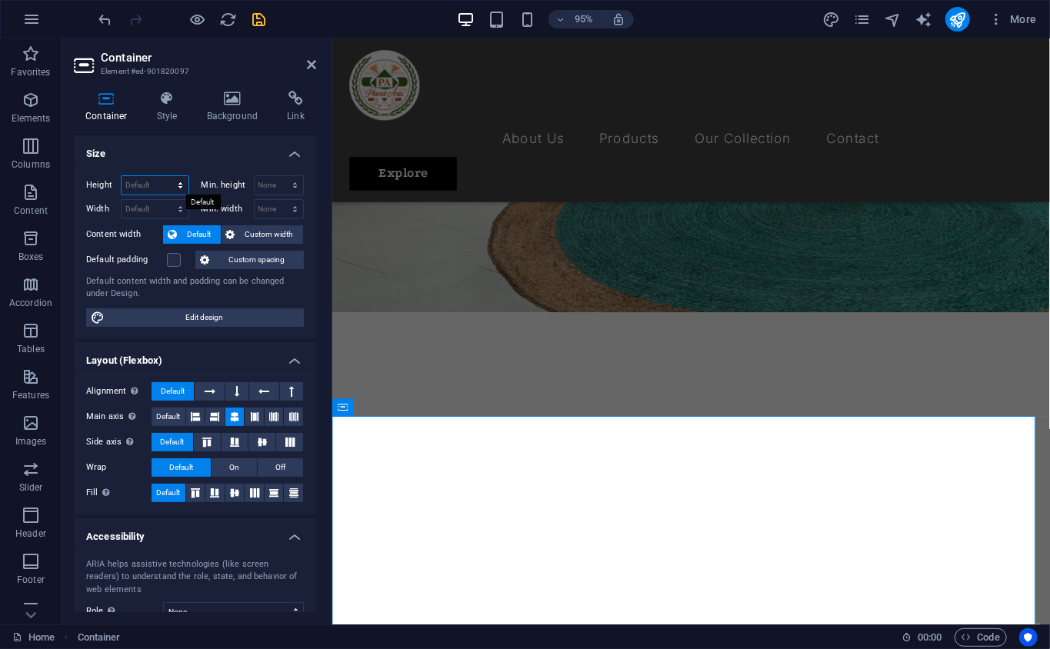
click at [178, 182] on select "Default px rem % vh vw" at bounding box center [154, 185] width 67 height 18
select select "px"
click at [165, 176] on select "Default px rem % vh vw" at bounding box center [154, 185] width 67 height 18
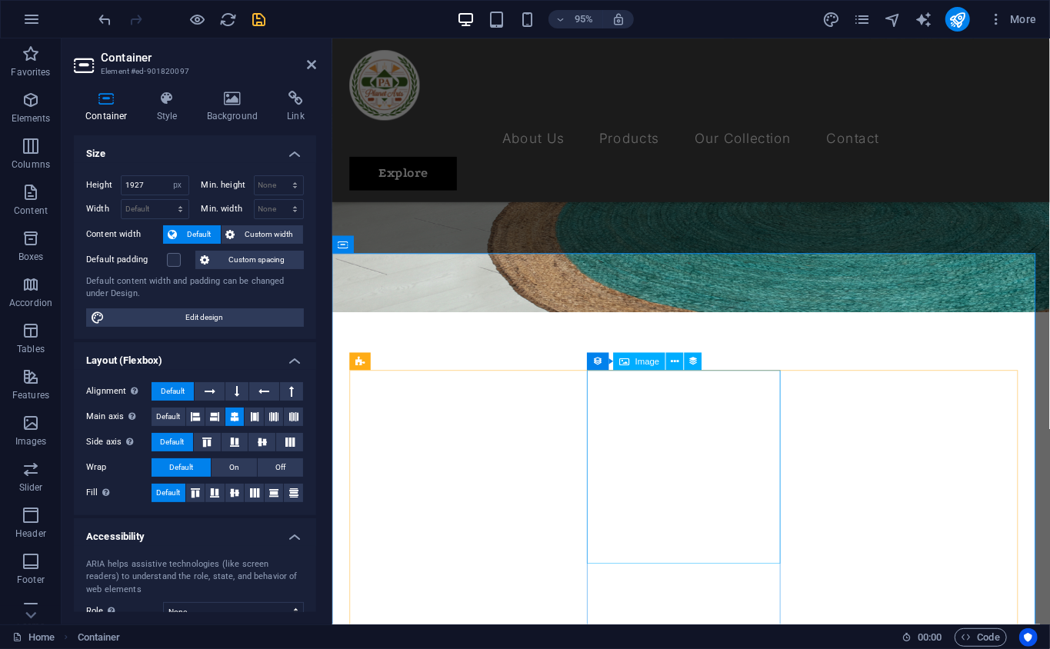
scroll to position [512, 0]
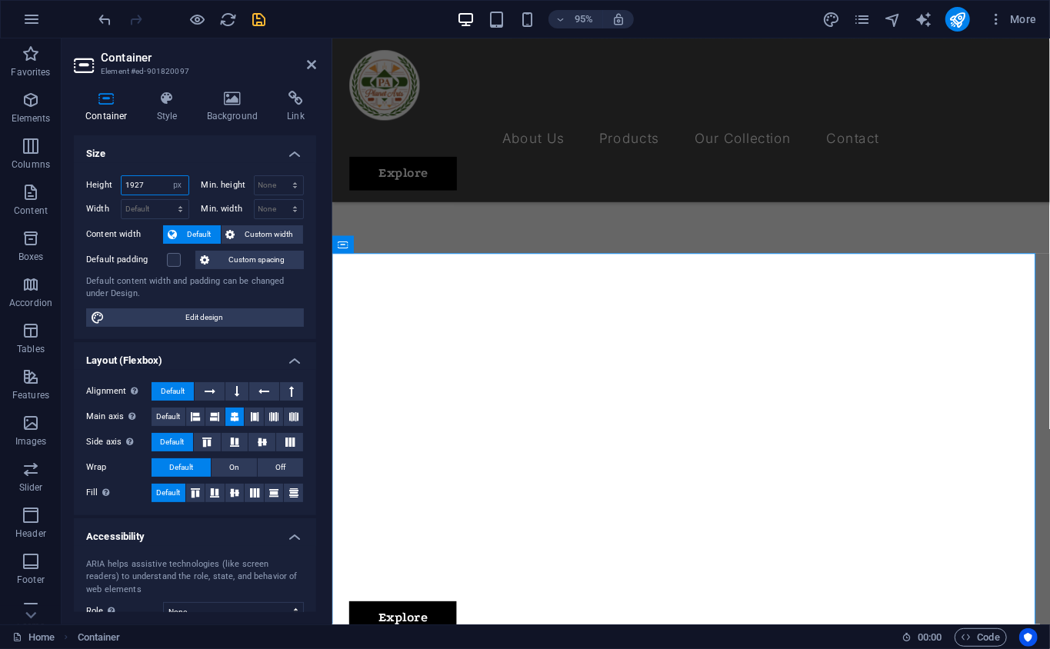
click at [163, 186] on input "1927" at bounding box center [154, 185] width 67 height 18
click at [132, 188] on input "1800" at bounding box center [154, 185] width 67 height 18
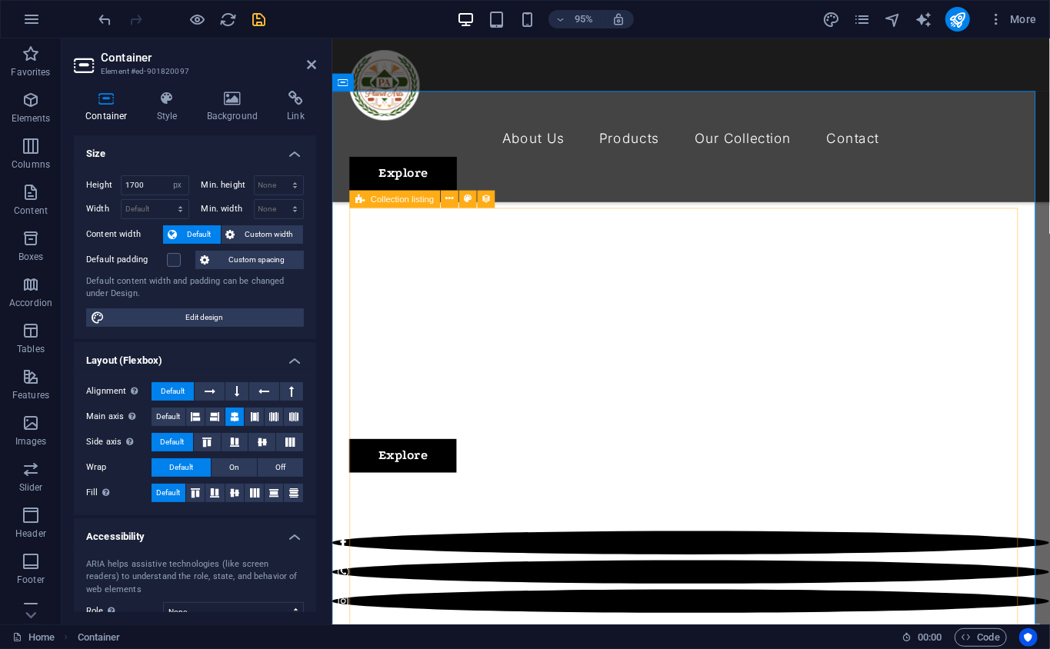
scroll to position [341, 0]
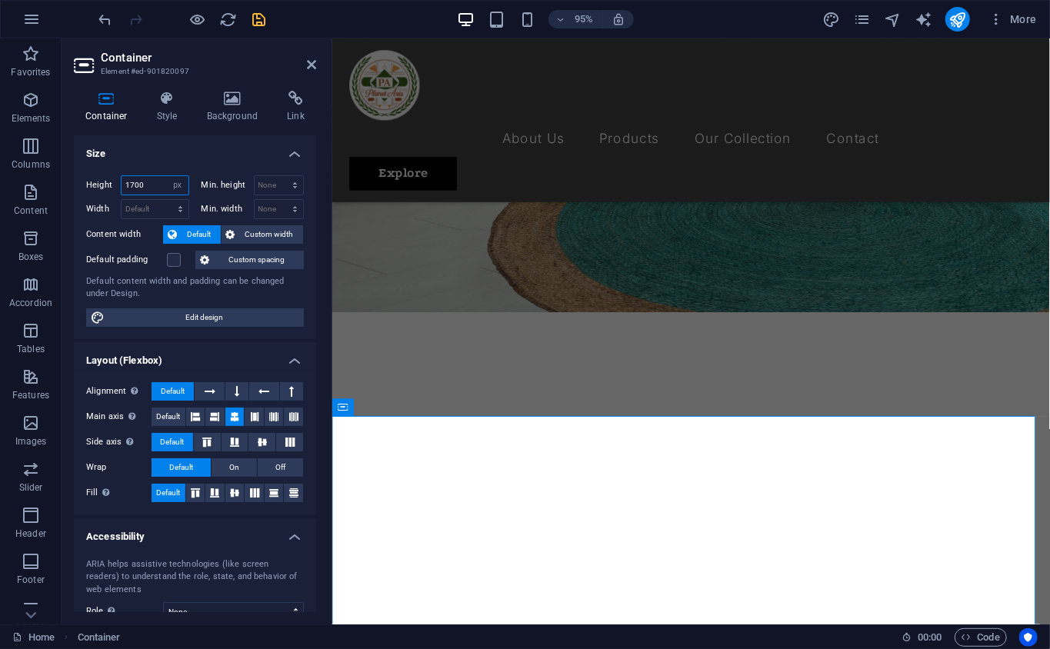
click at [136, 185] on input "1700" at bounding box center [154, 185] width 67 height 18
click at [169, 165] on div "Height 1500 Default px rem % vh vw Min. height None px rem % vh vw Width Defaul…" at bounding box center [195, 251] width 242 height 176
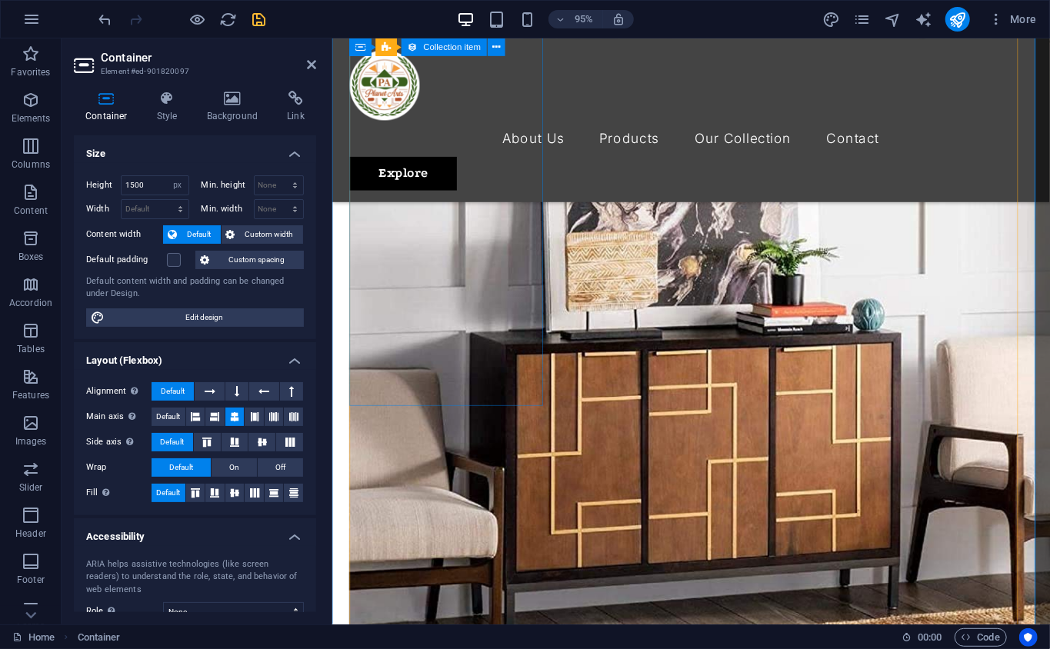
scroll to position [1025, 0]
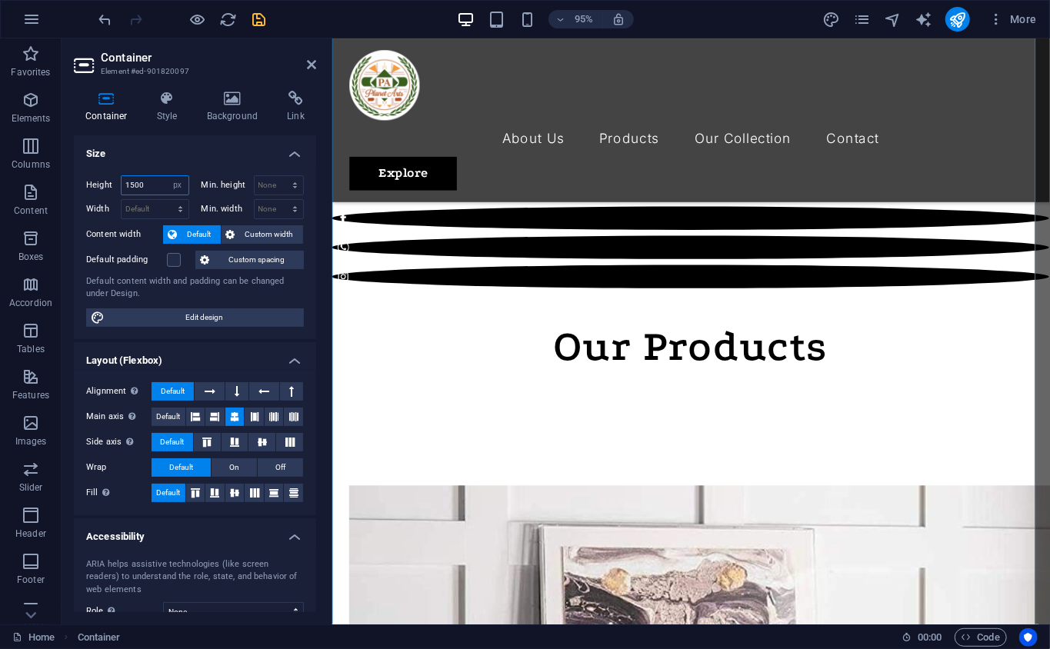
click at [131, 191] on input "1500" at bounding box center [154, 185] width 67 height 18
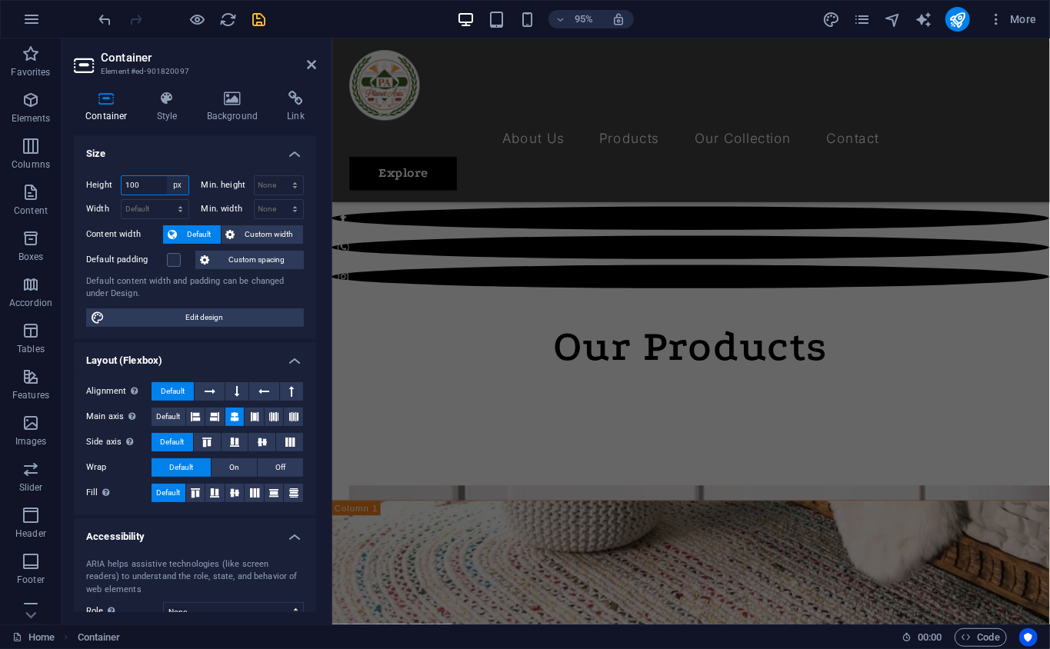
scroll to position [477, 0]
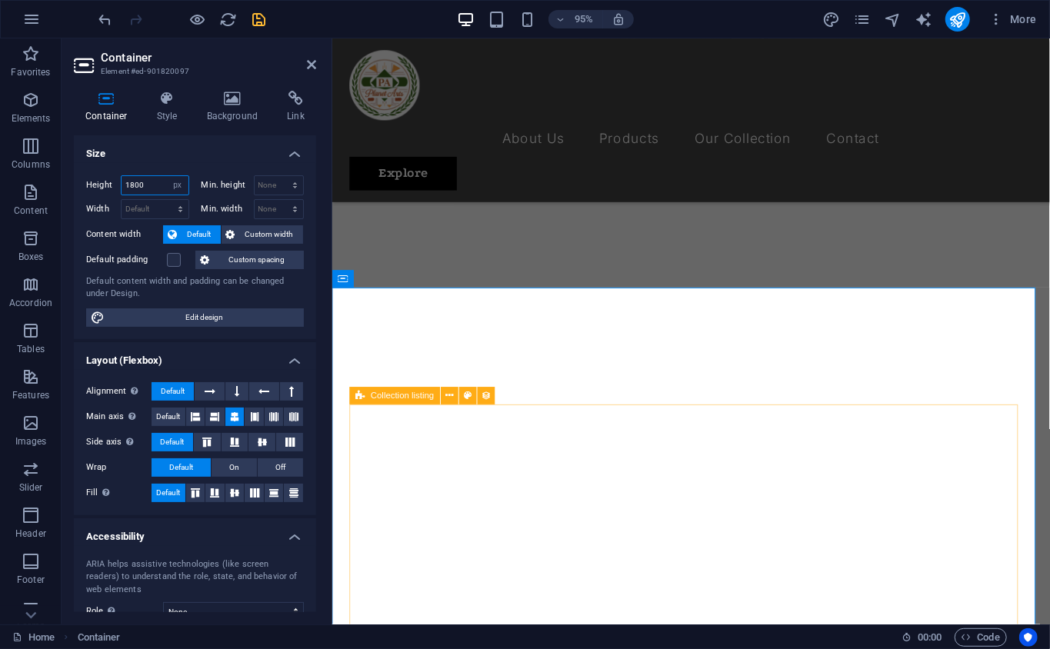
type input "1800"
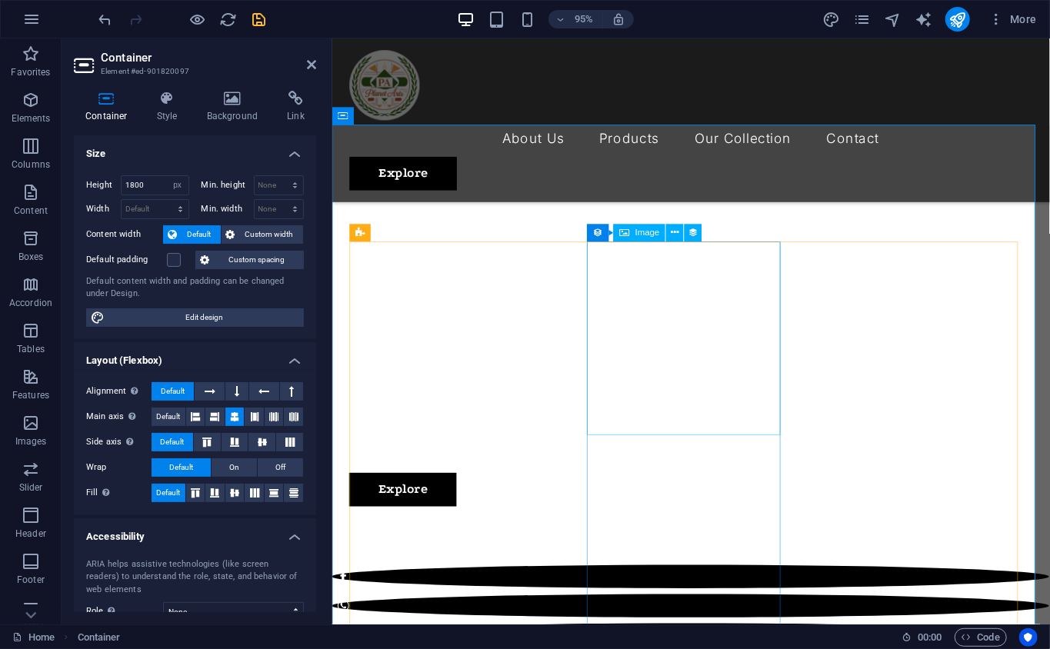
scroll to position [305, 0]
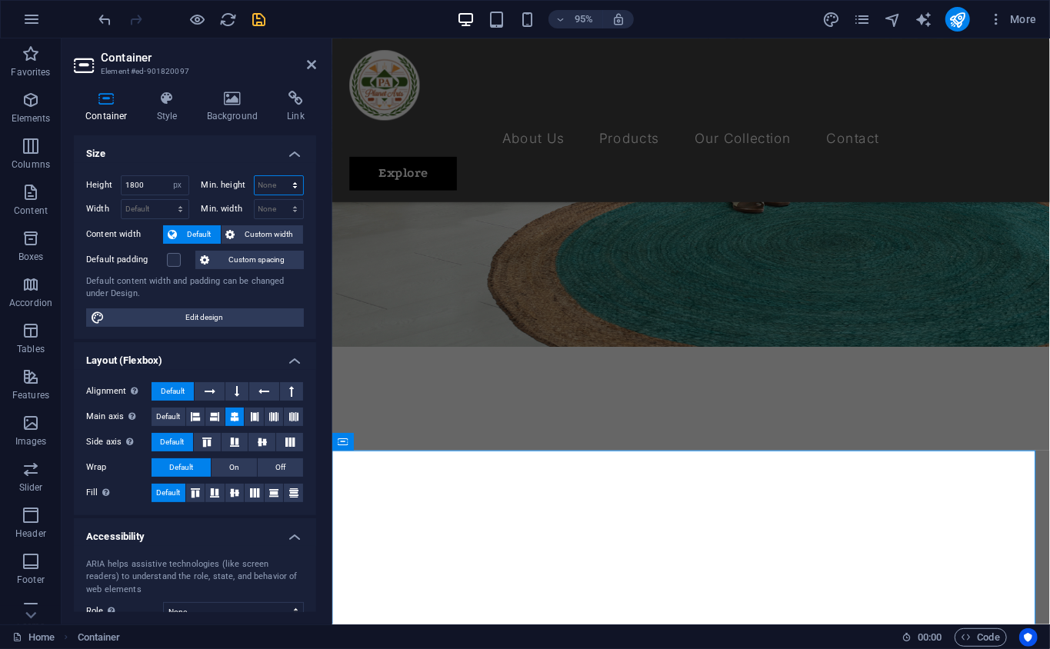
click at [262, 186] on select "None px rem % vh vw" at bounding box center [278, 185] width 49 height 18
select select "px"
click at [278, 176] on select "None px rem % vh vw" at bounding box center [278, 185] width 49 height 18
type input "0"
click at [308, 58] on icon at bounding box center [311, 64] width 9 height 12
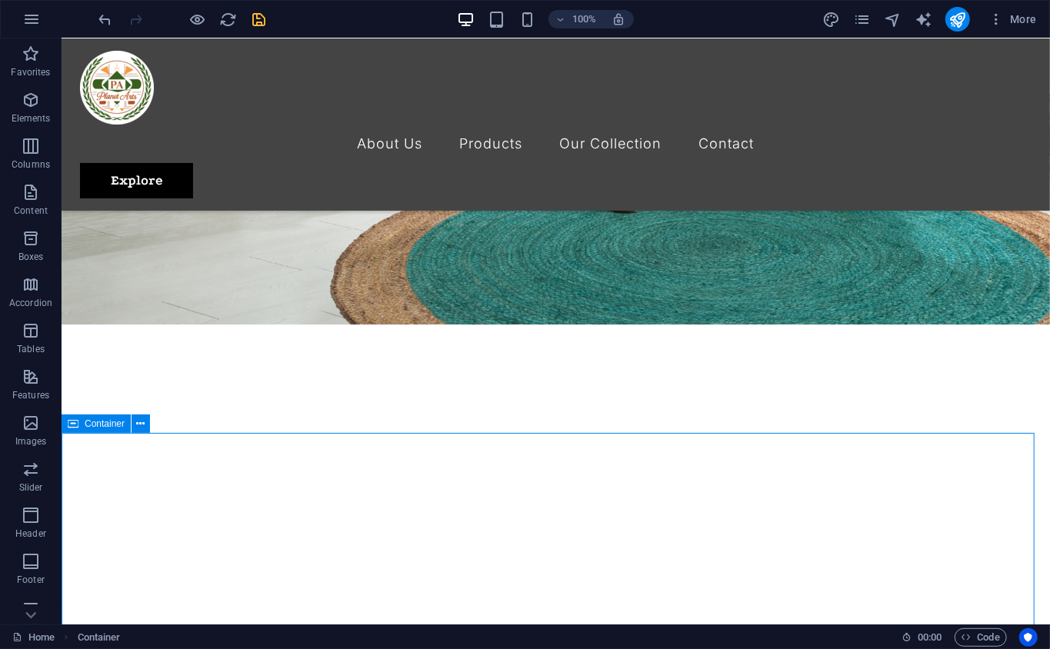
click at [101, 431] on div "Container" at bounding box center [96, 423] width 69 height 18
click at [139, 421] on icon at bounding box center [141, 424] width 8 height 16
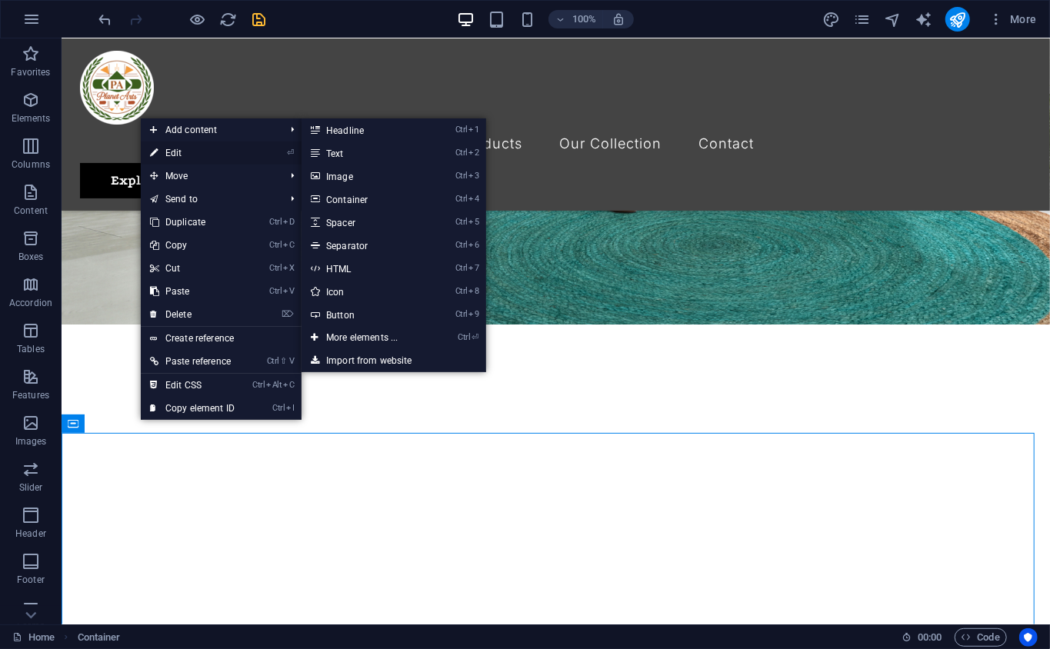
click at [215, 148] on link "⏎ Edit" at bounding box center [192, 152] width 103 height 23
select select "px"
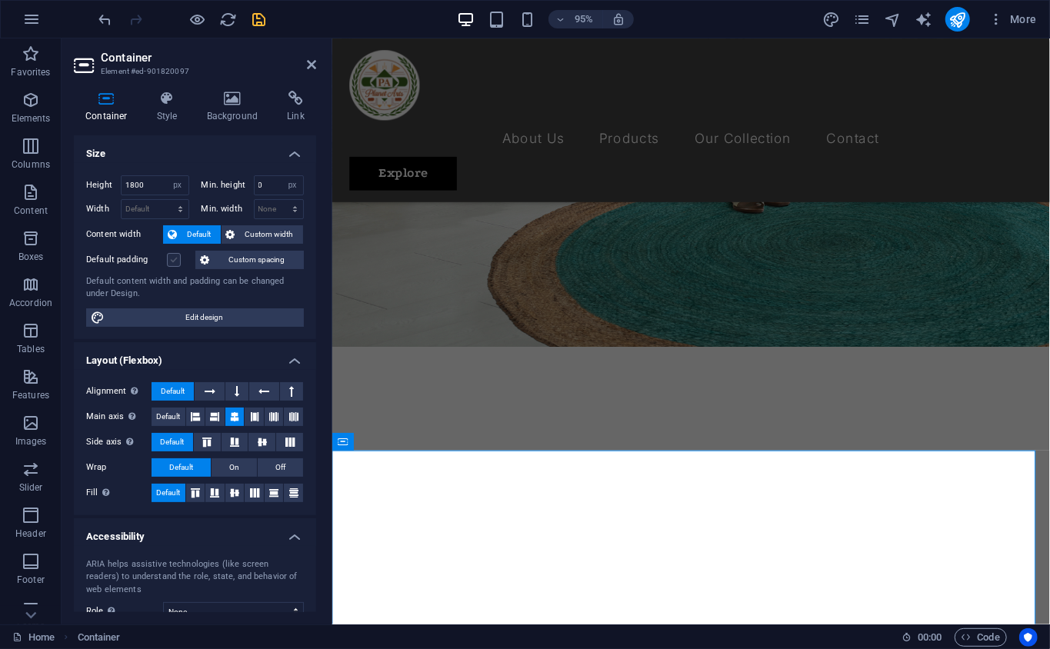
click at [171, 258] on label at bounding box center [174, 260] width 14 height 14
click at [0, 0] on input "Default padding" at bounding box center [0, 0] width 0 height 0
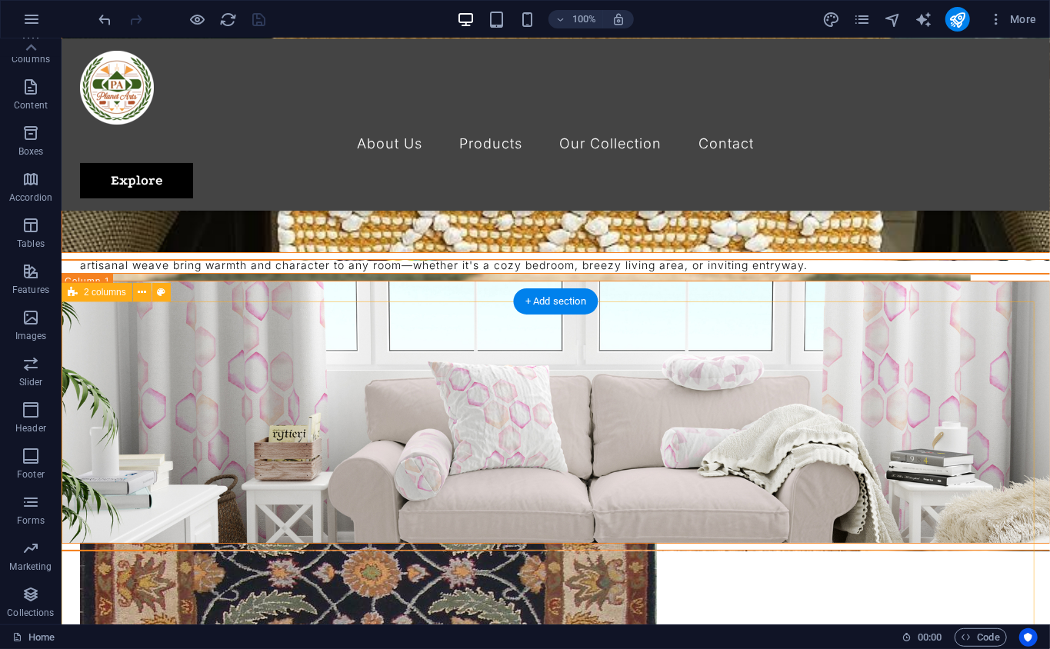
scroll to position [3179, 0]
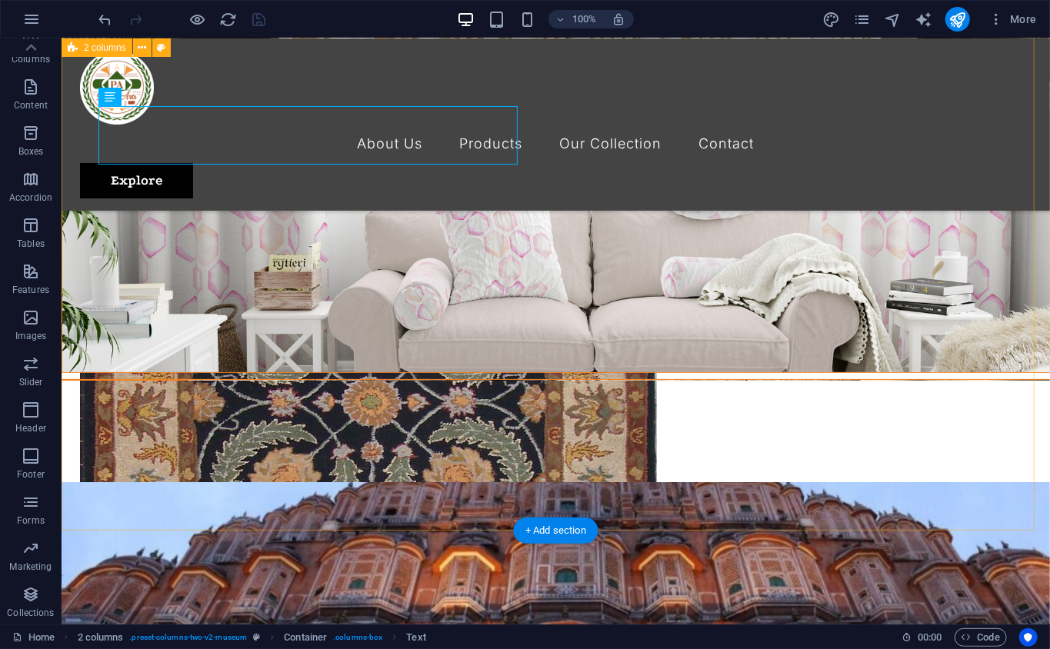
scroll to position [3349, 0]
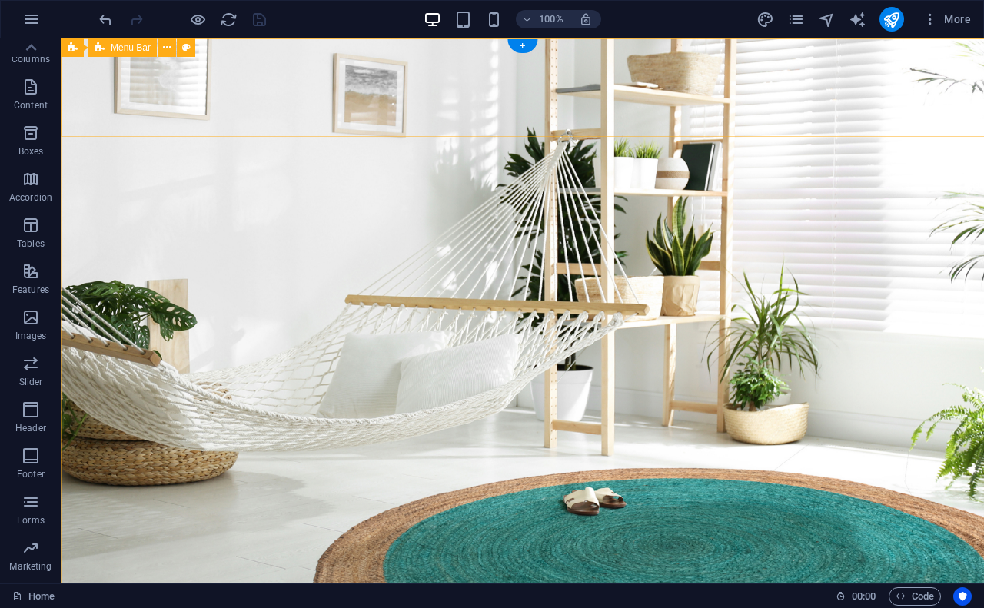
scroll to position [105, 0]
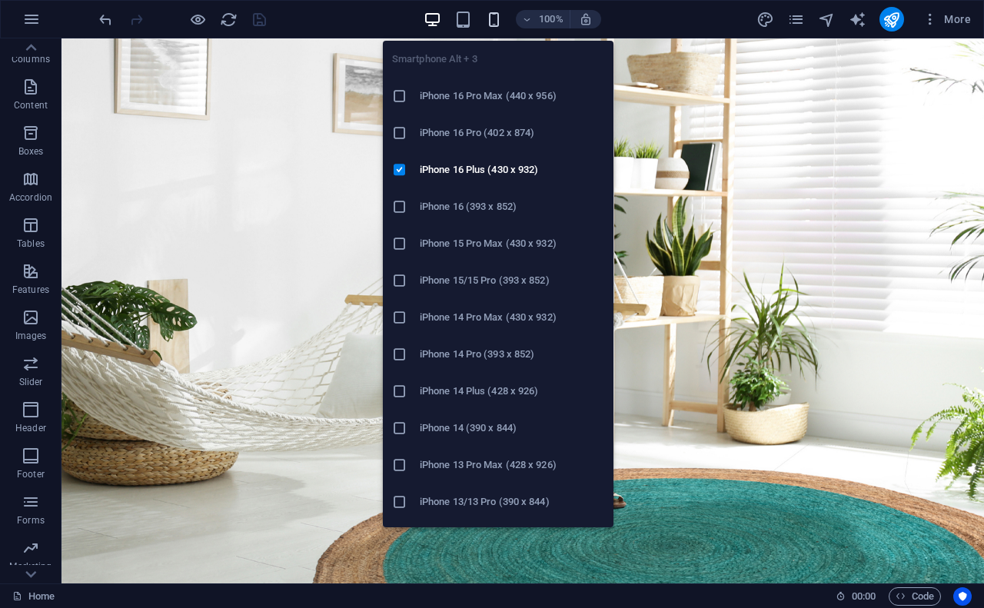
click at [492, 13] on icon "button" at bounding box center [494, 20] width 18 height 18
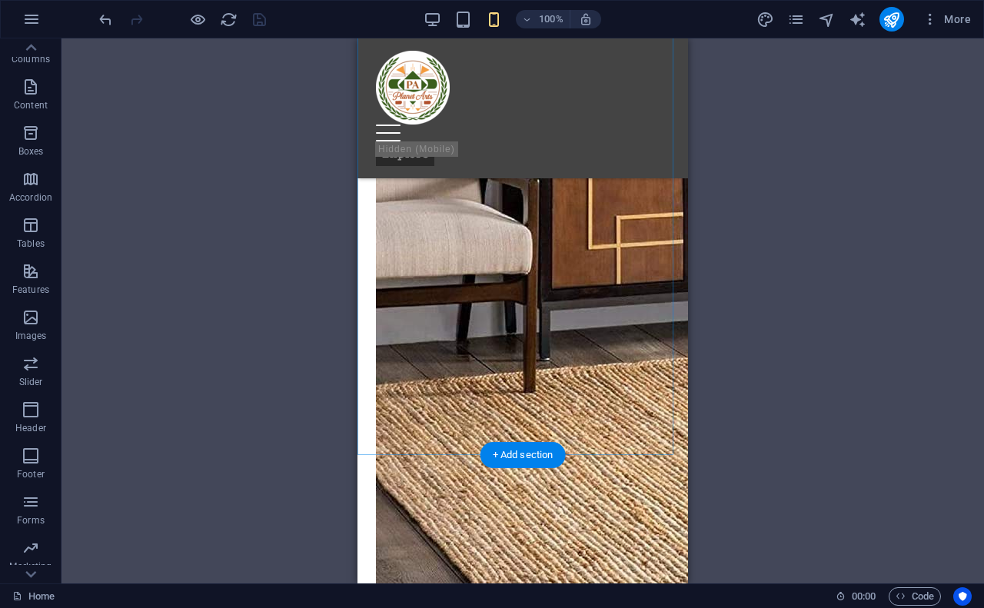
scroll to position [1442, 0]
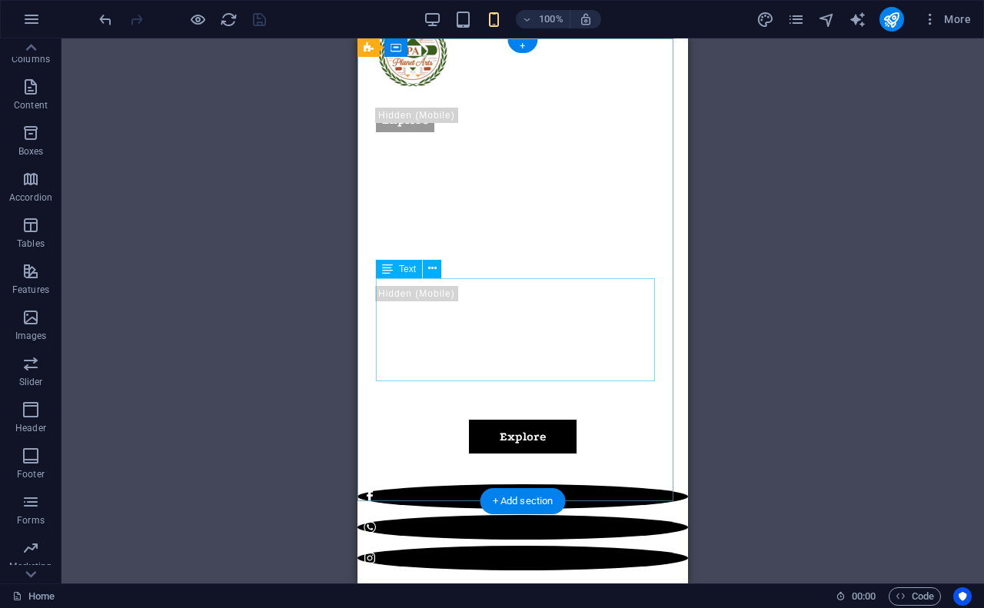
scroll to position [0, 0]
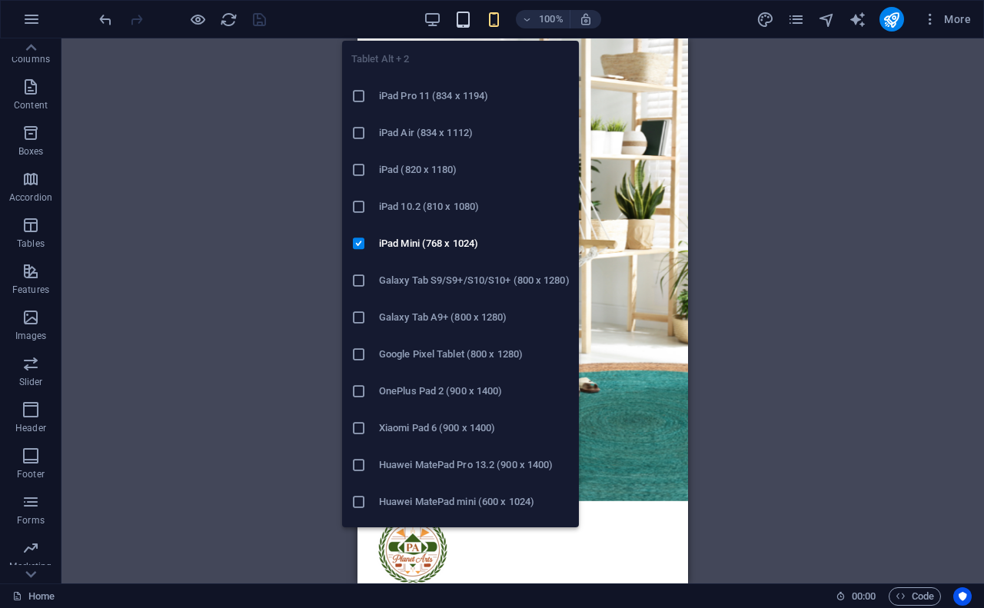
click at [464, 15] on icon "button" at bounding box center [463, 20] width 18 height 18
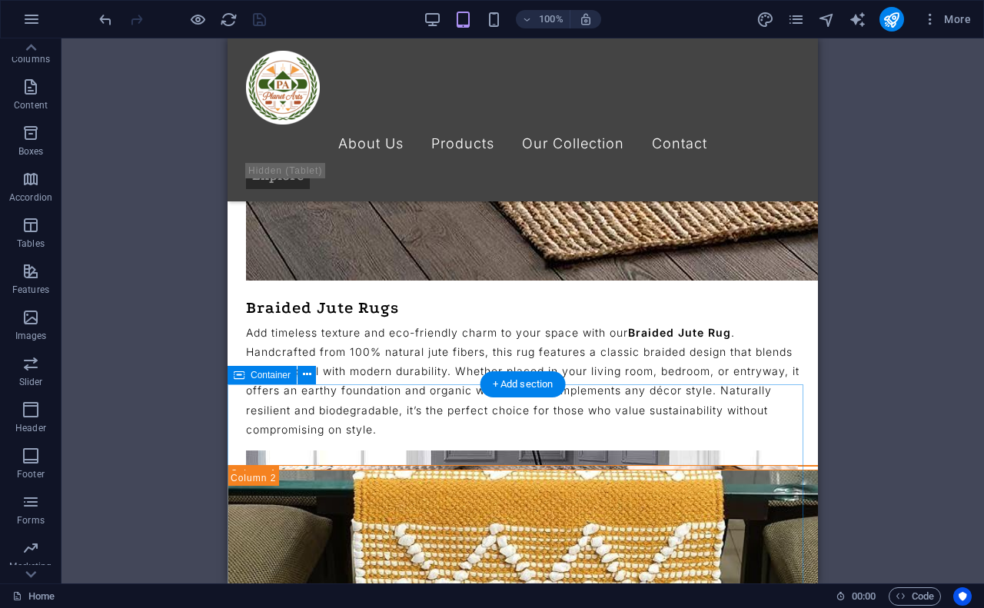
scroll to position [2242, 0]
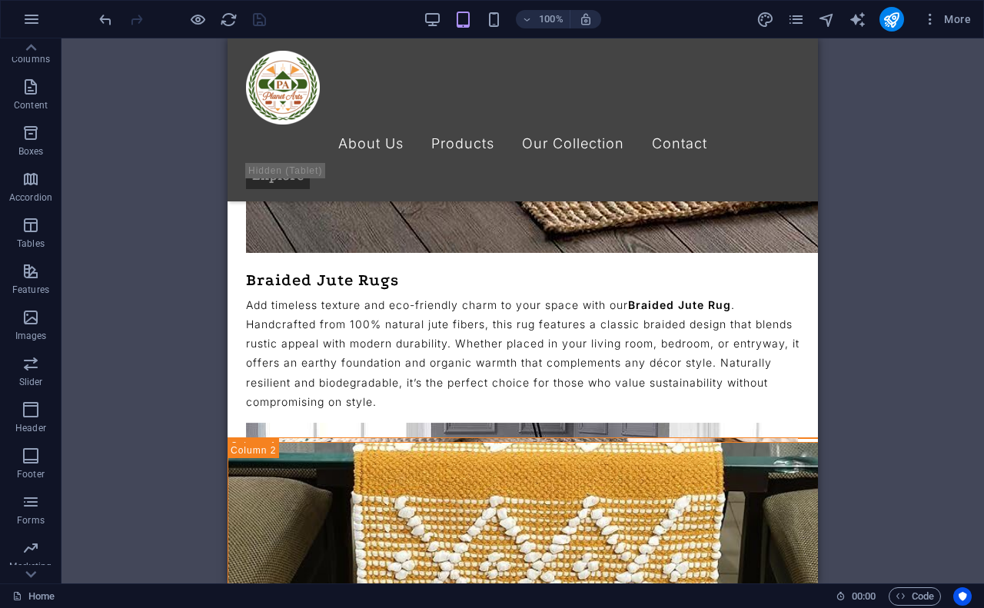
click at [421, 22] on div "100% More" at bounding box center [536, 19] width 881 height 25
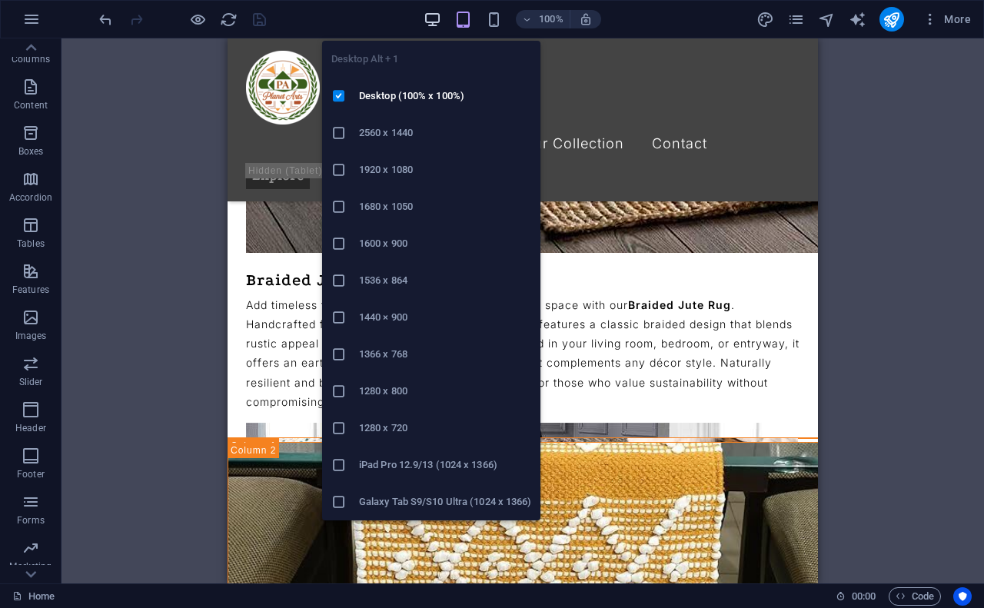
click at [424, 22] on icon "button" at bounding box center [433, 20] width 18 height 18
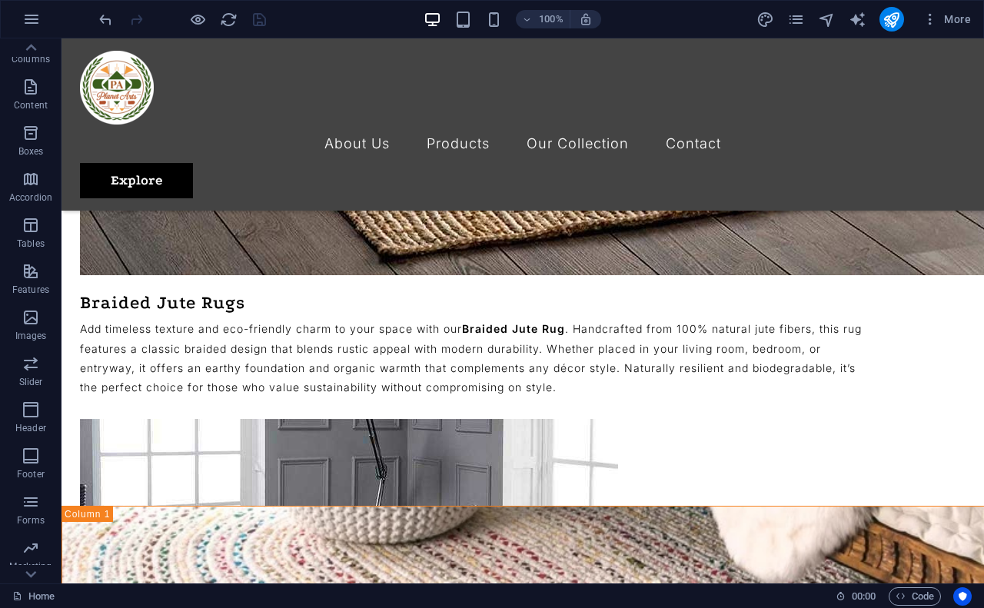
click at [871, 12] on div "More" at bounding box center [867, 19] width 221 height 25
click at [863, 13] on icon "text_generator" at bounding box center [858, 20] width 18 height 18
select select "English"
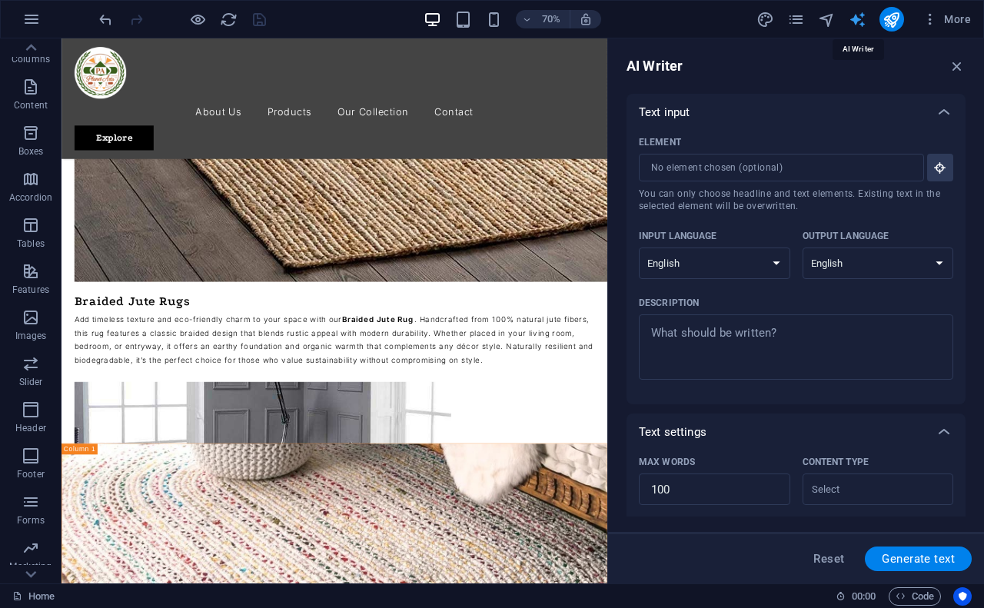
scroll to position [0, 0]
click at [773, 323] on textarea "Description x ​" at bounding box center [796, 347] width 299 height 50
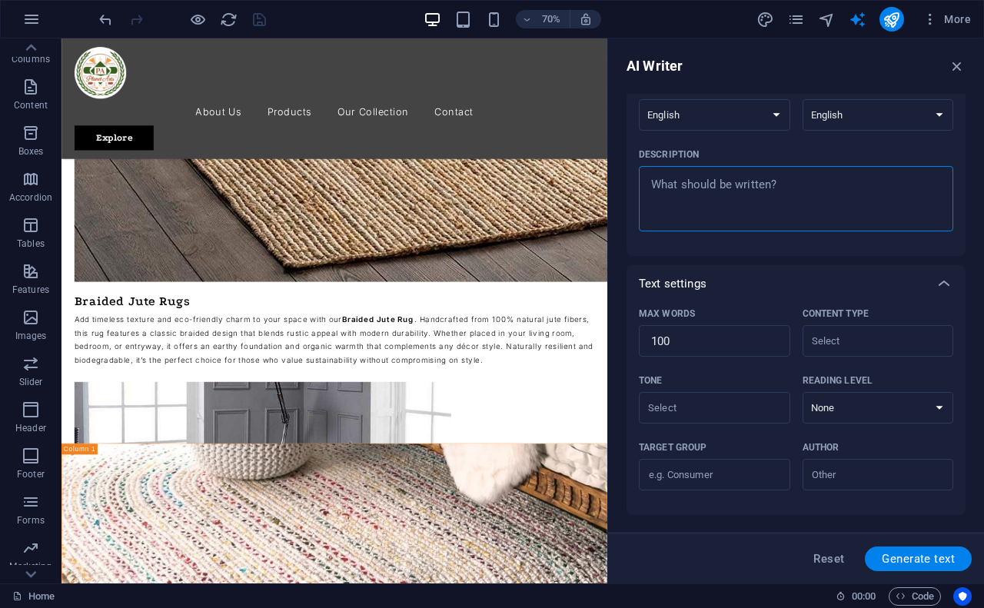
scroll to position [279, 0]
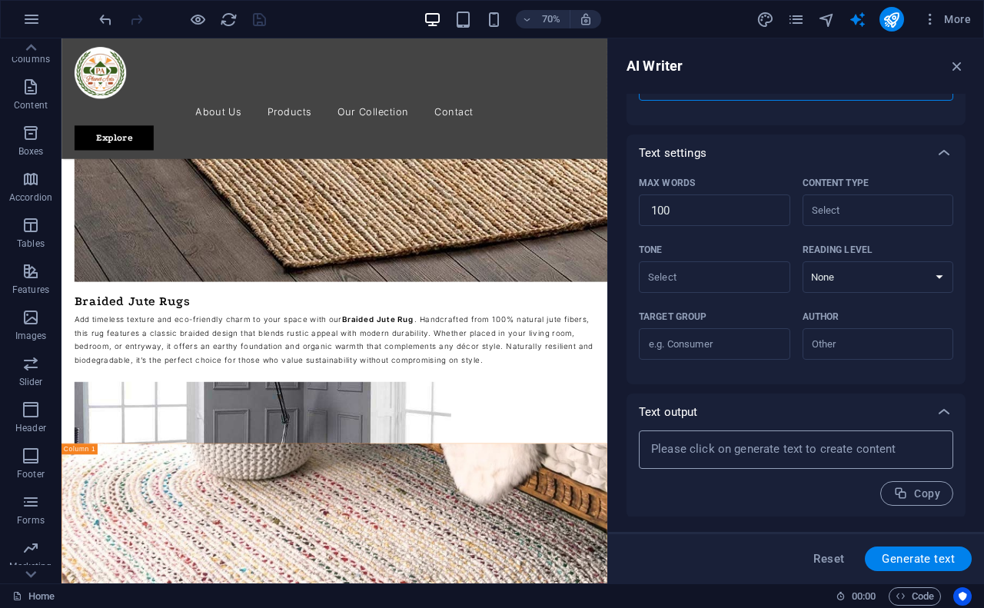
type textarea "x"
click at [863, 452] on textarea at bounding box center [796, 449] width 299 height 23
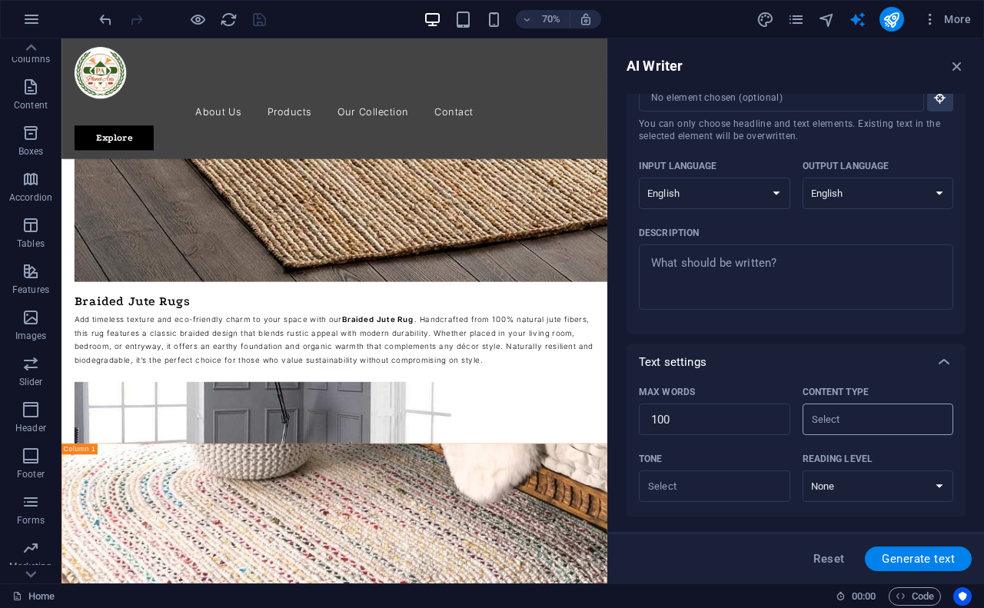
scroll to position [0, 0]
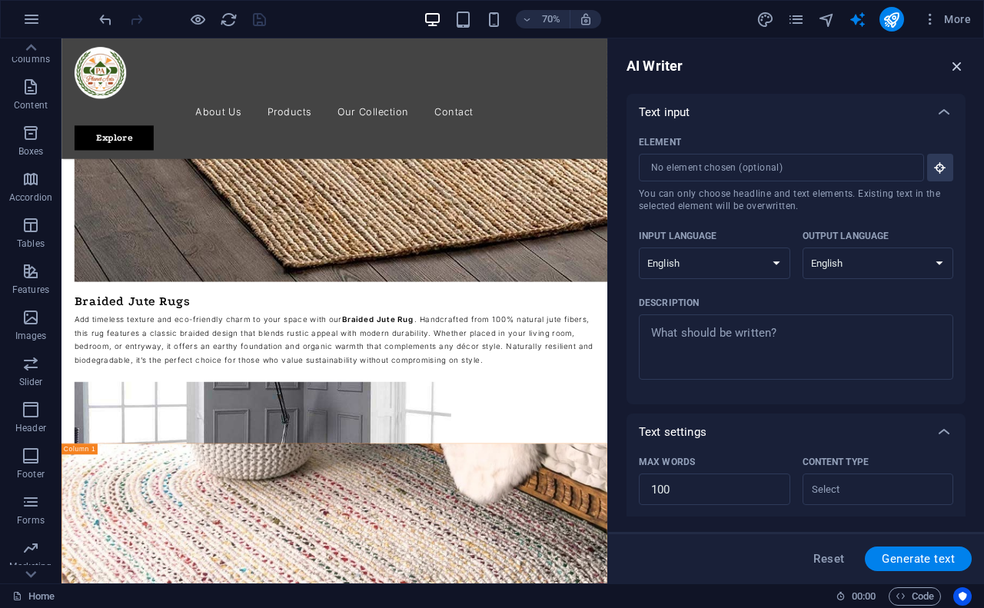
type textarea "x"
click at [954, 62] on icon "button" at bounding box center [957, 66] width 17 height 17
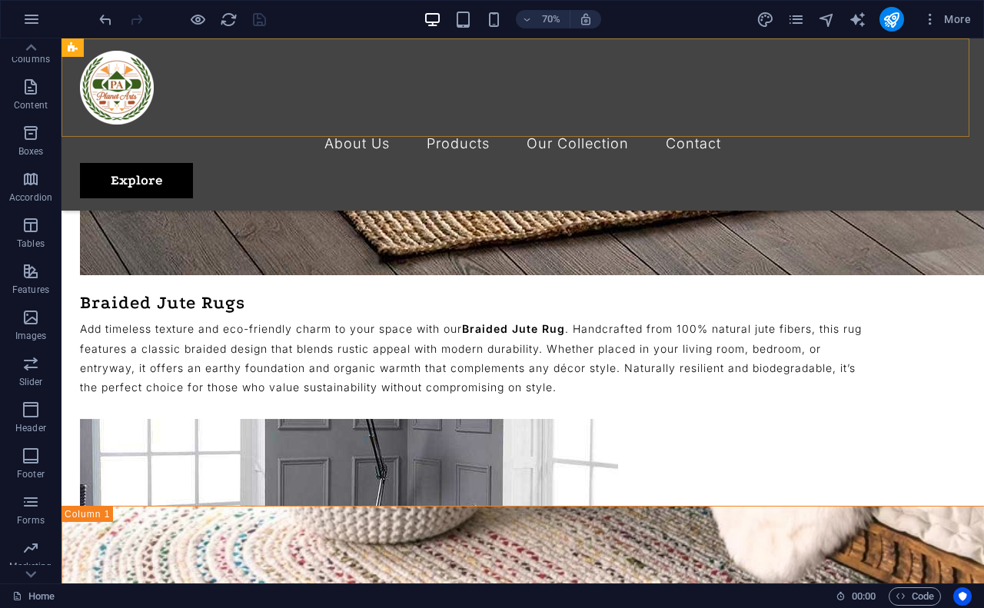
scroll to position [2151, 0]
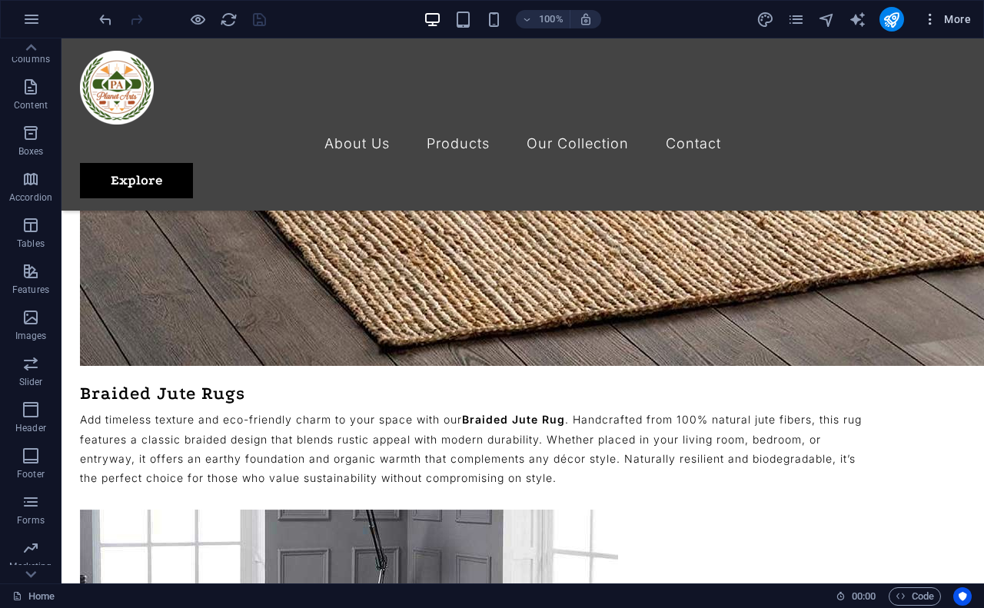
click at [936, 24] on icon "button" at bounding box center [930, 19] width 15 height 15
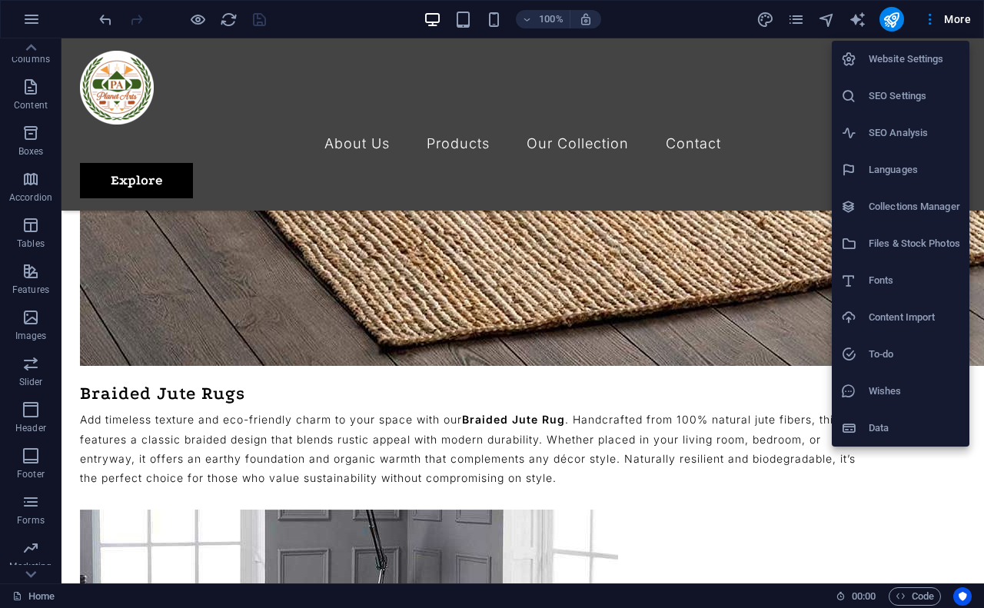
click at [878, 133] on h6 "SEO Analysis" at bounding box center [914, 133] width 91 height 18
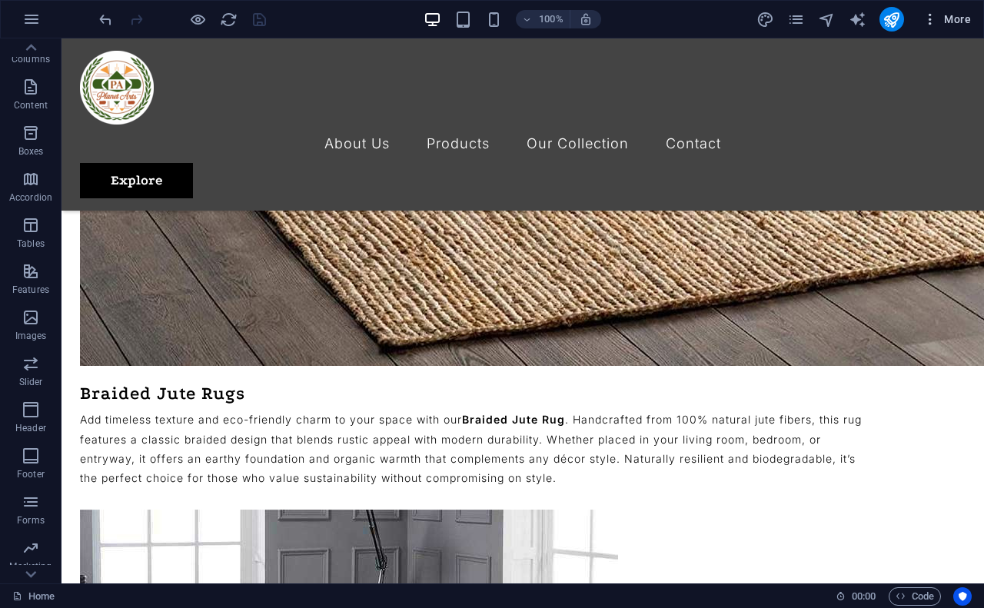
click at [930, 12] on icon "button" at bounding box center [930, 19] width 15 height 15
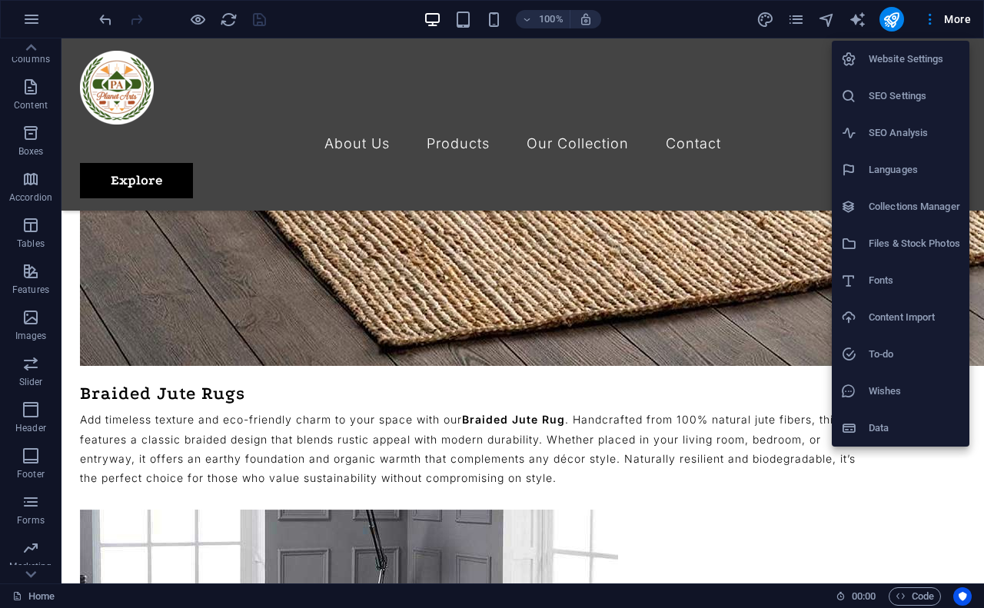
click at [862, 132] on div at bounding box center [855, 132] width 28 height 15
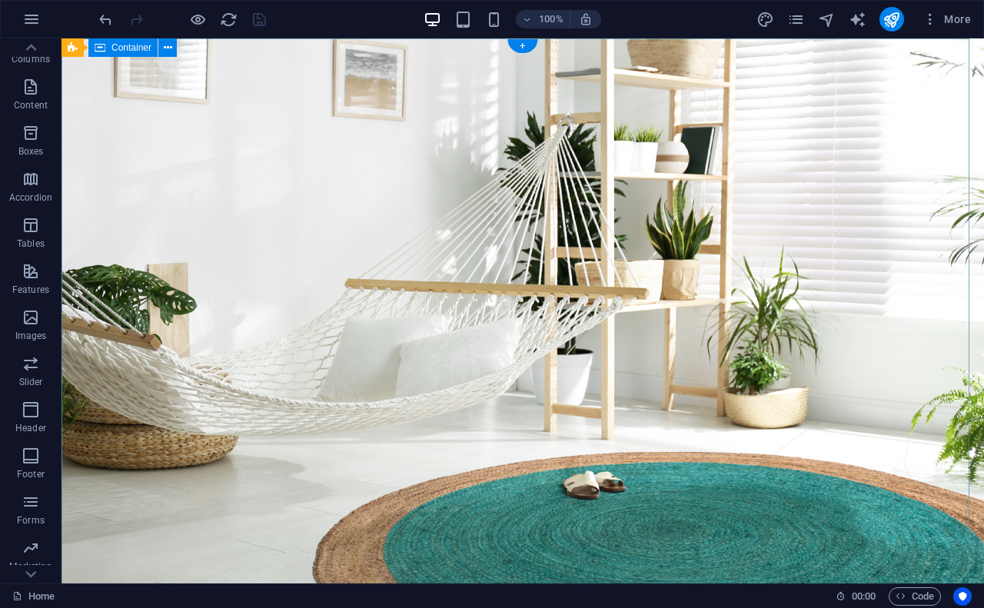
scroll to position [0, 0]
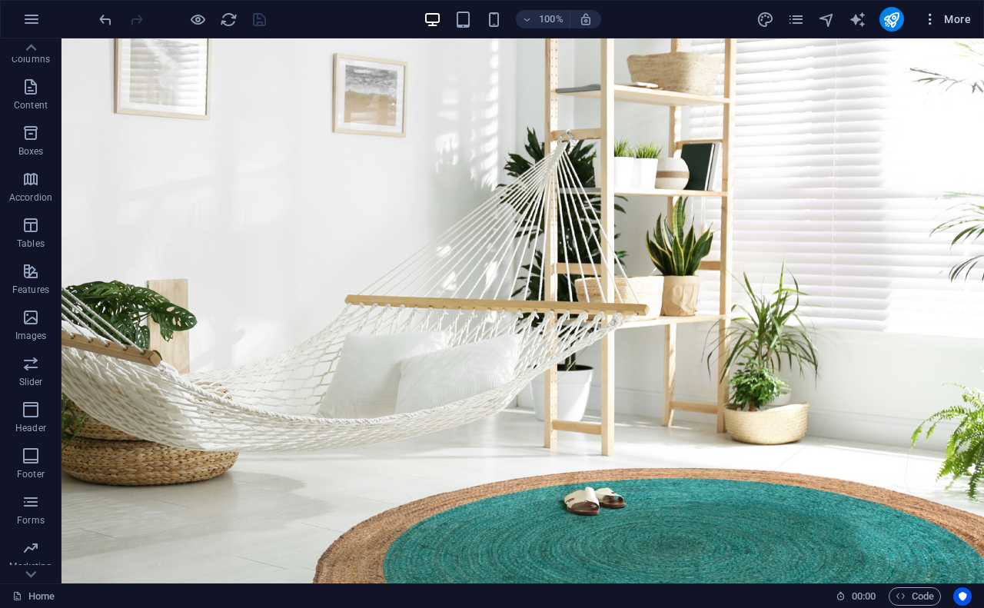
click at [950, 17] on span "More" at bounding box center [947, 19] width 48 height 15
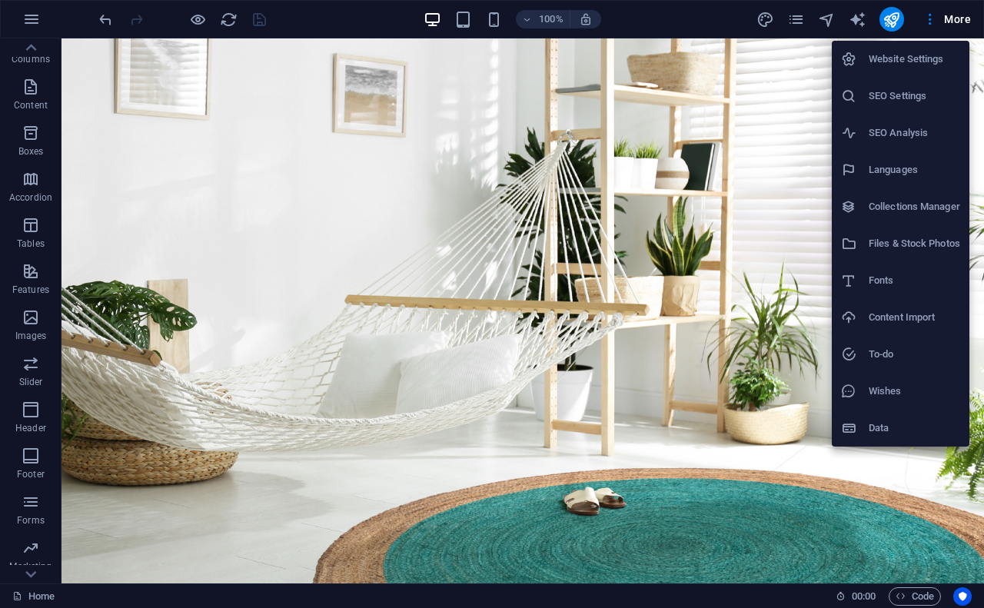
click at [883, 128] on h6 "SEO Analysis" at bounding box center [914, 133] width 91 height 18
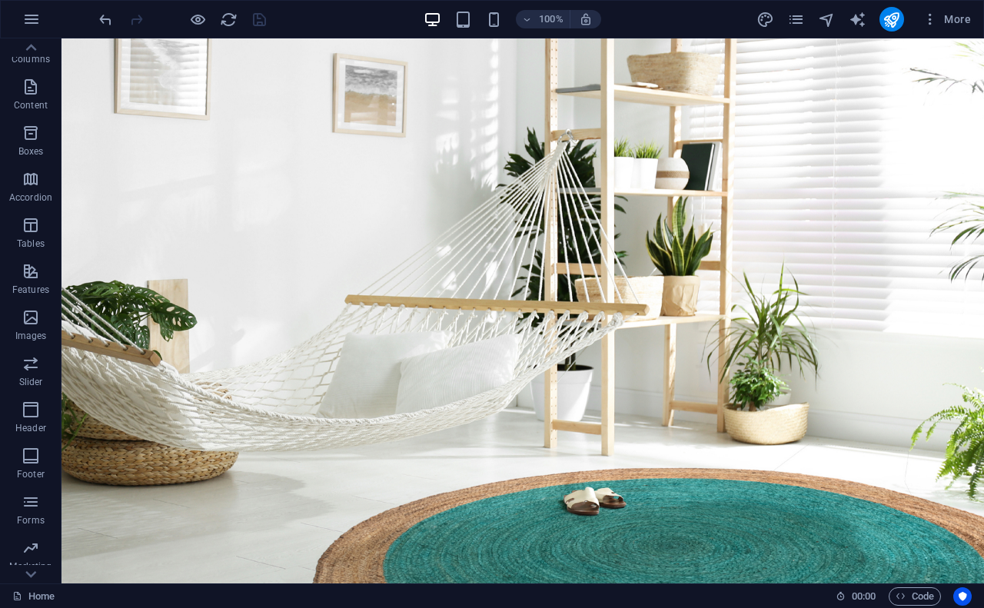
click at [883, 128] on ul "Website Settings SEO Settings SEO Analysis Languages Collections Manager Files …" at bounding box center [911, 155] width 103 height 228
click at [970, 16] on span "More" at bounding box center [947, 19] width 48 height 15
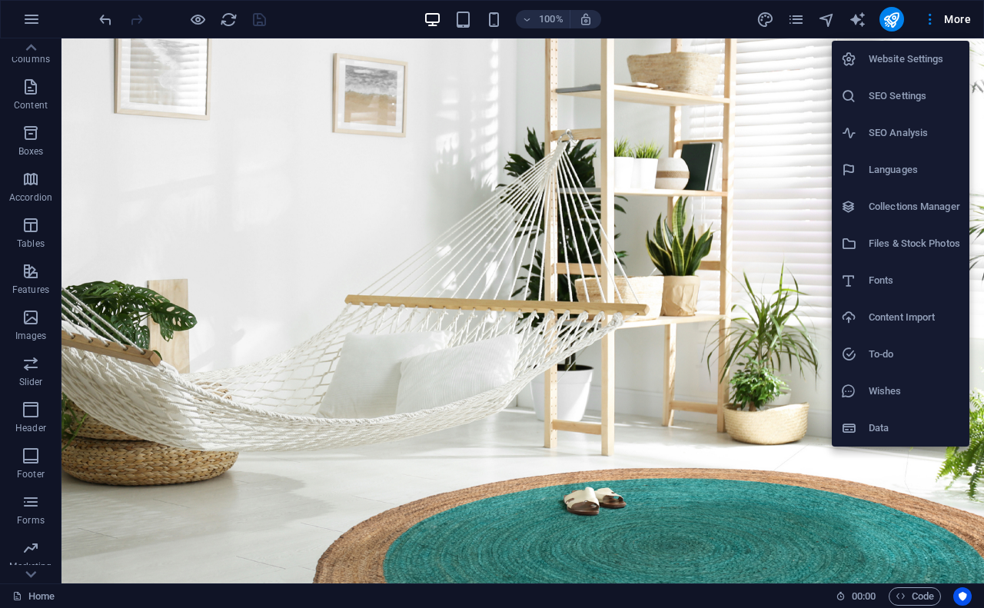
click at [925, 137] on h6 "SEO Analysis" at bounding box center [914, 133] width 91 height 18
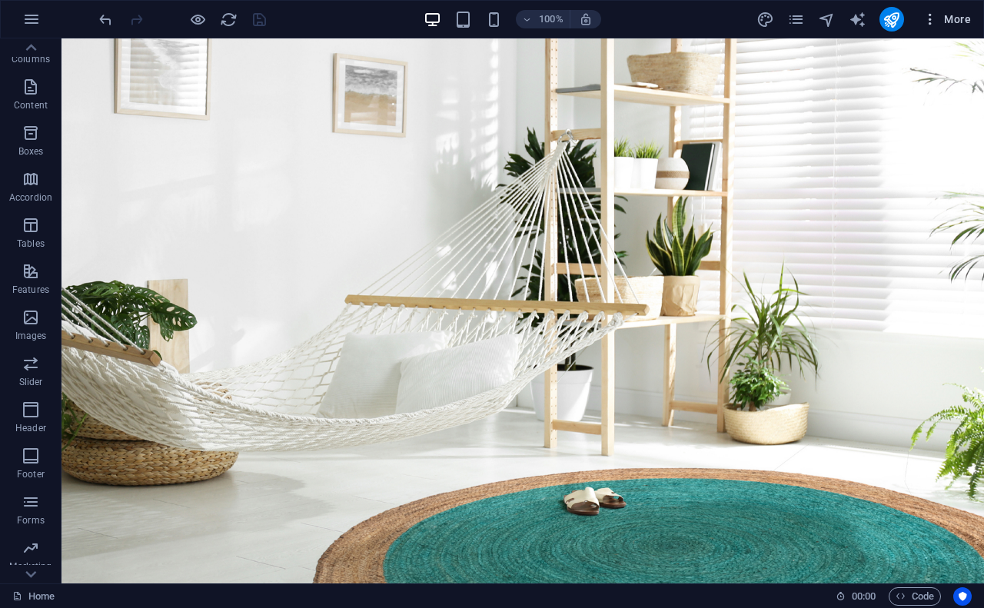
click at [976, 10] on button "More" at bounding box center [946, 19] width 61 height 25
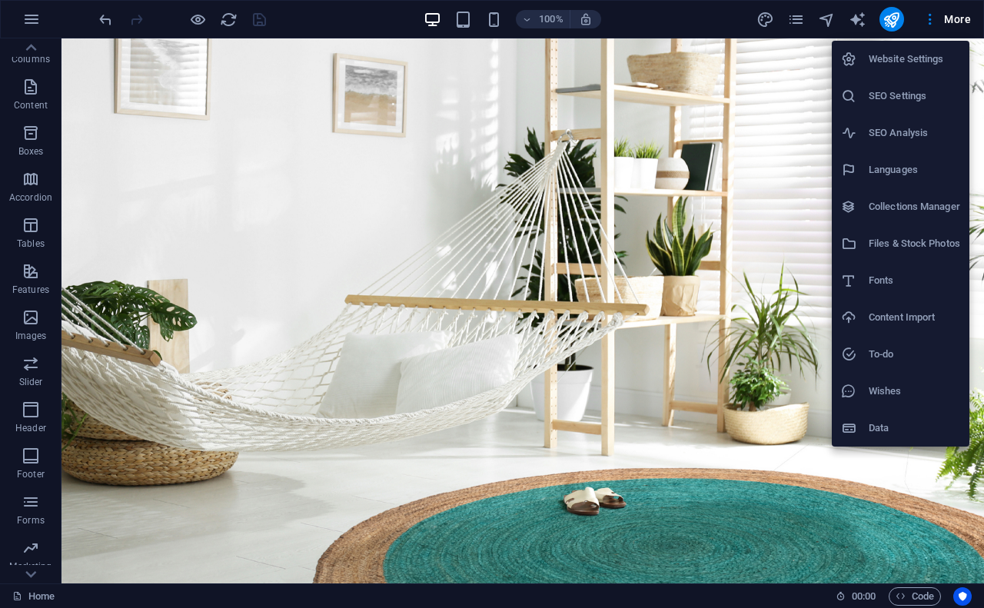
click at [931, 135] on h6 "SEO Analysis" at bounding box center [914, 133] width 91 height 18
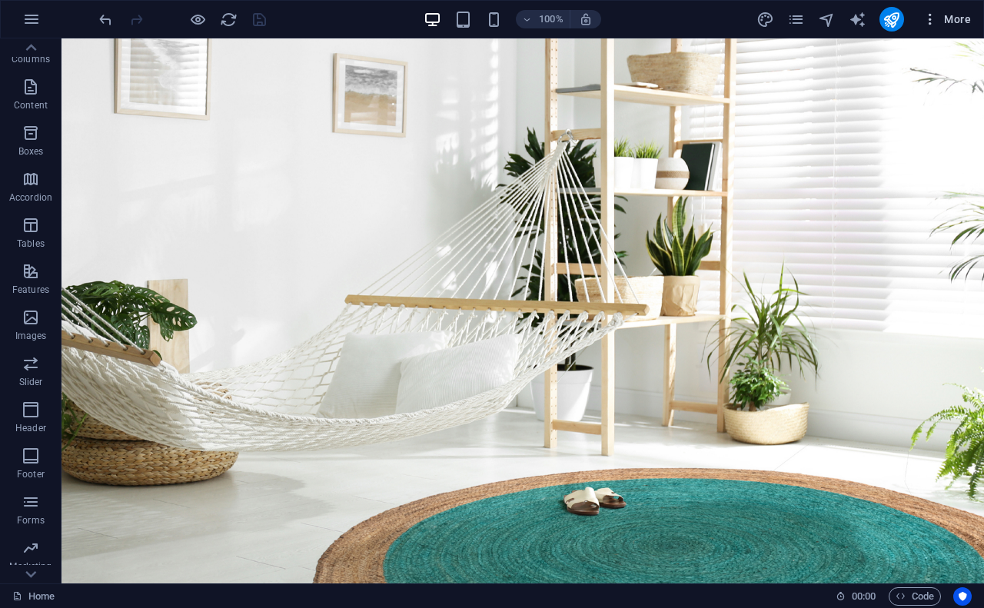
click at [974, 12] on button "More" at bounding box center [946, 19] width 61 height 25
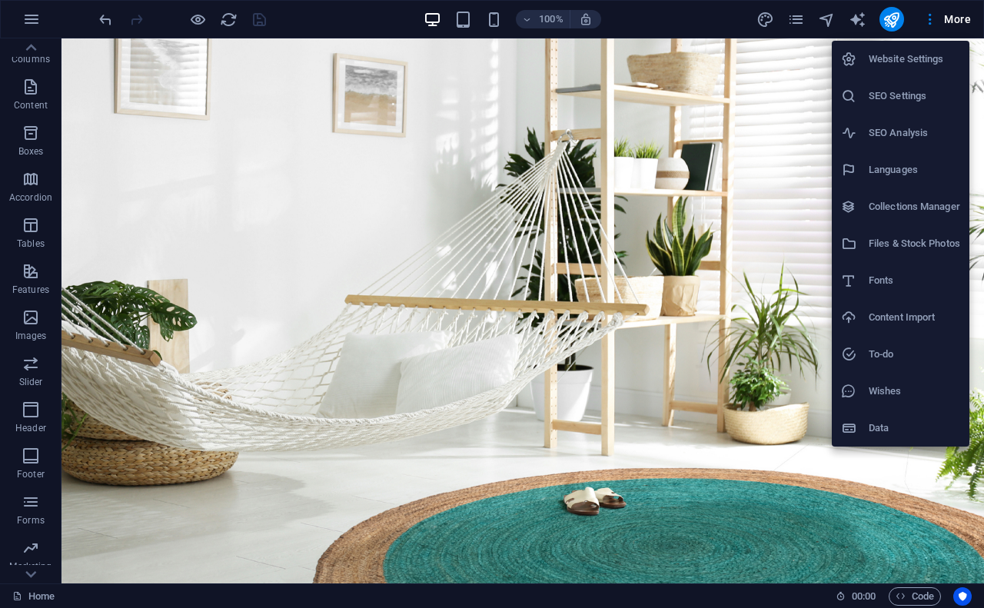
click at [920, 83] on li "SEO Settings" at bounding box center [901, 96] width 138 height 37
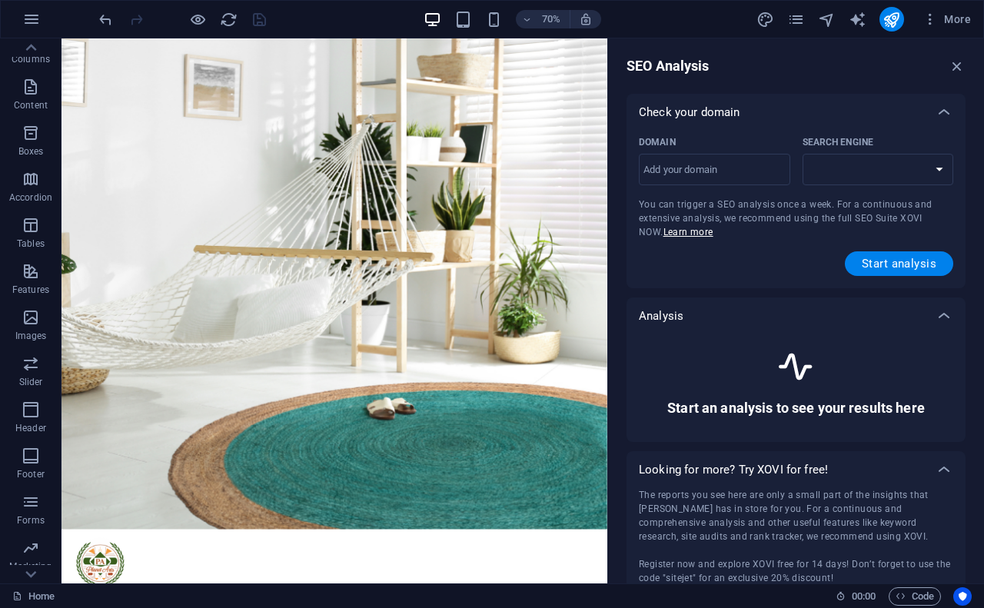
select select "[DOMAIN_NAME]"
click at [747, 168] on input "Domain ​" at bounding box center [714, 170] width 151 height 25
type input "[DOMAIN_NAME]"
click at [833, 163] on select "[DOMAIN_NAME] [DOMAIN_NAME] [DOMAIN_NAME] [DOMAIN_NAME] [DOMAIN_NAME] [DOMAIN_N…" at bounding box center [878, 170] width 151 height 32
click at [803, 154] on select "[DOMAIN_NAME] [DOMAIN_NAME] [DOMAIN_NAME] [DOMAIN_NAME] [DOMAIN_NAME] [DOMAIN_N…" at bounding box center [878, 170] width 151 height 32
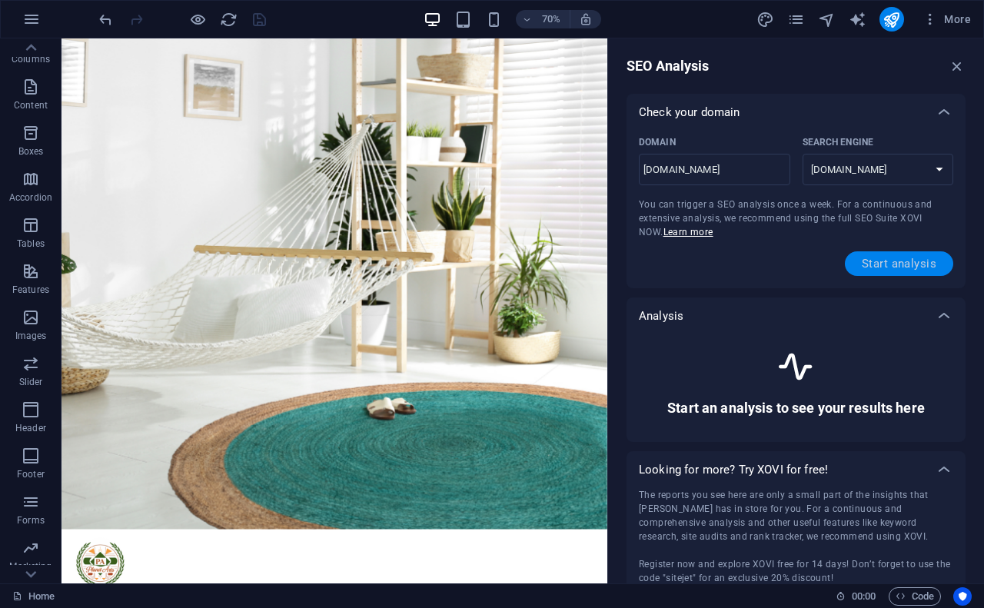
click at [869, 260] on span "Start analysis" at bounding box center [899, 264] width 75 height 12
select select "[DOMAIN_NAME]"
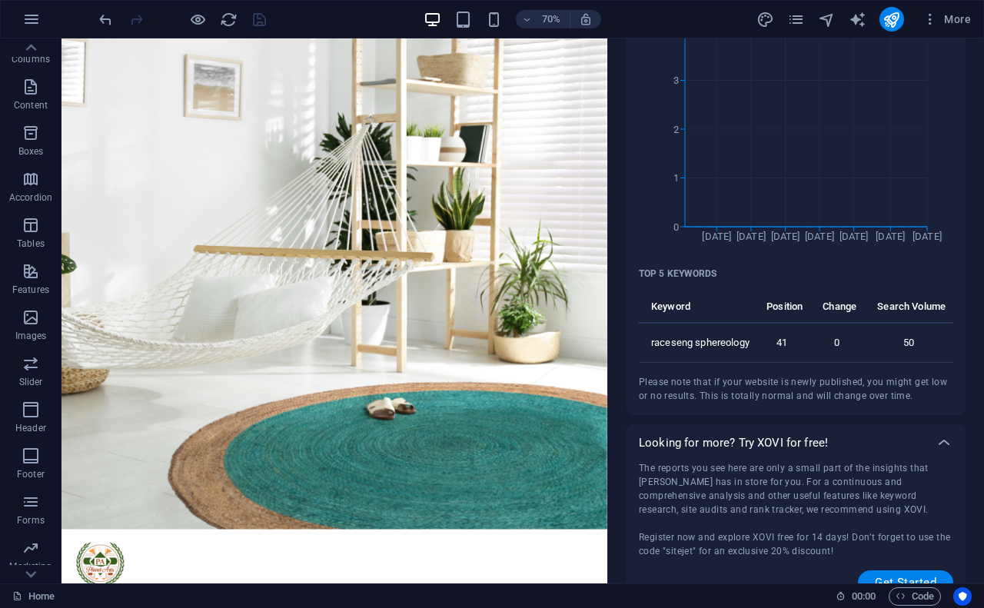
scroll to position [724, 0]
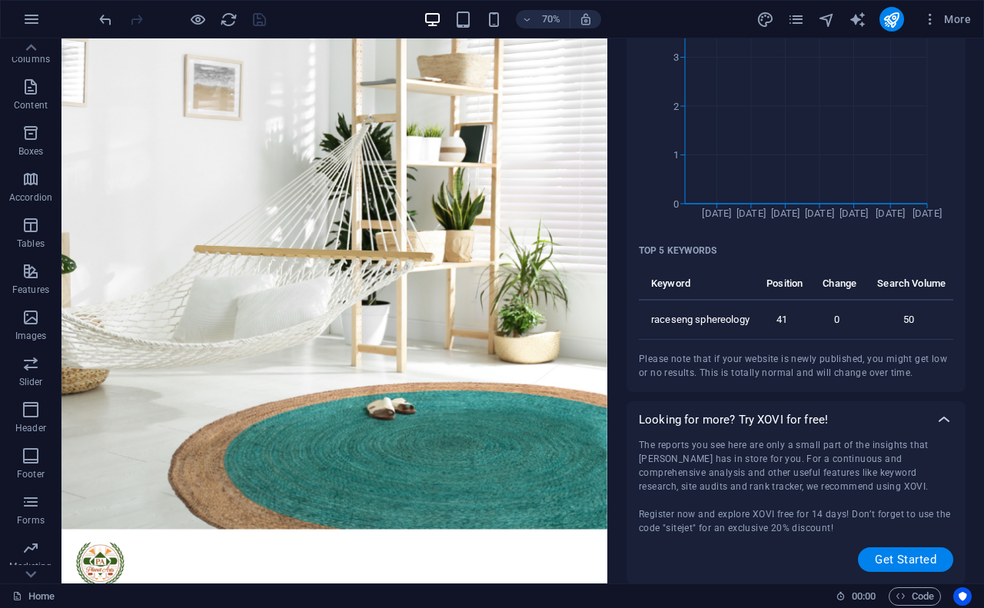
click at [940, 401] on div at bounding box center [944, 419] width 37 height 37
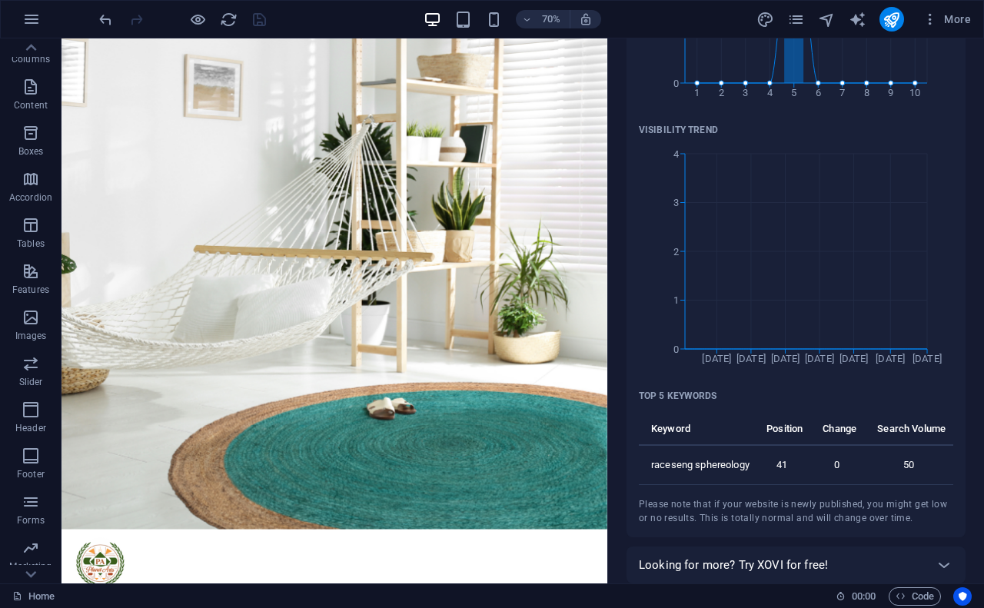
scroll to position [578, 0]
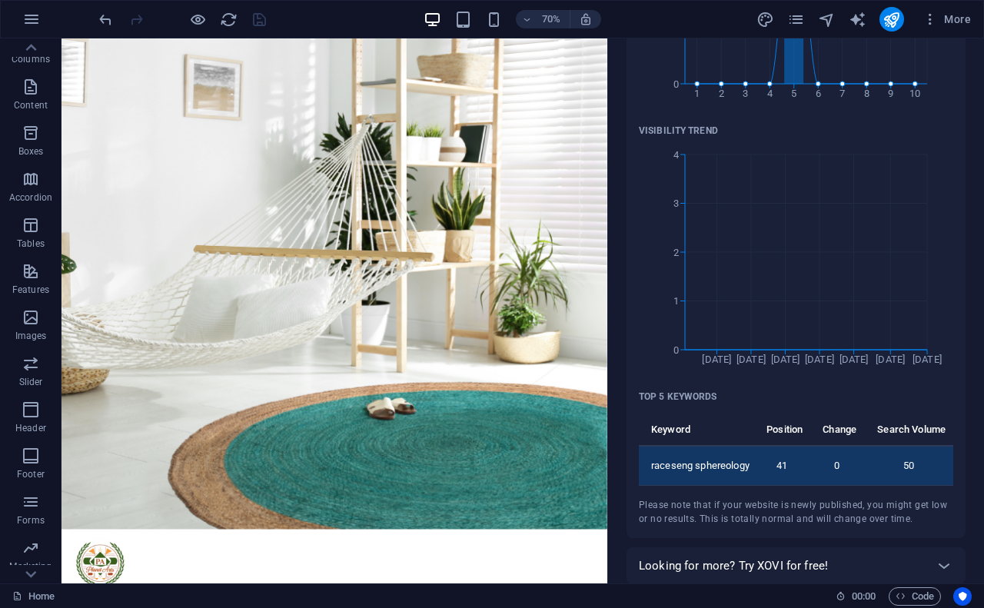
drag, startPoint x: 751, startPoint y: 461, endPoint x: 680, endPoint y: 464, distance: 70.8
click at [671, 464] on div "raceseng sphereology" at bounding box center [702, 466] width 102 height 14
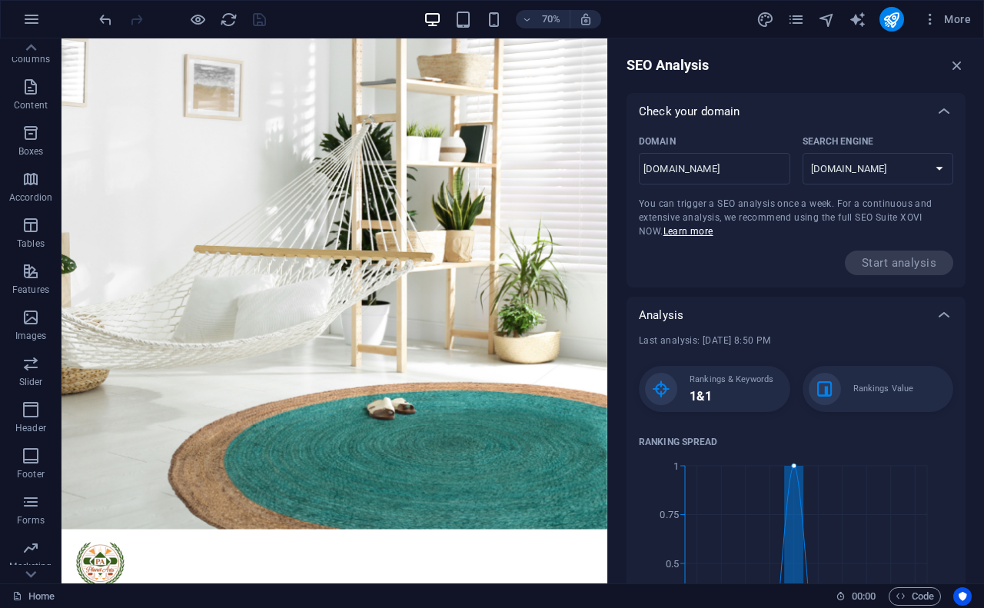
scroll to position [0, 0]
click at [903, 167] on select "[DOMAIN_NAME] [DOMAIN_NAME] [DOMAIN_NAME] [DOMAIN_NAME] [DOMAIN_NAME] [DOMAIN_N…" at bounding box center [878, 170] width 151 height 32
click at [803, 154] on select "[DOMAIN_NAME] [DOMAIN_NAME] [DOMAIN_NAME] [DOMAIN_NAME] [DOMAIN_NAME] [DOMAIN_N…" at bounding box center [878, 170] width 151 height 32
click at [905, 263] on span "Start analysis" at bounding box center [899, 263] width 108 height 25
drag, startPoint x: 808, startPoint y: 205, endPoint x: 983, endPoint y: 178, distance: 176.5
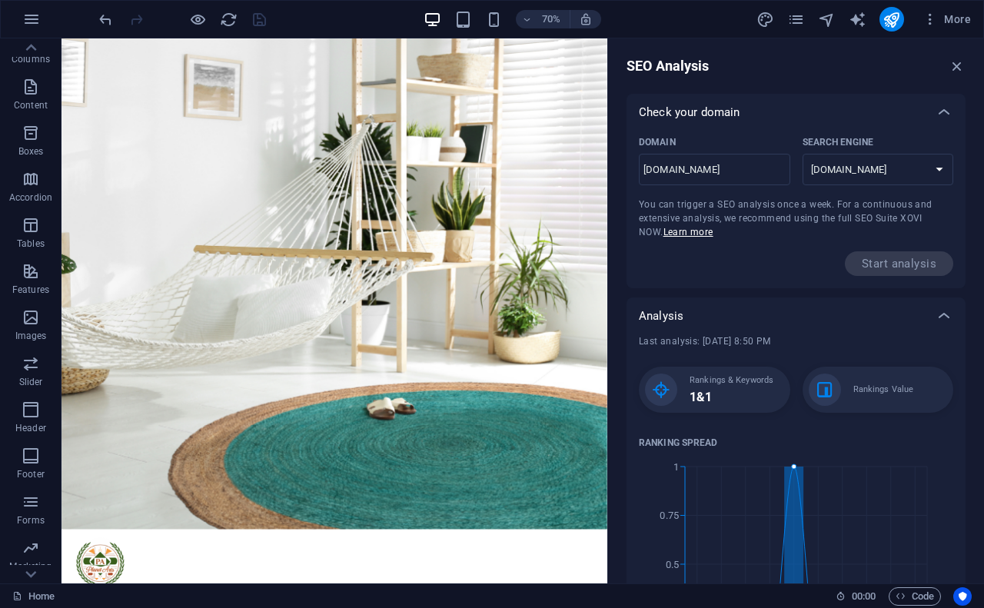
click at [971, 187] on div "SEO Analysis Check your domain Domain [DOMAIN_NAME] ​ Search Engine [DOMAIN_NAM…" at bounding box center [796, 310] width 376 height 545
click at [957, 75] on div "SEO Analysis" at bounding box center [796, 66] width 339 height 18
click at [957, 65] on icon "button" at bounding box center [957, 66] width 17 height 17
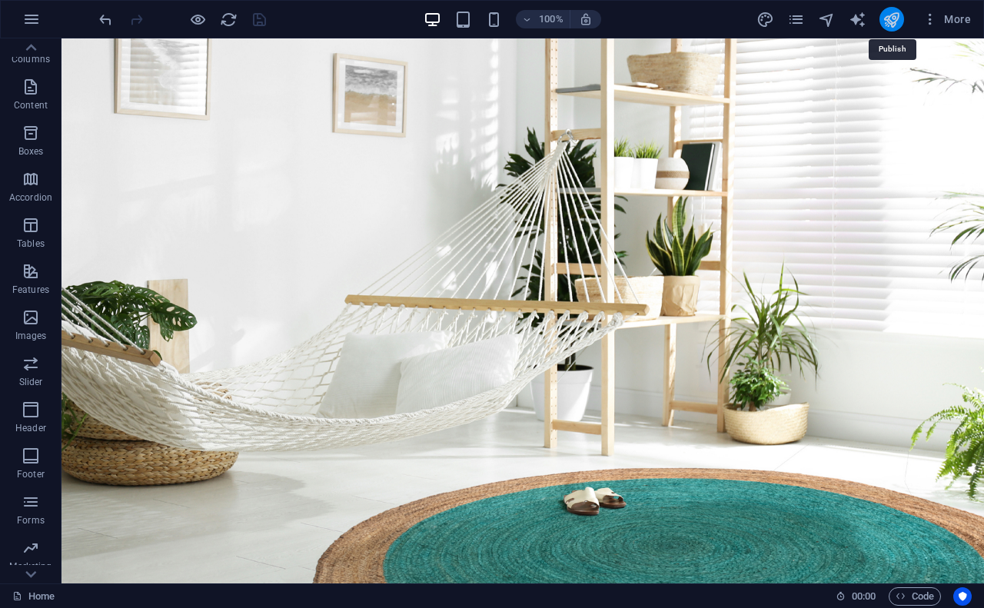
click at [889, 20] on icon "publish" at bounding box center [892, 20] width 18 height 18
